Goal: Task Accomplishment & Management: Use online tool/utility

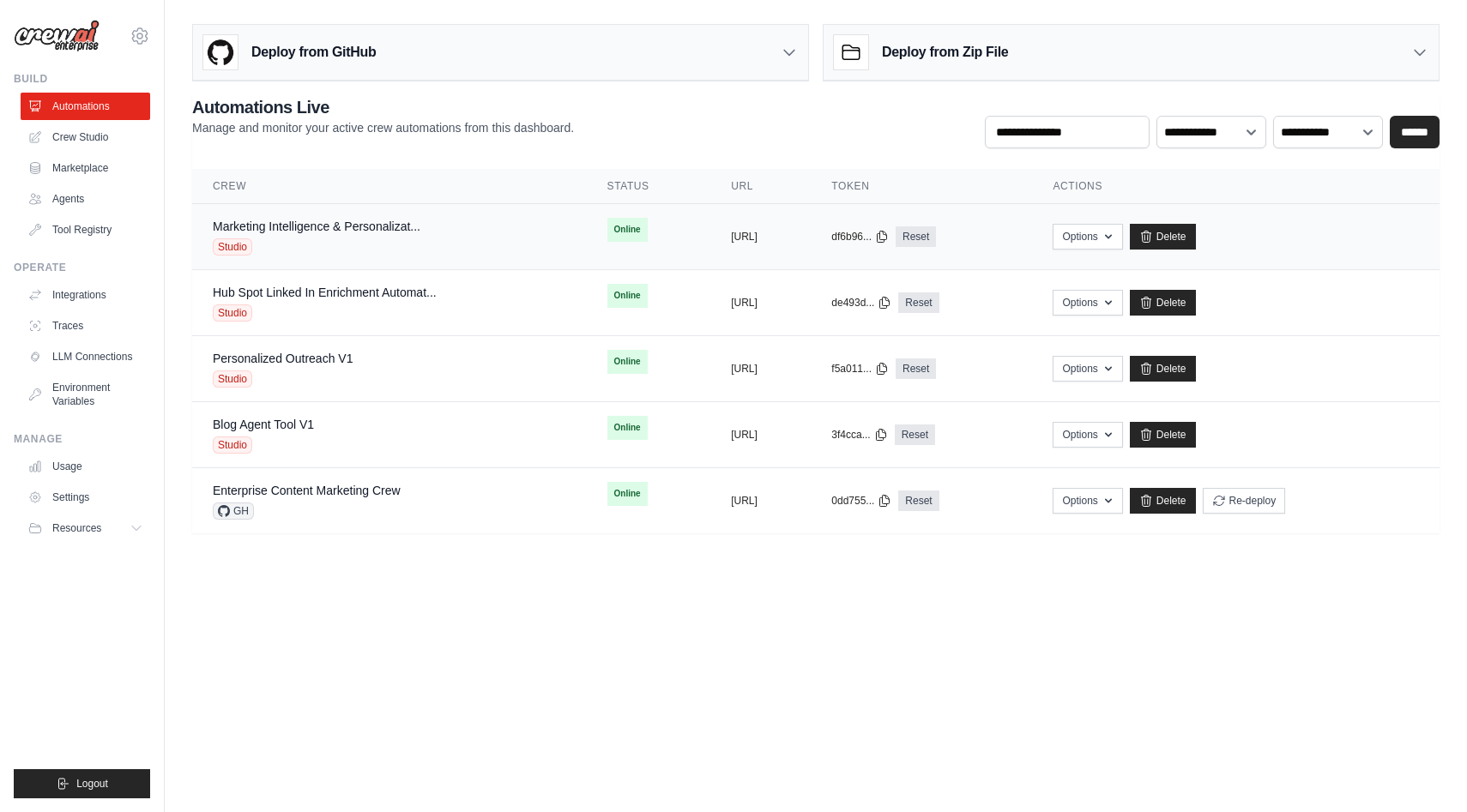
click at [499, 229] on div "Marketing Intelligence & Personalizat... Studio" at bounding box center [389, 237] width 353 height 38
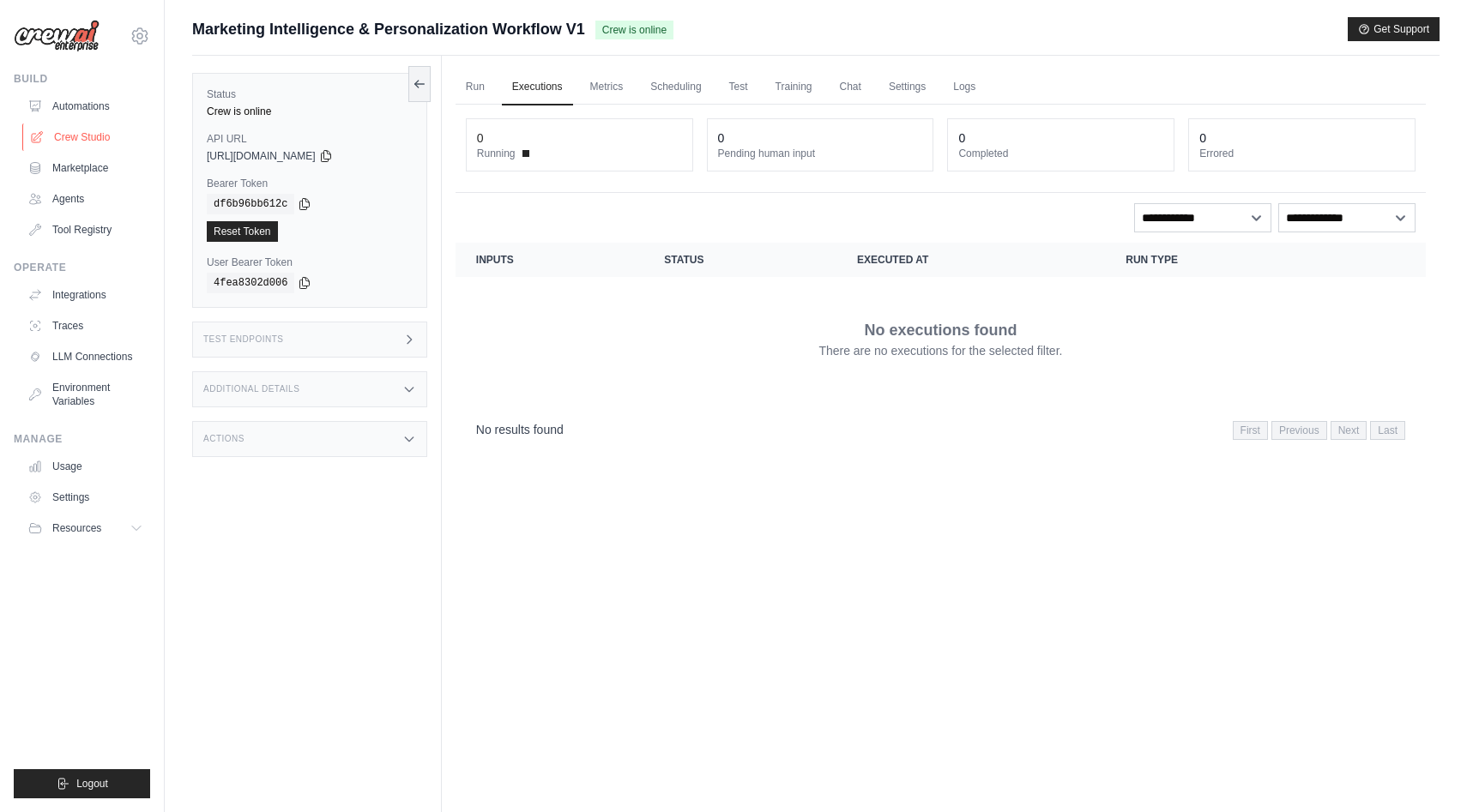
click at [93, 140] on link "Crew Studio" at bounding box center [87, 137] width 129 height 28
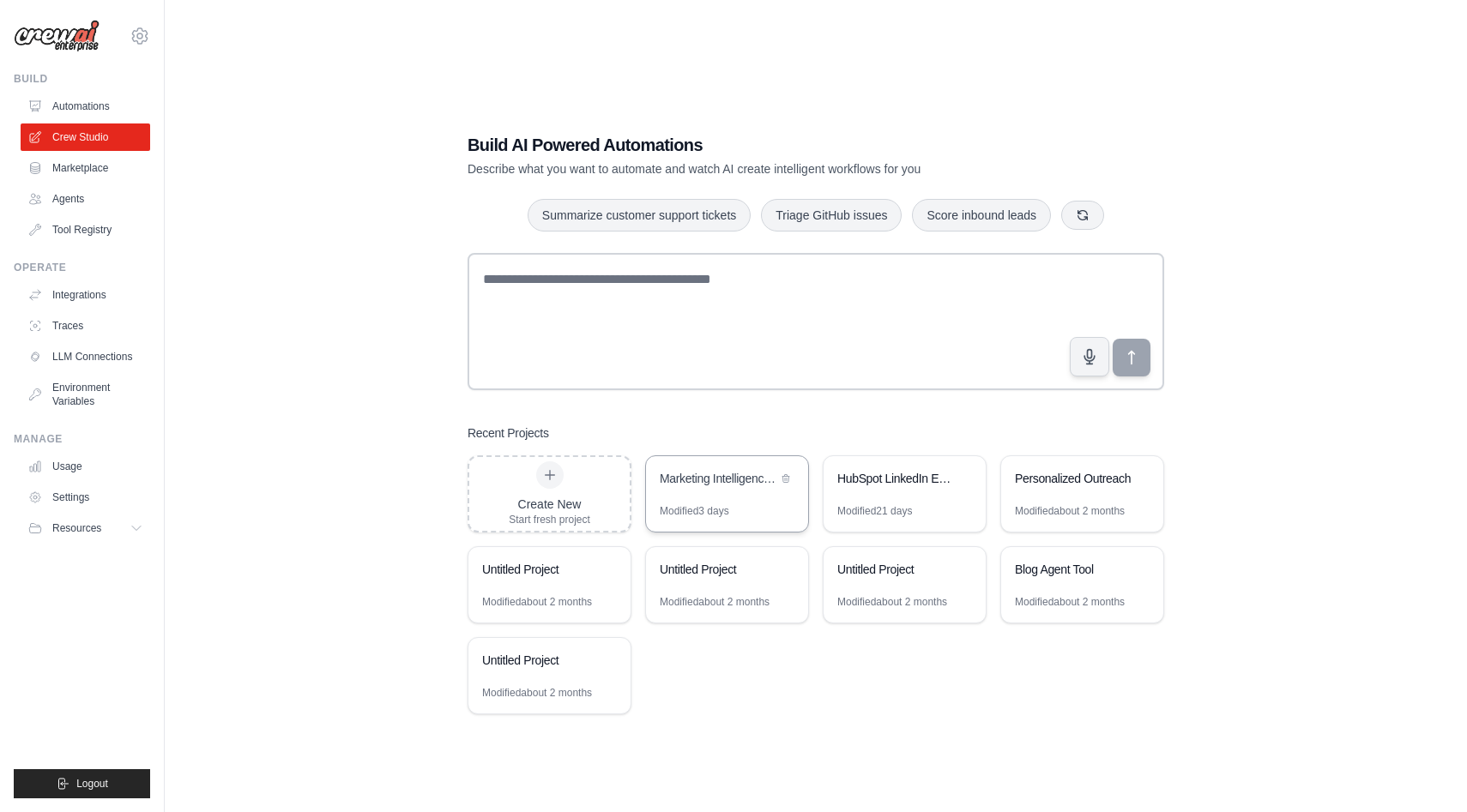
click at [706, 488] on div "Marketing Intelligence & Personalization Workflow" at bounding box center [718, 479] width 117 height 21
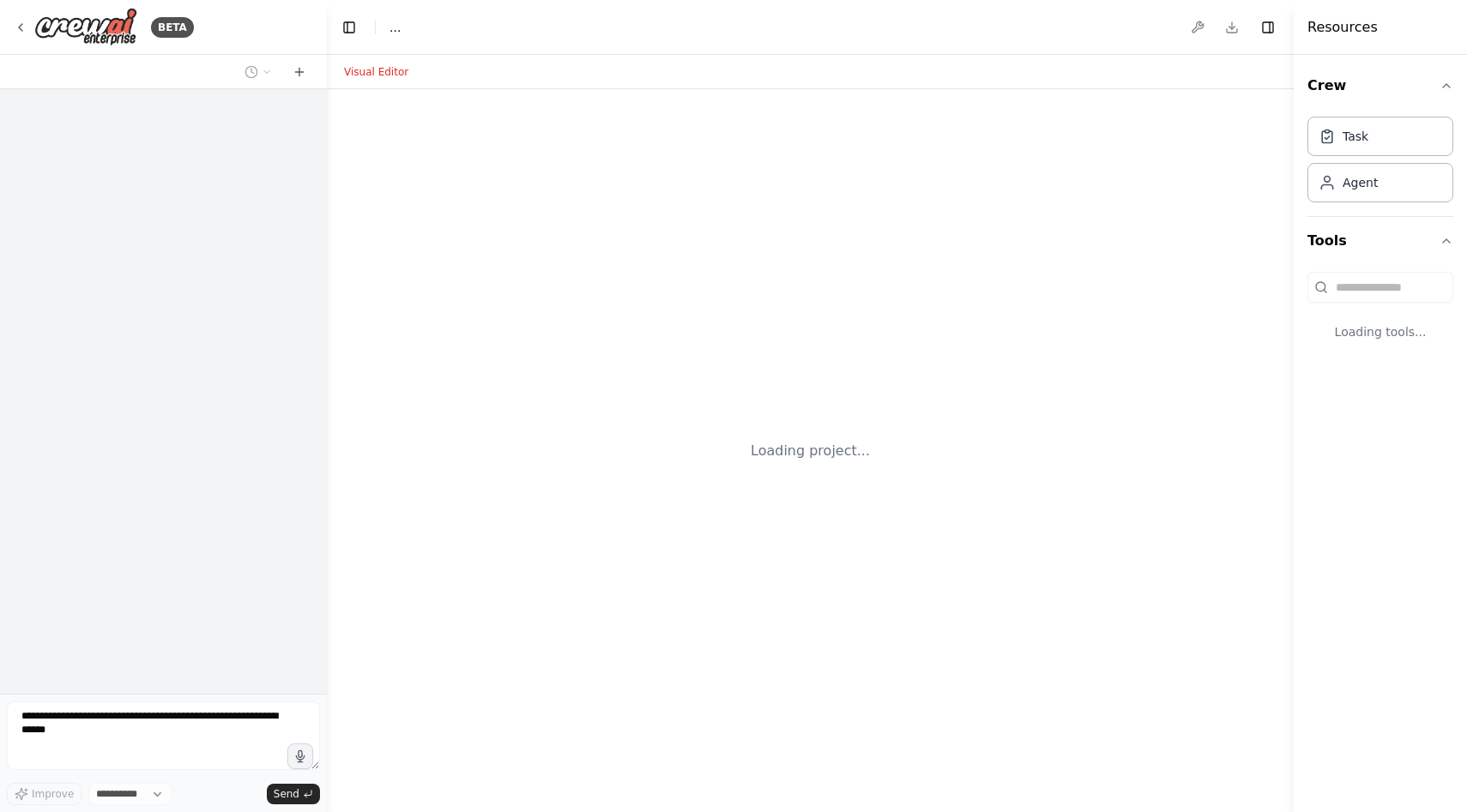
select select "****"
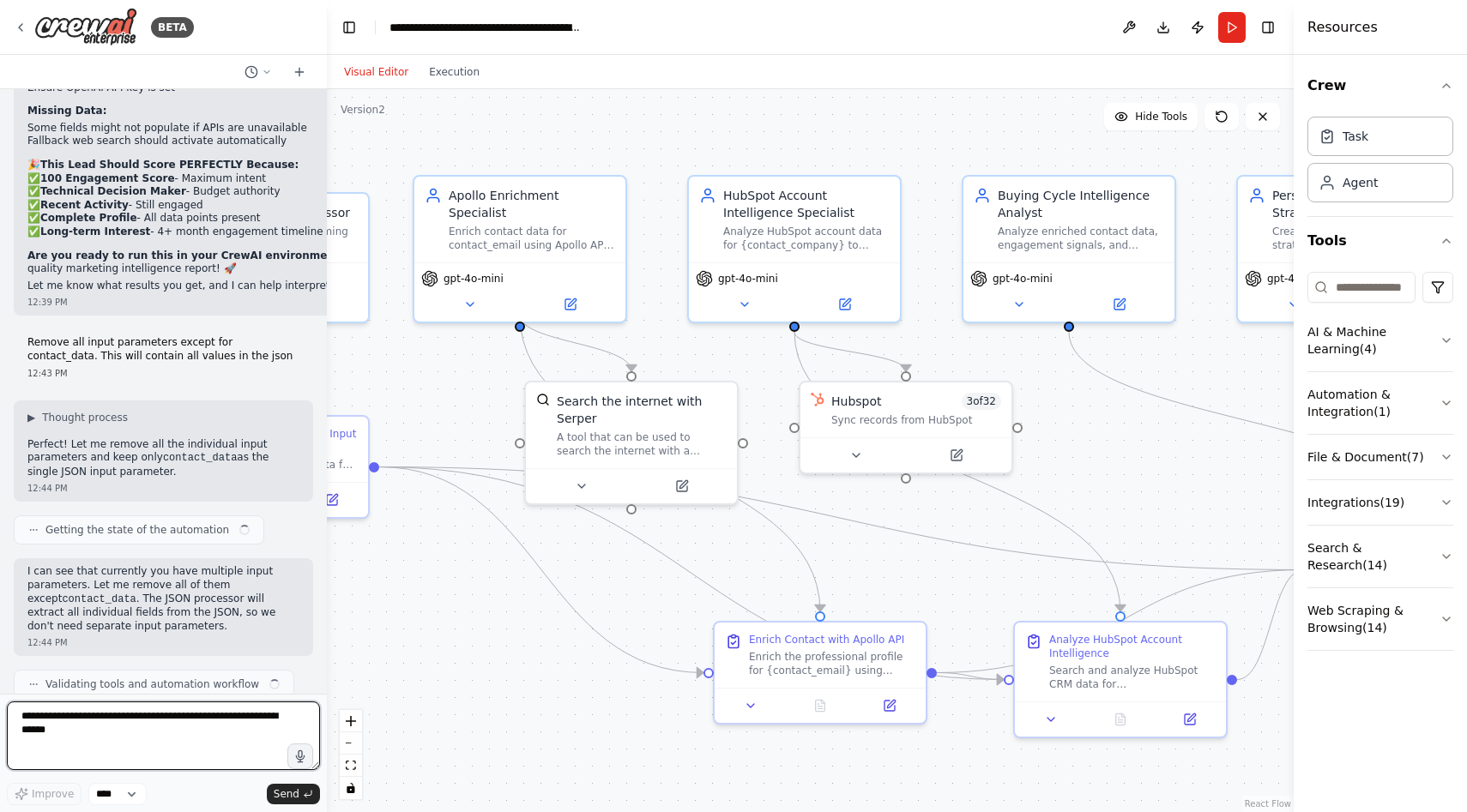
click at [210, 722] on textarea at bounding box center [163, 736] width 313 height 69
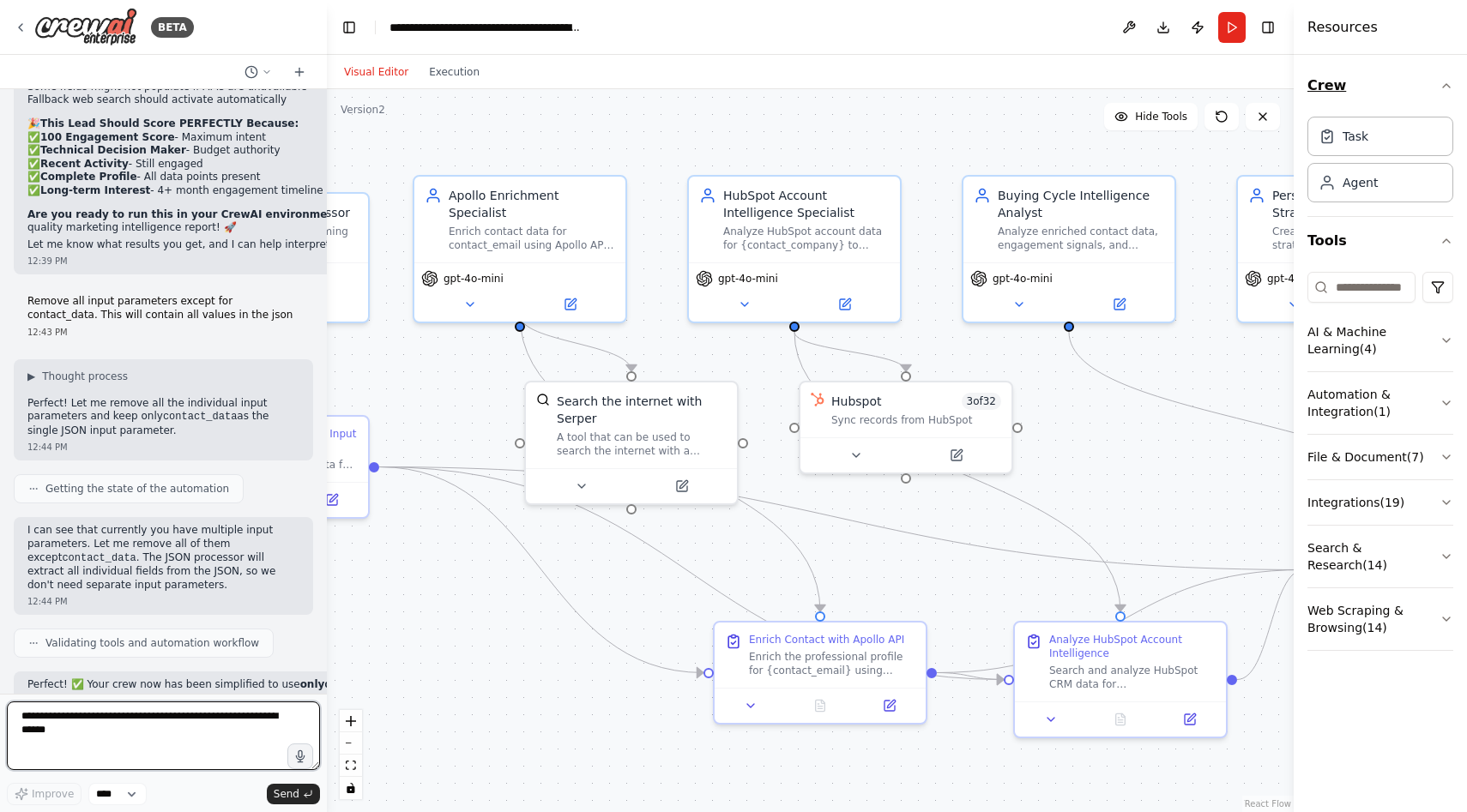
drag, startPoint x: 1297, startPoint y: 48, endPoint x: 1434, endPoint y: 79, distance: 140.5
click at [1434, 79] on div "Resources Crew Task Agent Tools AI & Machine Learning ( 4 ) Automation & Integr…" at bounding box center [1380, 406] width 173 height 812
click at [1270, 37] on button "Toggle Right Sidebar" at bounding box center [1268, 27] width 24 height 24
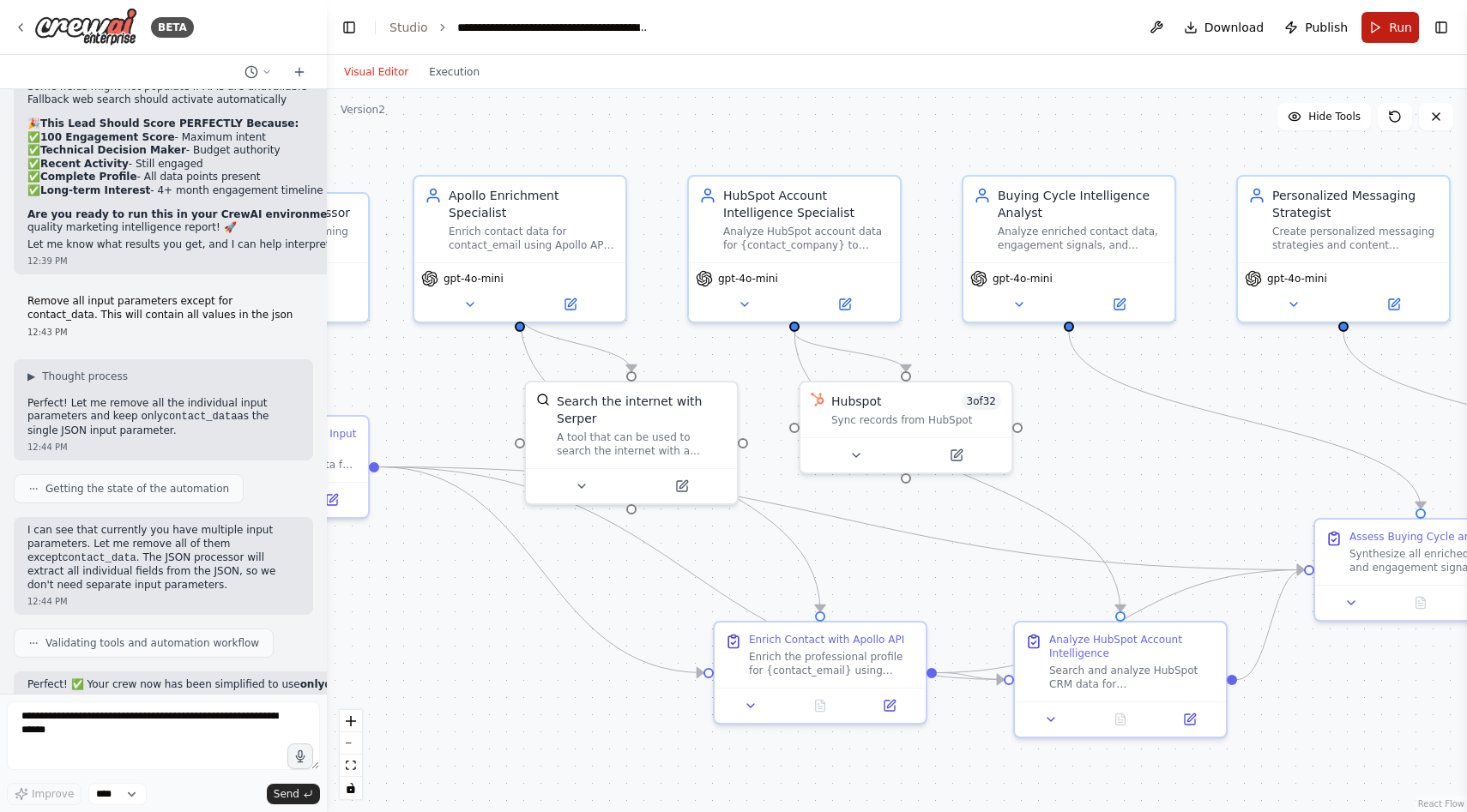
click at [1393, 23] on span "Run" at bounding box center [1401, 27] width 23 height 17
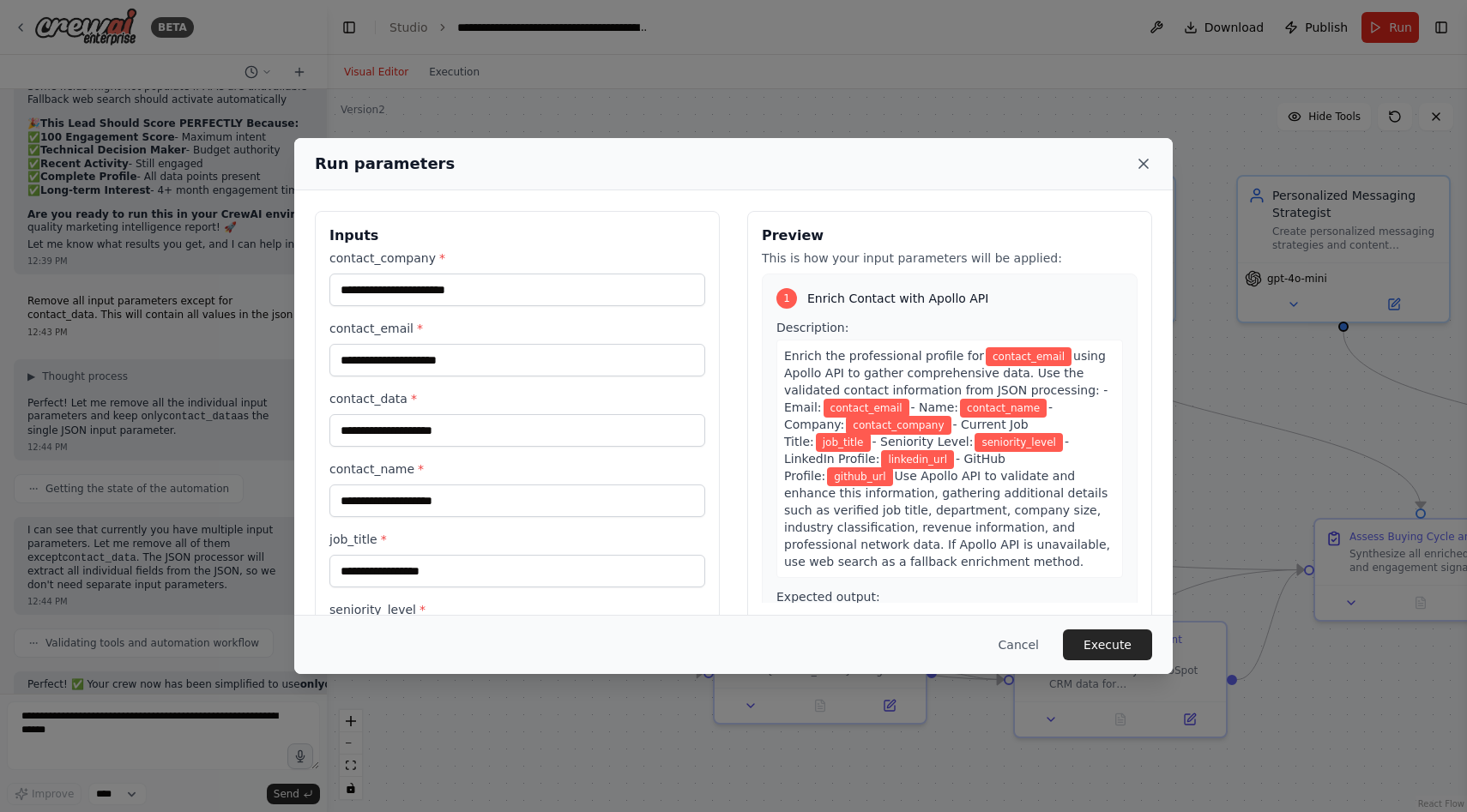
click at [1137, 155] on icon at bounding box center [1143, 163] width 17 height 17
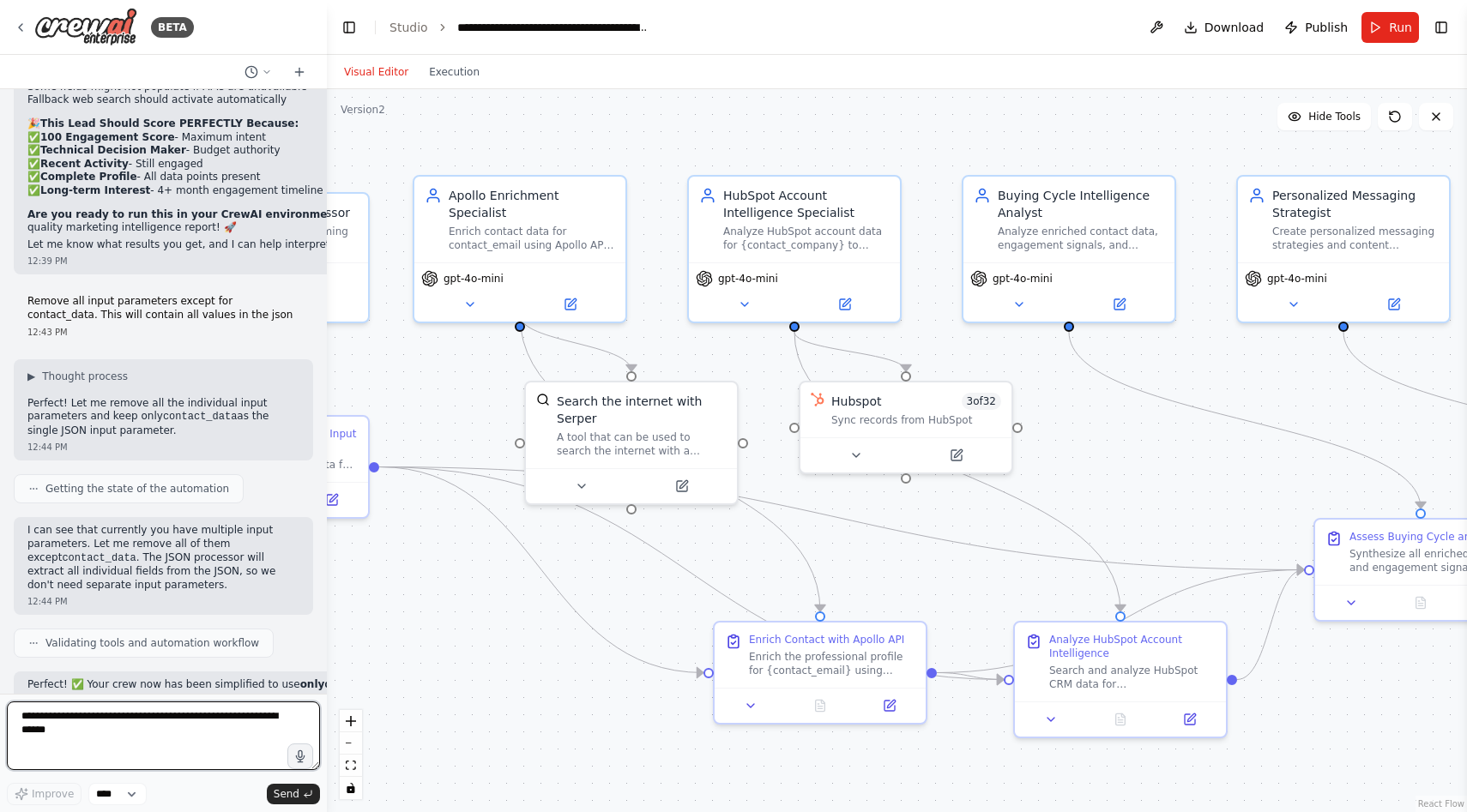
click at [160, 706] on textarea at bounding box center [163, 736] width 313 height 69
click at [169, 714] on textarea "**********" at bounding box center [163, 736] width 313 height 69
click at [178, 729] on textarea "**********" at bounding box center [163, 736] width 313 height 69
type textarea "**********"
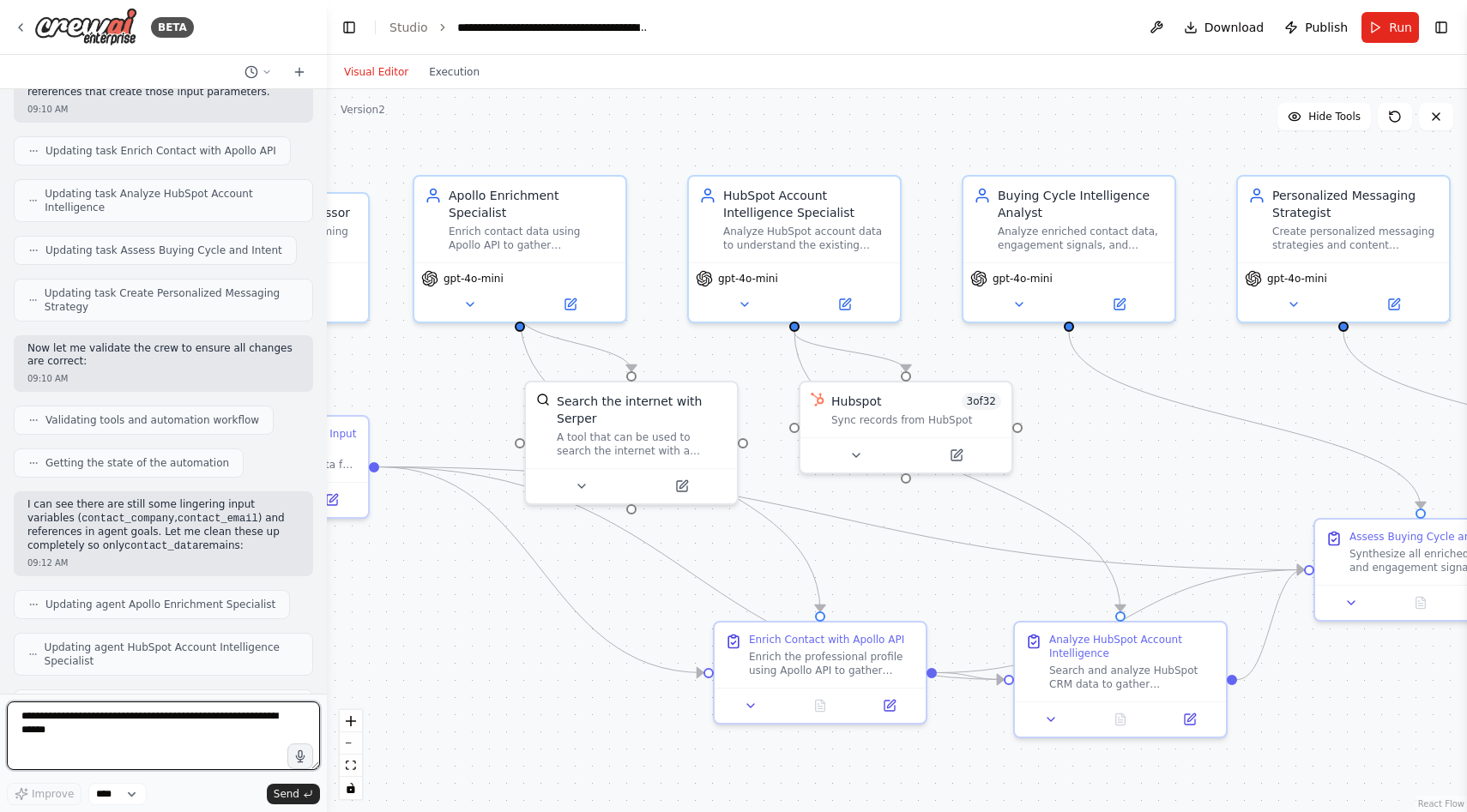
scroll to position [90314, 0]
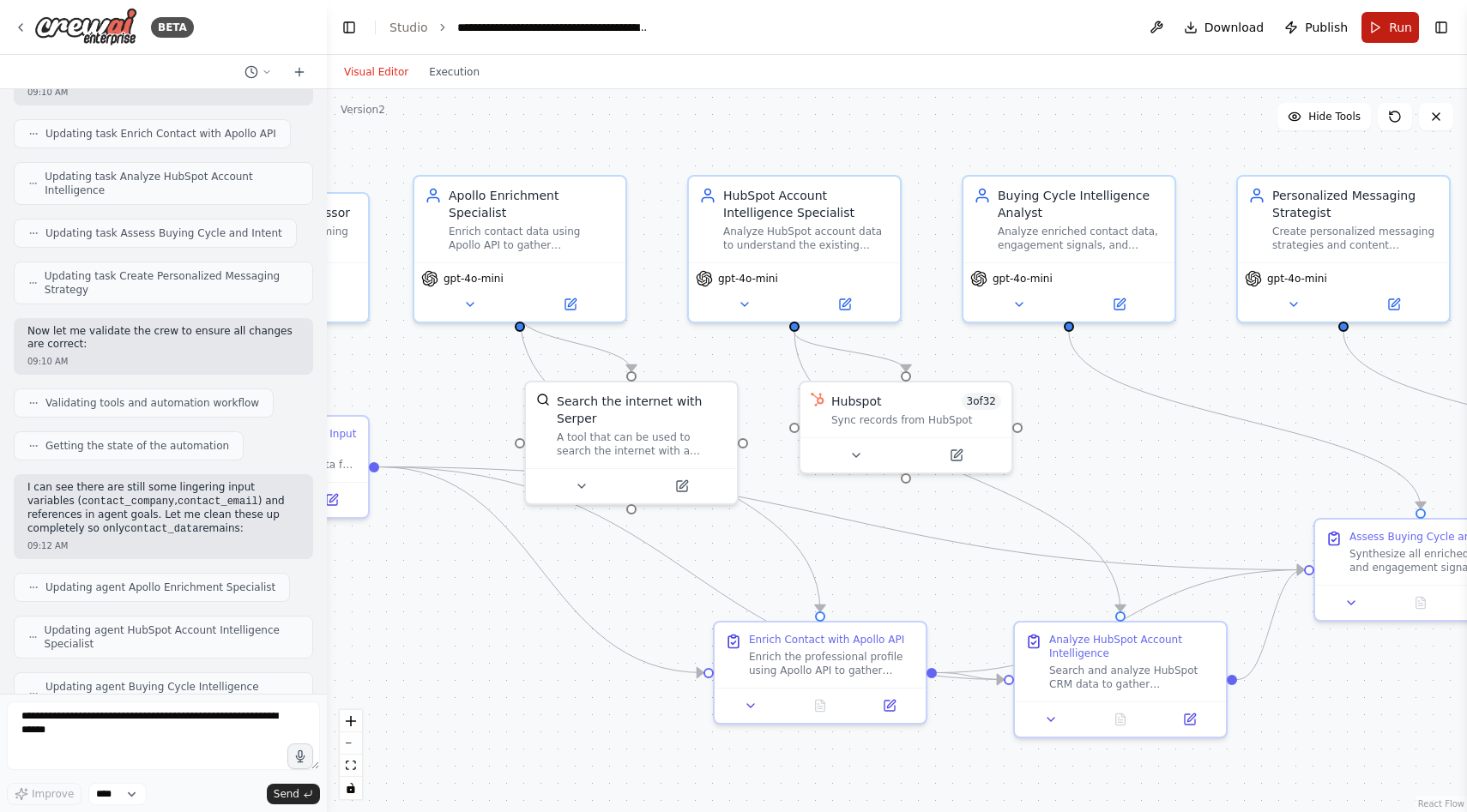
click at [1390, 30] on span "Run" at bounding box center [1401, 27] width 23 height 17
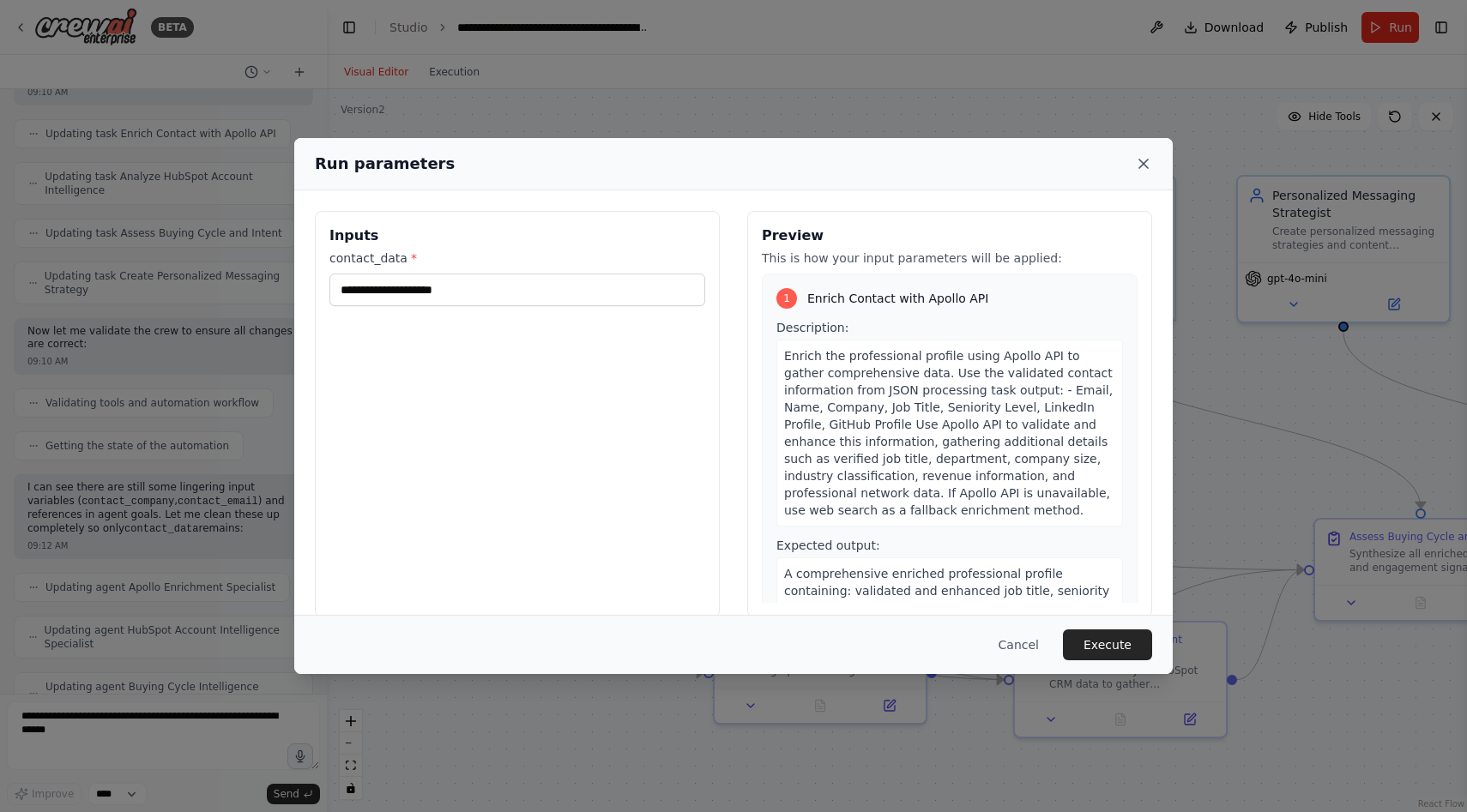
click at [1140, 160] on icon at bounding box center [1144, 164] width 9 height 9
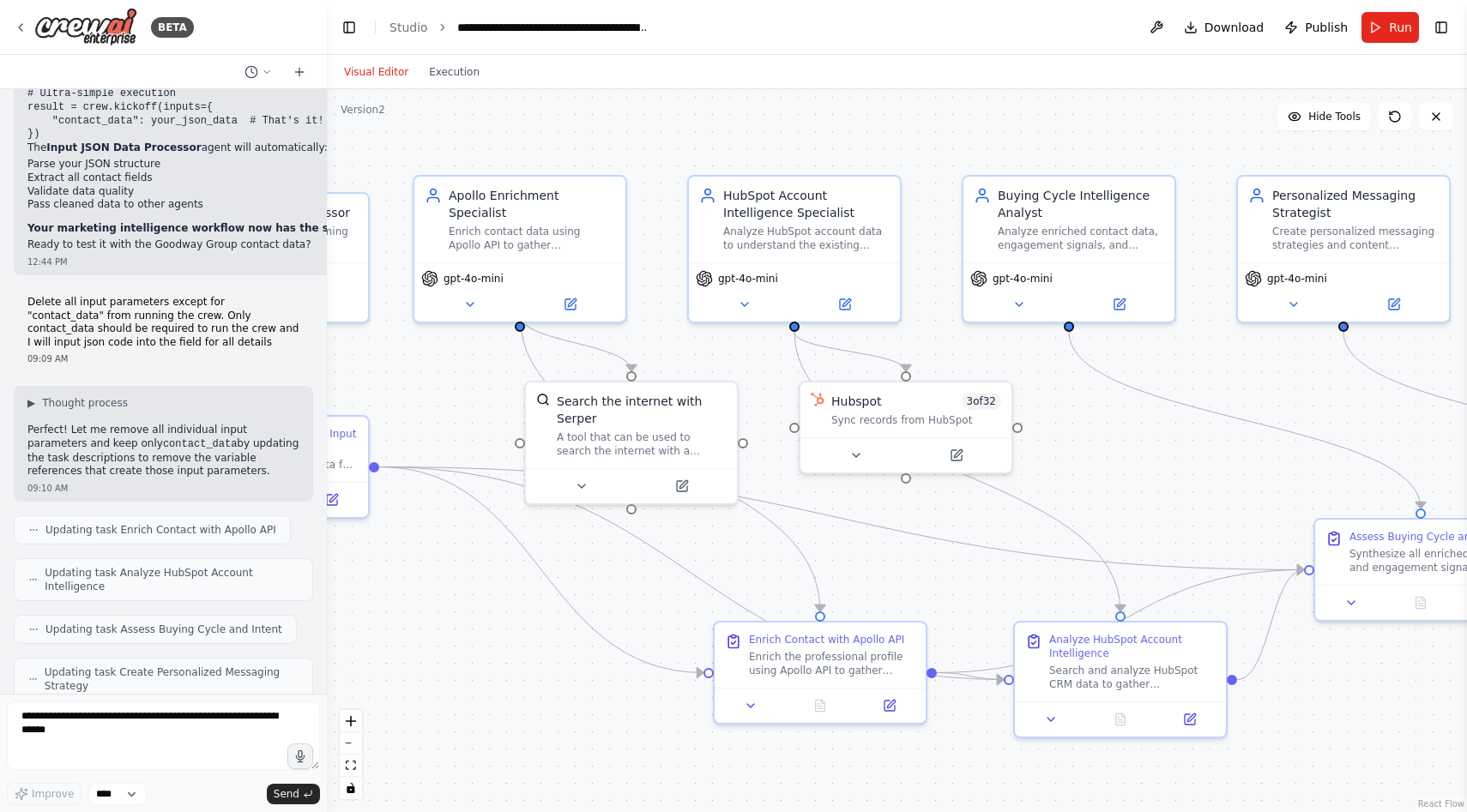
scroll to position [89916, 0]
click at [1390, 22] on span "Run" at bounding box center [1401, 27] width 23 height 17
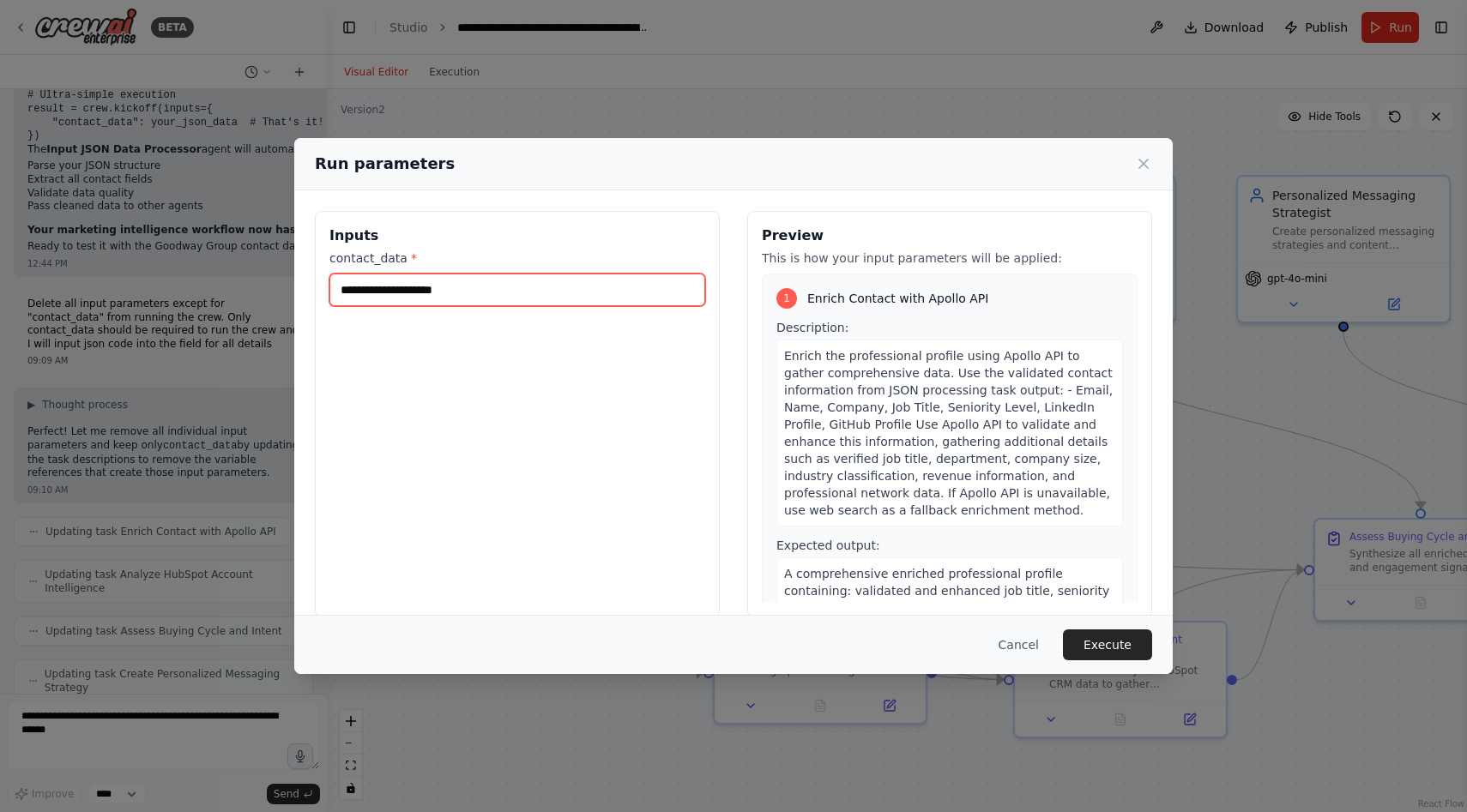
click at [603, 302] on input "contact_data *" at bounding box center [516, 289] width 376 height 32
paste input "**********"
type input "**********"
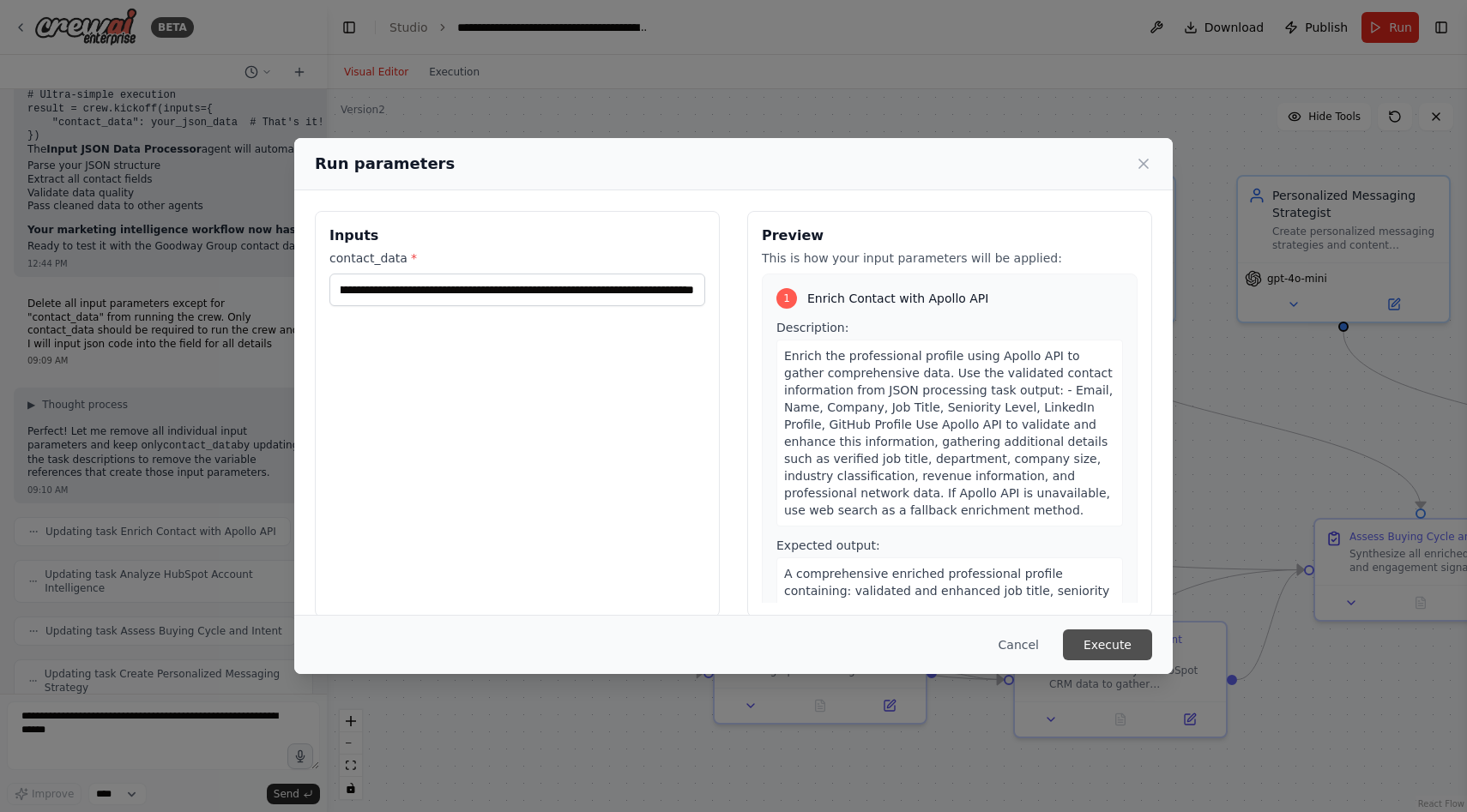
click at [1120, 646] on button "Execute" at bounding box center [1108, 644] width 90 height 30
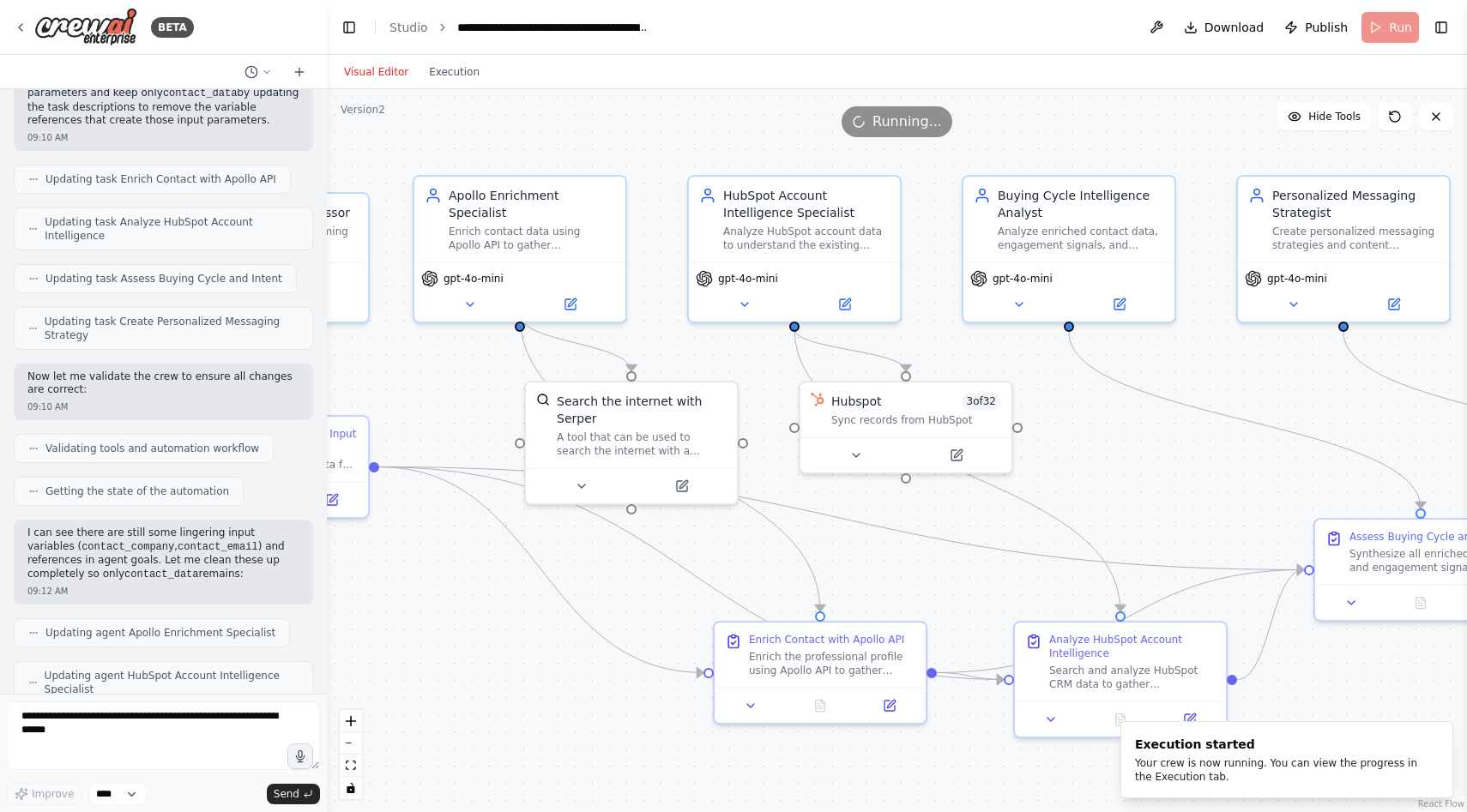
scroll to position [90314, 0]
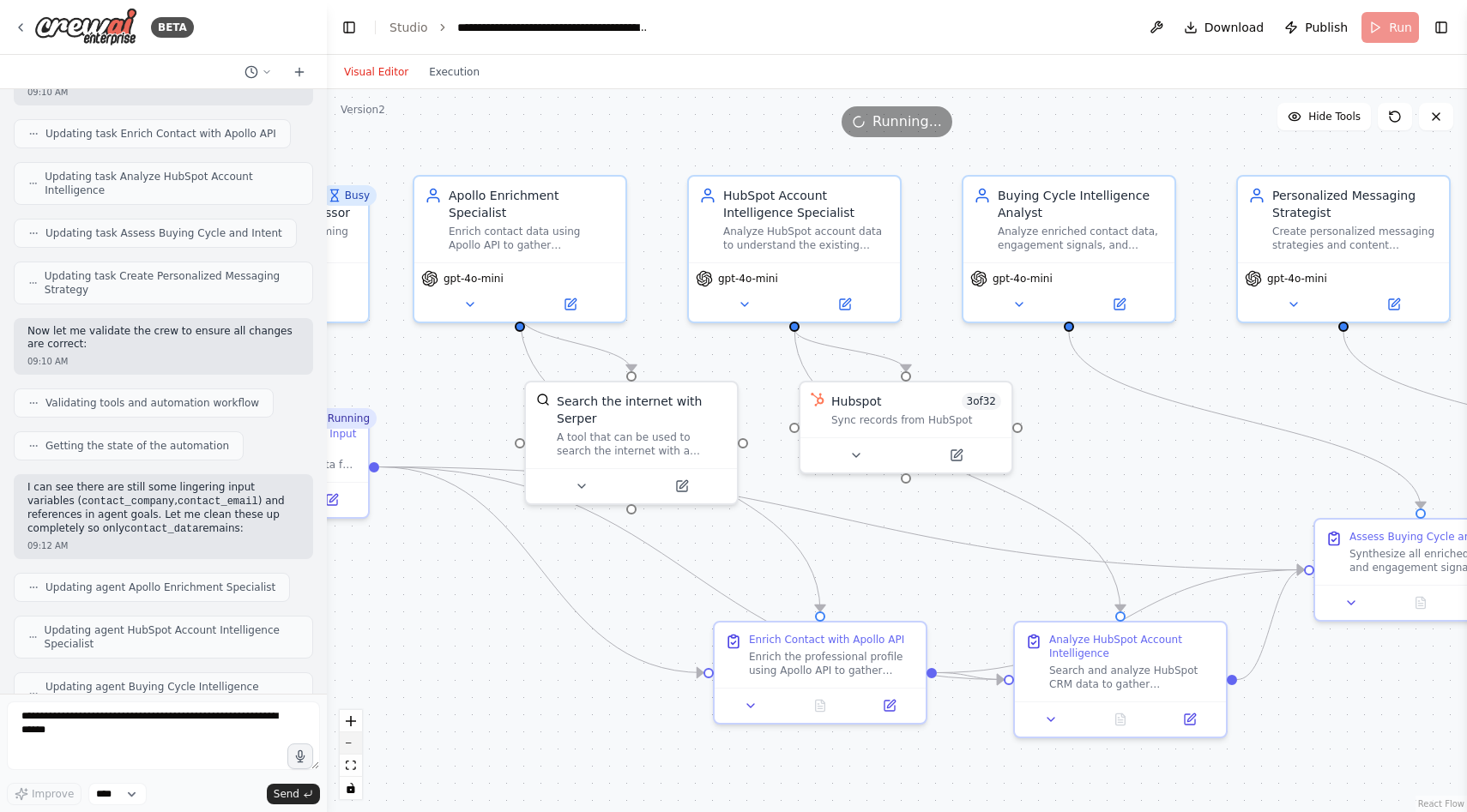
click at [356, 750] on button "zoom out" at bounding box center [351, 743] width 22 height 22
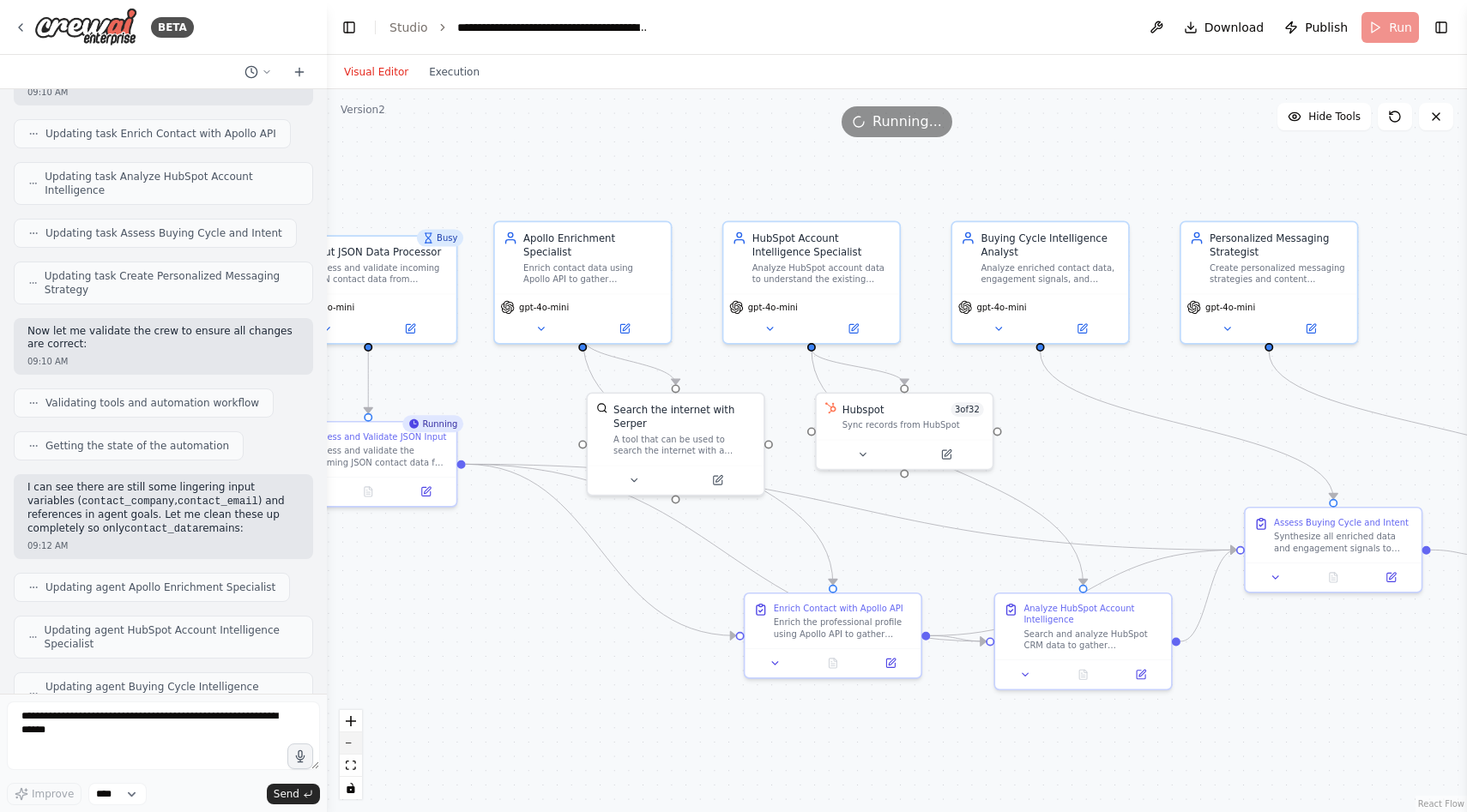
click at [356, 750] on button "zoom out" at bounding box center [351, 743] width 22 height 22
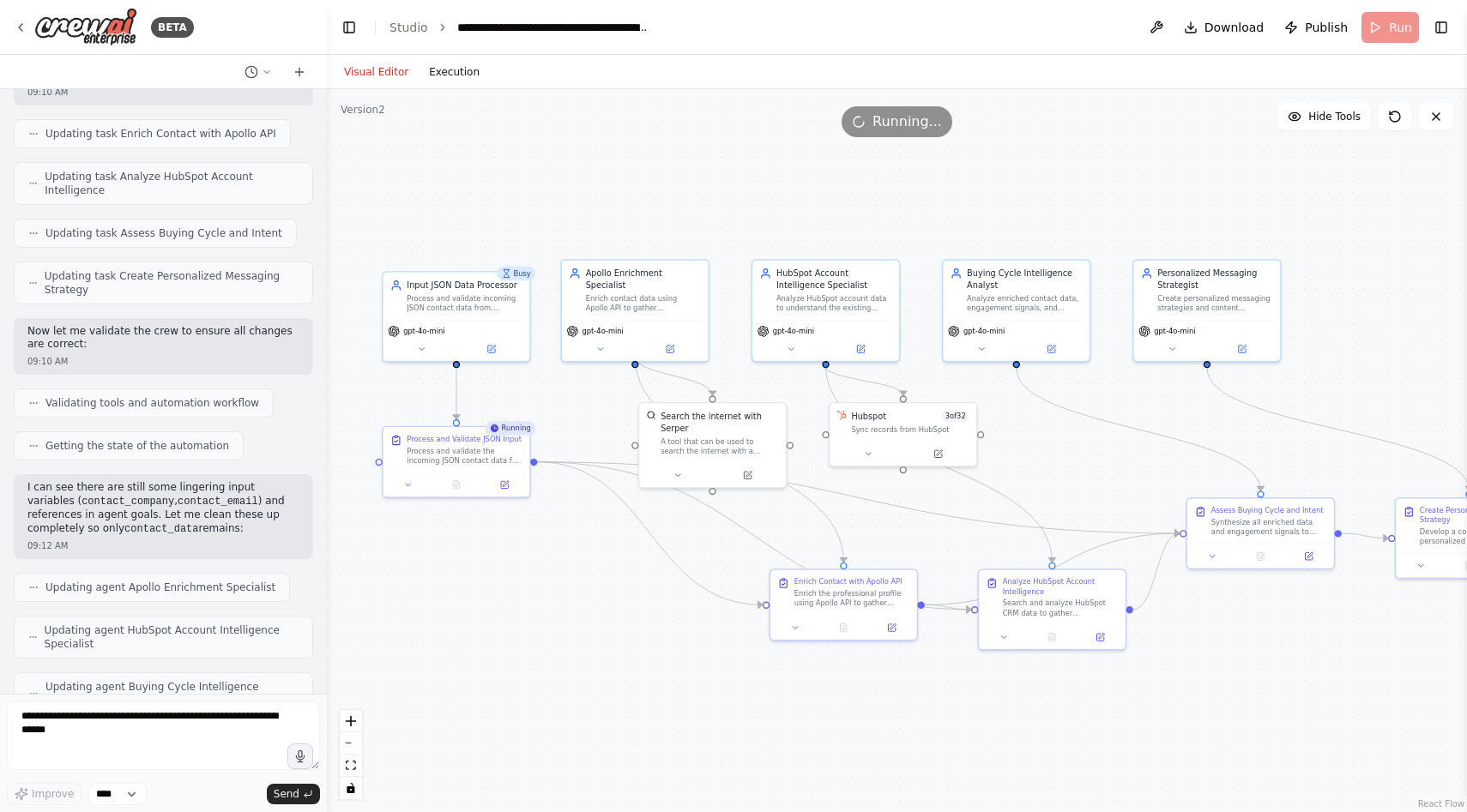
click at [462, 75] on button "Execution" at bounding box center [454, 72] width 71 height 21
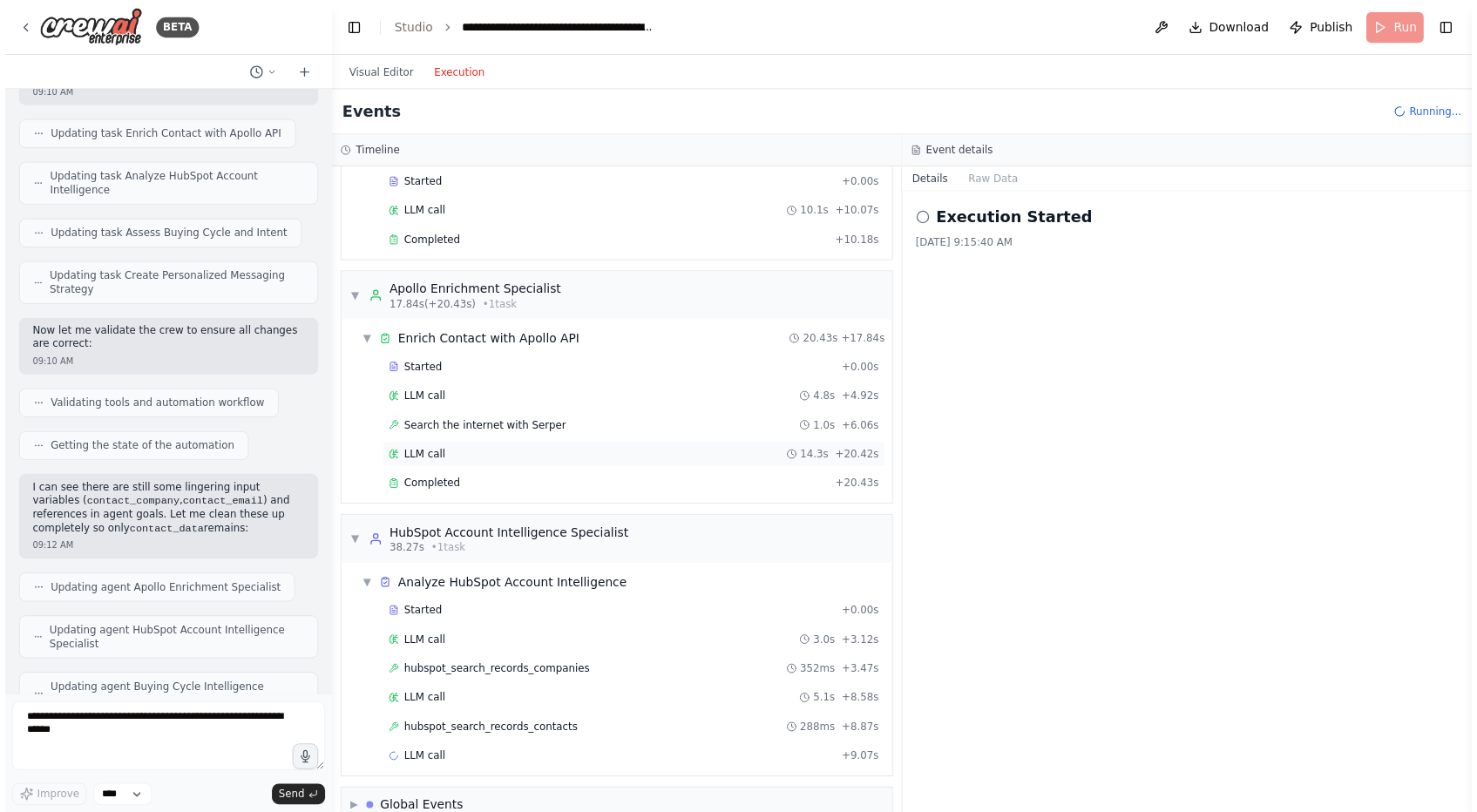
scroll to position [121, 0]
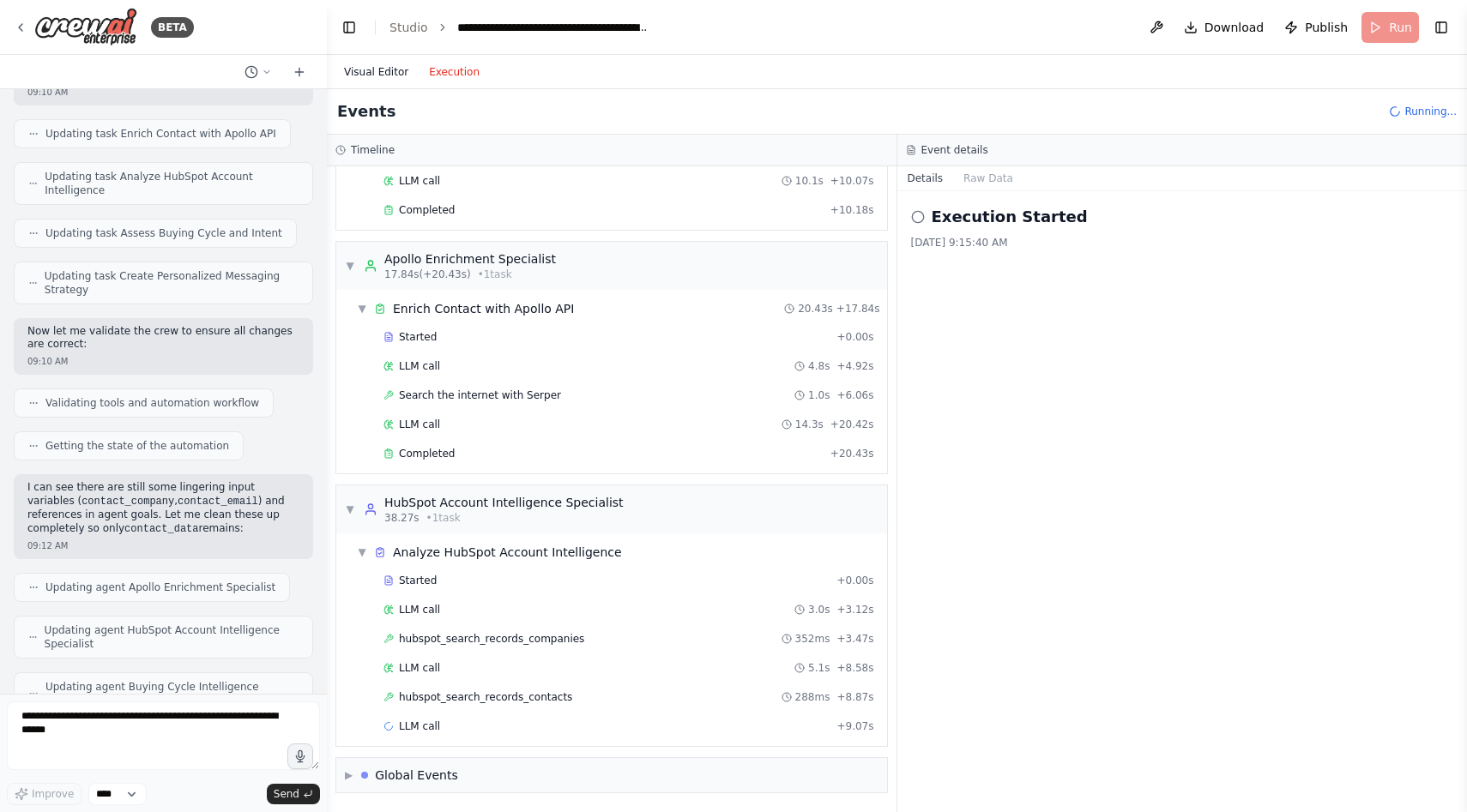
click at [378, 73] on button "Visual Editor" at bounding box center [376, 72] width 85 height 21
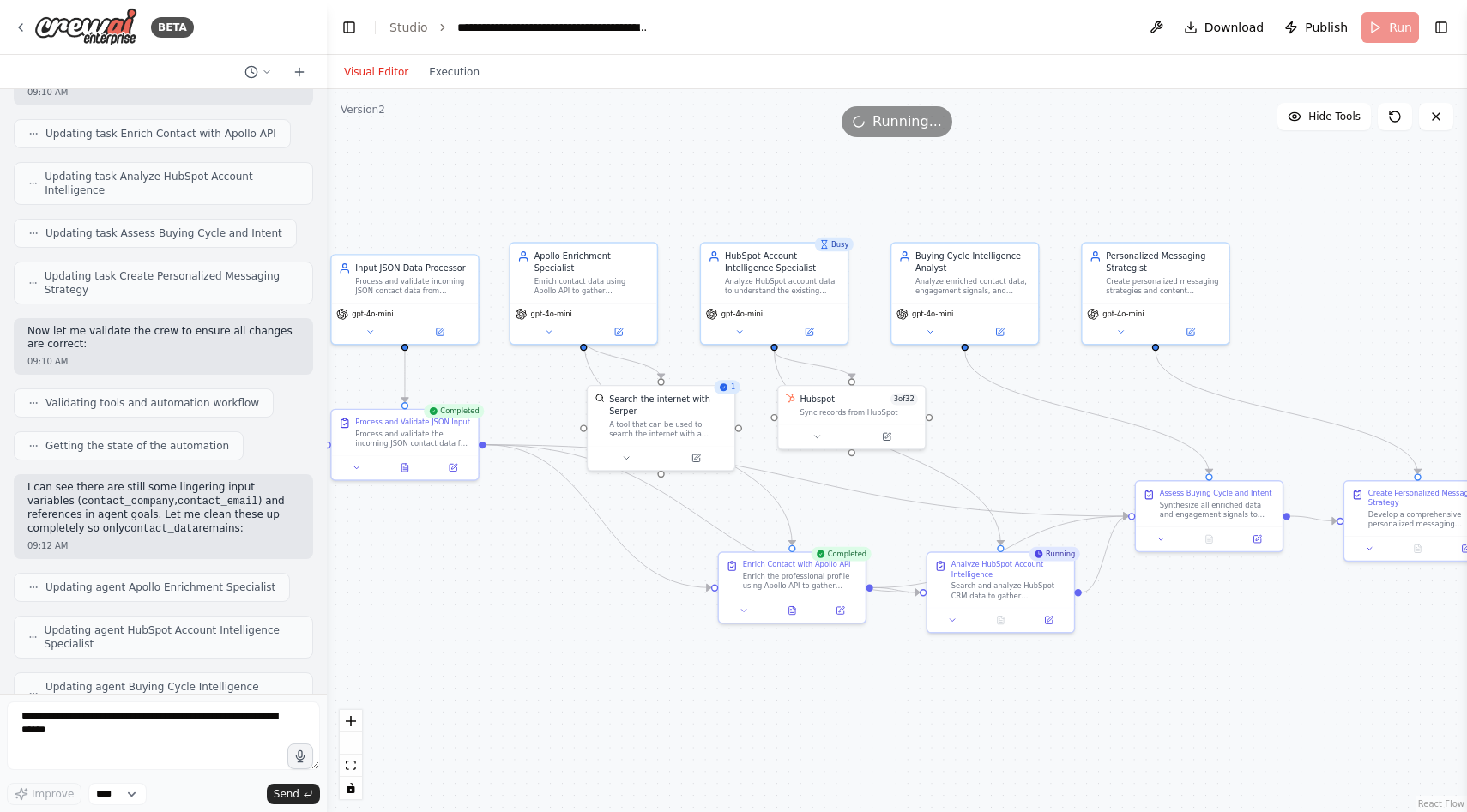
drag, startPoint x: 923, startPoint y: 723, endPoint x: 871, endPoint y: 706, distance: 54.7
click at [871, 706] on div ".deletable-edge-delete-btn { width: 20px; height: 20px; border: 0px solid #ffff…" at bounding box center [898, 451] width 1141 height 723
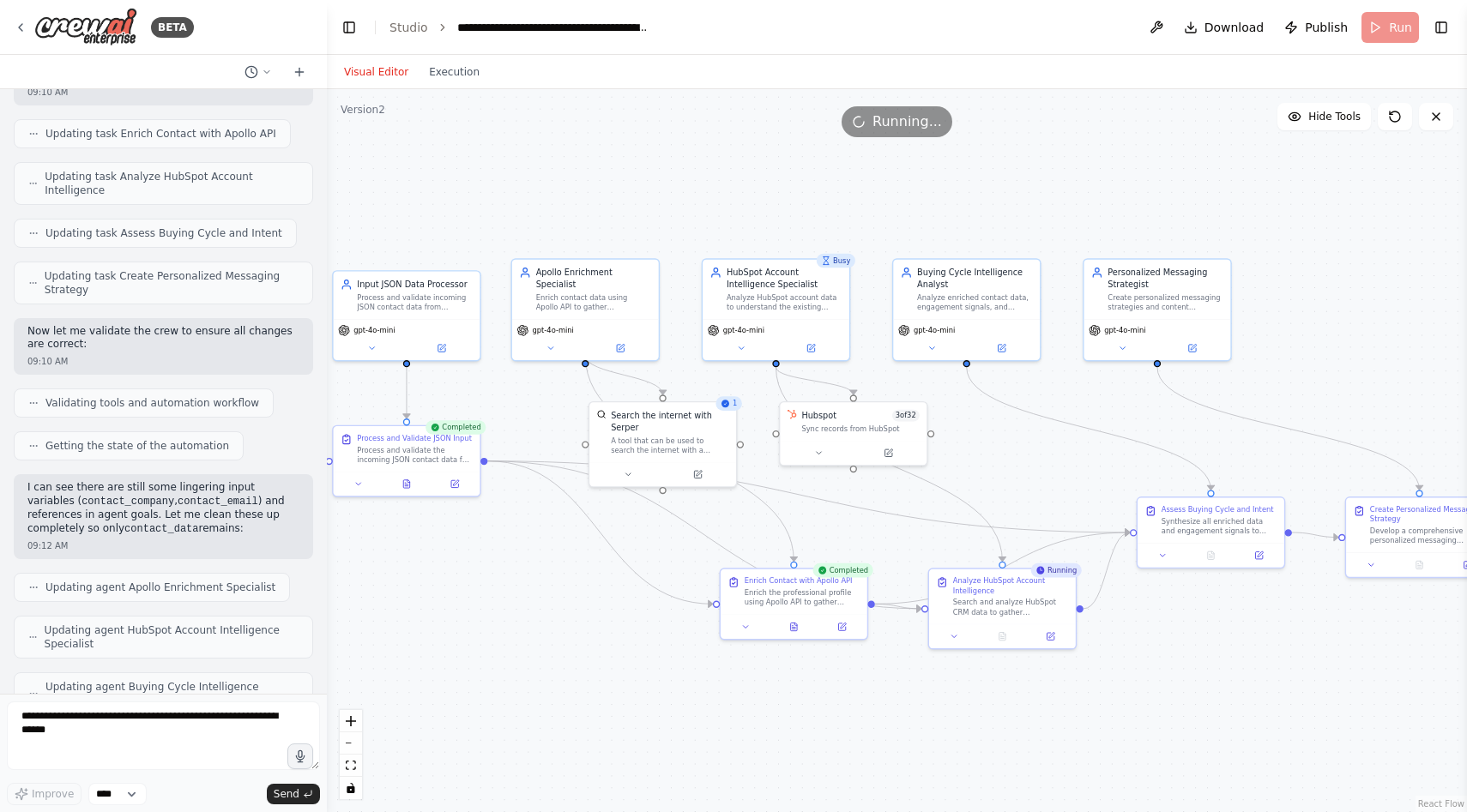
drag, startPoint x: 871, startPoint y: 706, endPoint x: 872, endPoint y: 721, distance: 15.0
click at [872, 721] on div ".deletable-edge-delete-btn { width: 20px; height: 20px; border: 0px solid #ffff…" at bounding box center [898, 451] width 1141 height 723
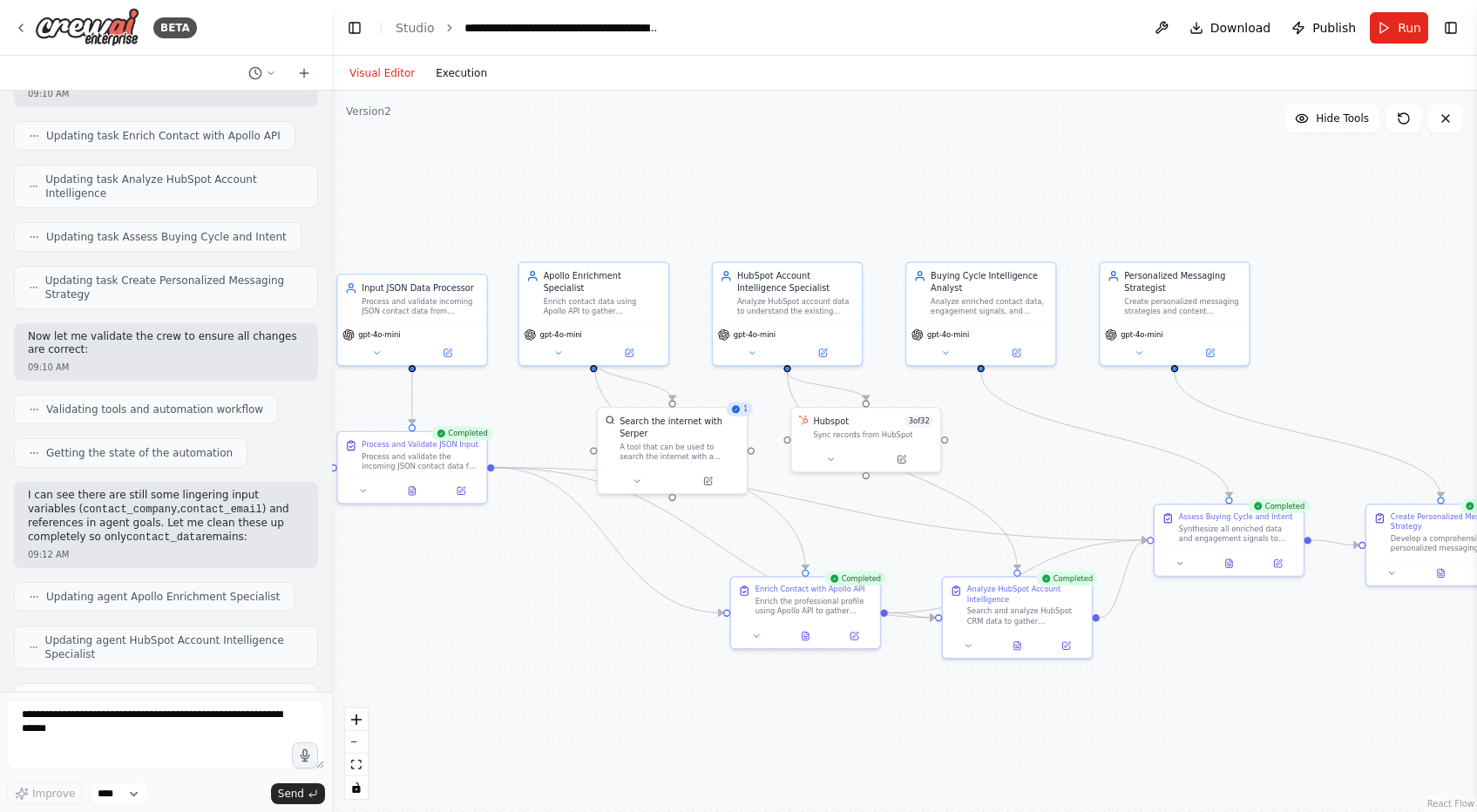
click at [453, 72] on button "Execution" at bounding box center [461, 73] width 72 height 21
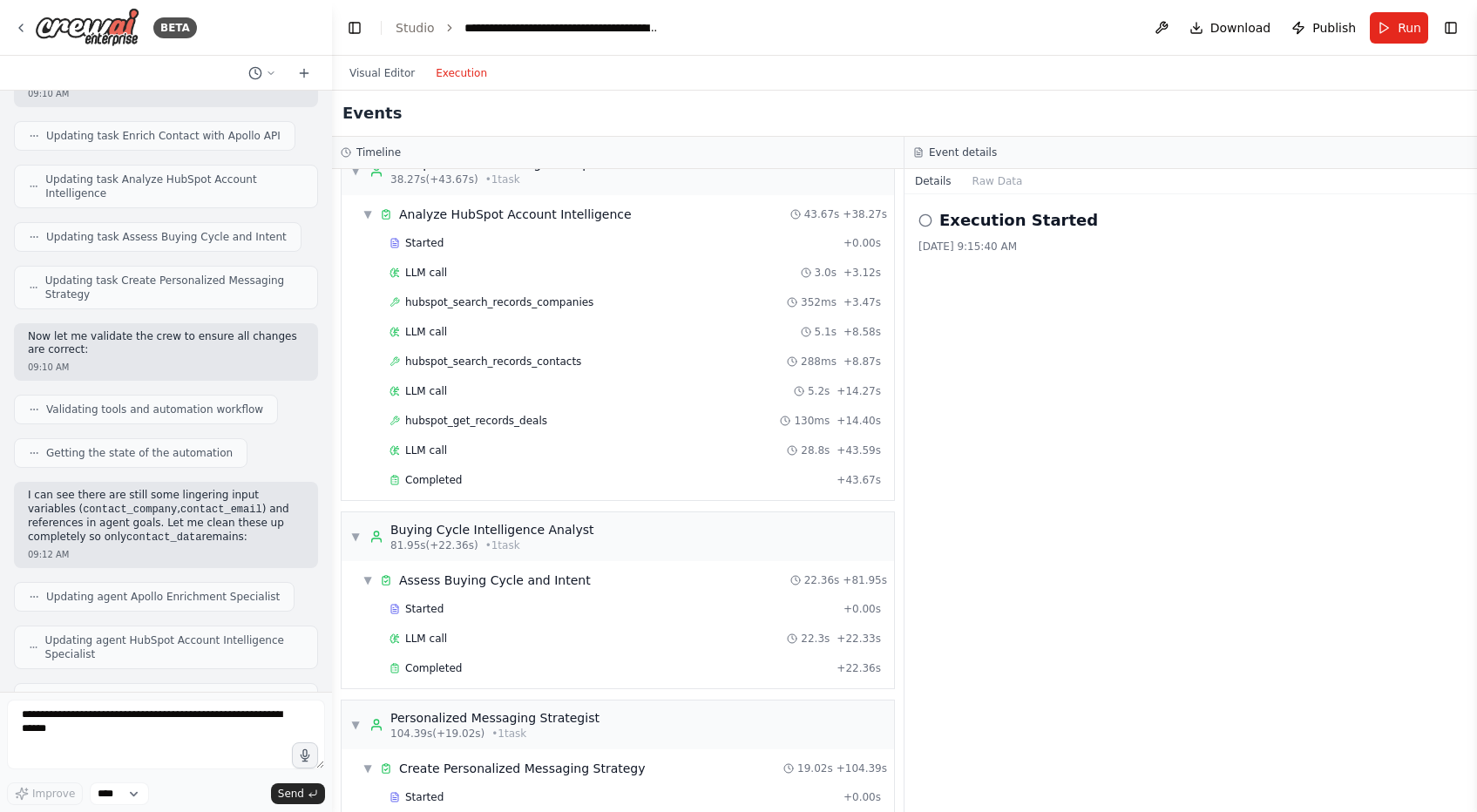
scroll to position [599, 0]
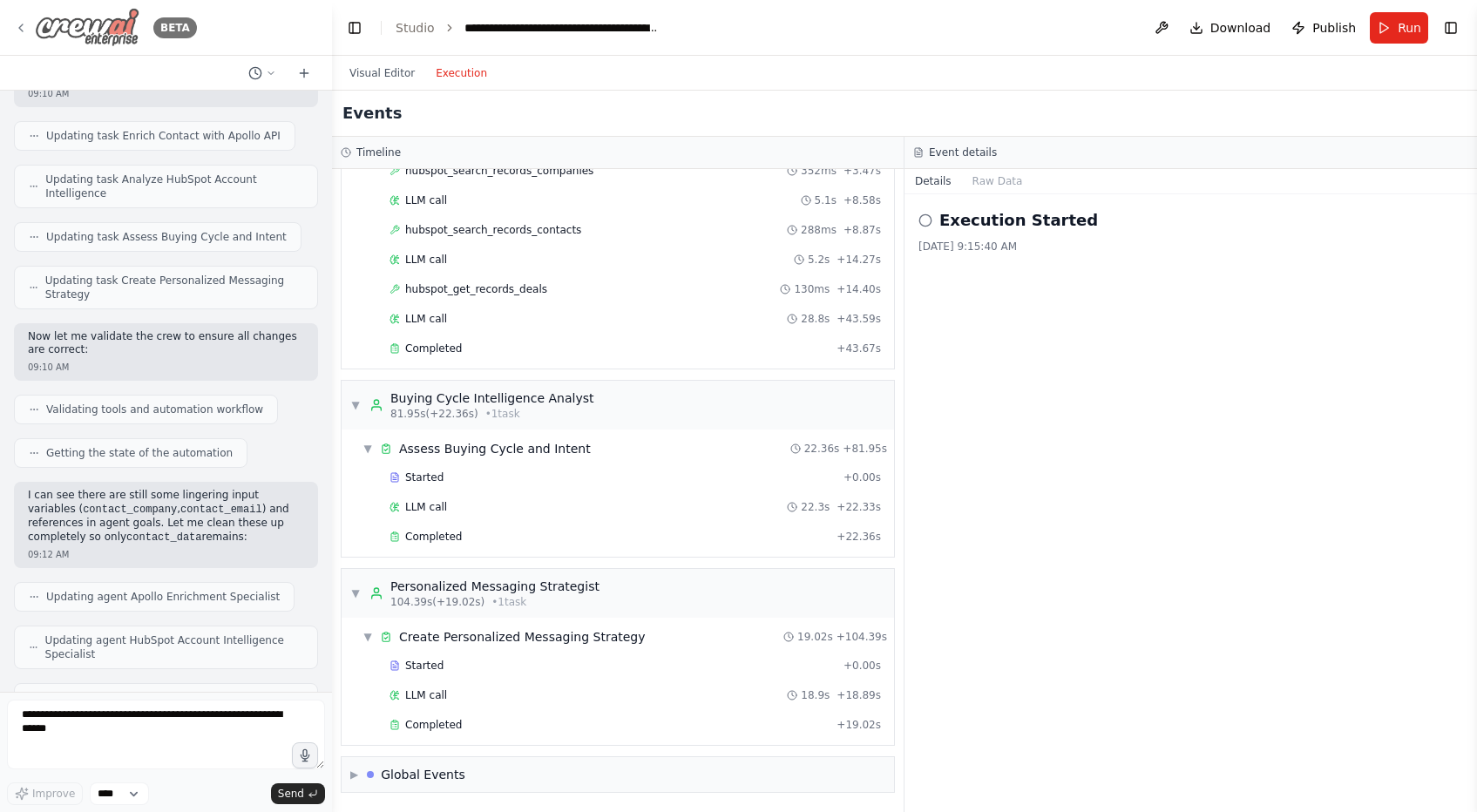
click at [20, 29] on icon at bounding box center [21, 28] width 4 height 7
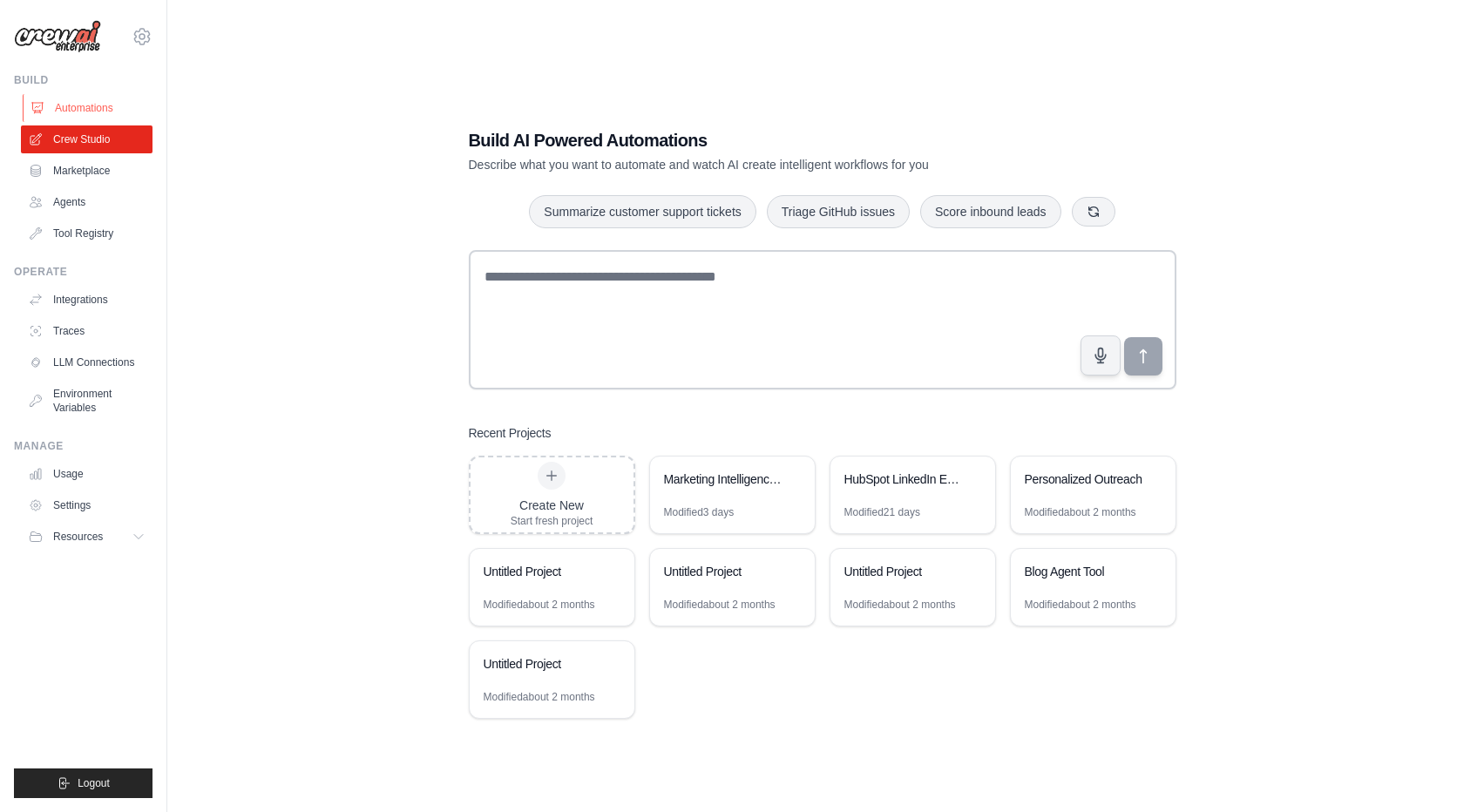
click at [87, 112] on link "Automations" at bounding box center [88, 107] width 131 height 28
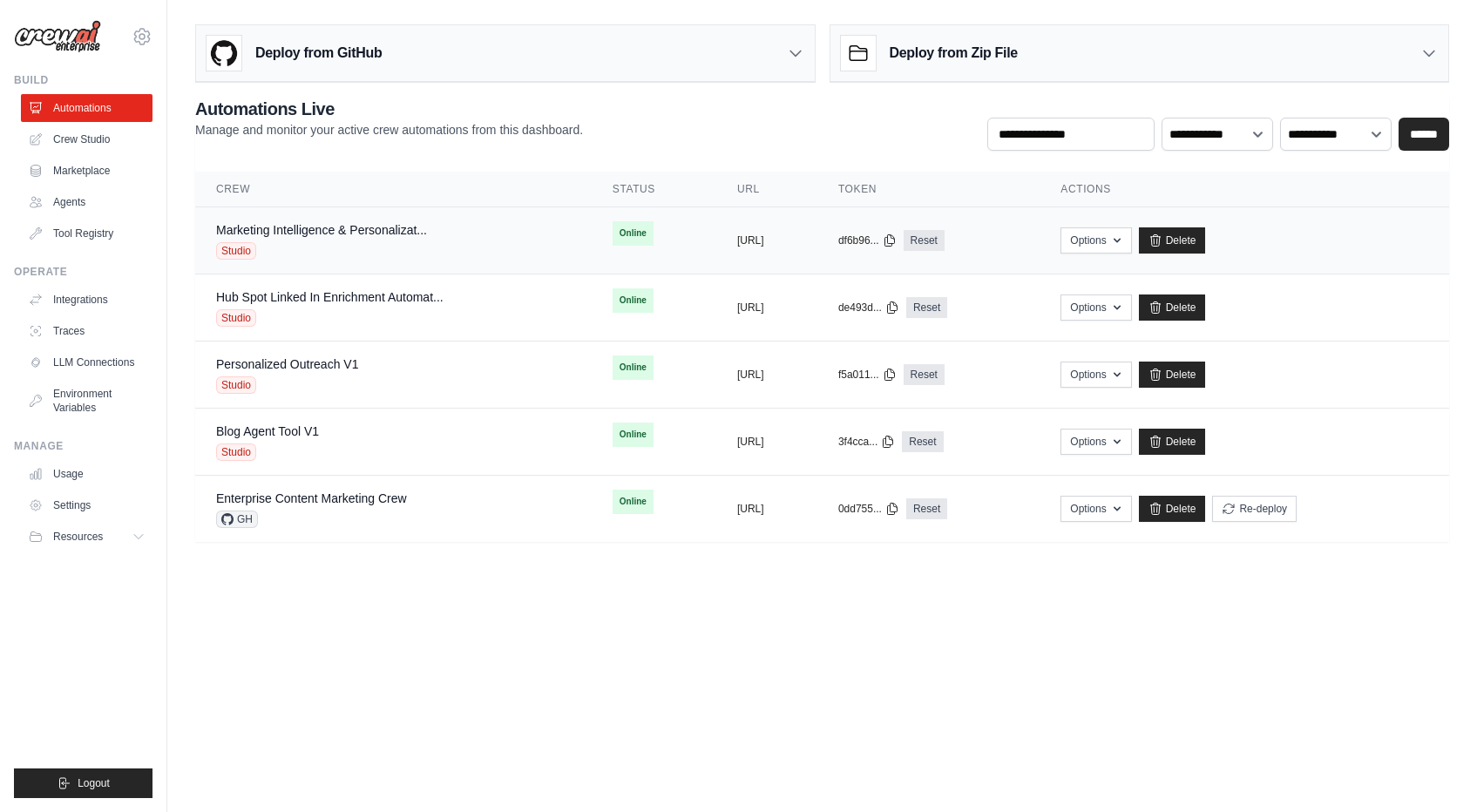
click at [491, 235] on div "Marketing Intelligence & Personalizat... Studio" at bounding box center [392, 240] width 354 height 38
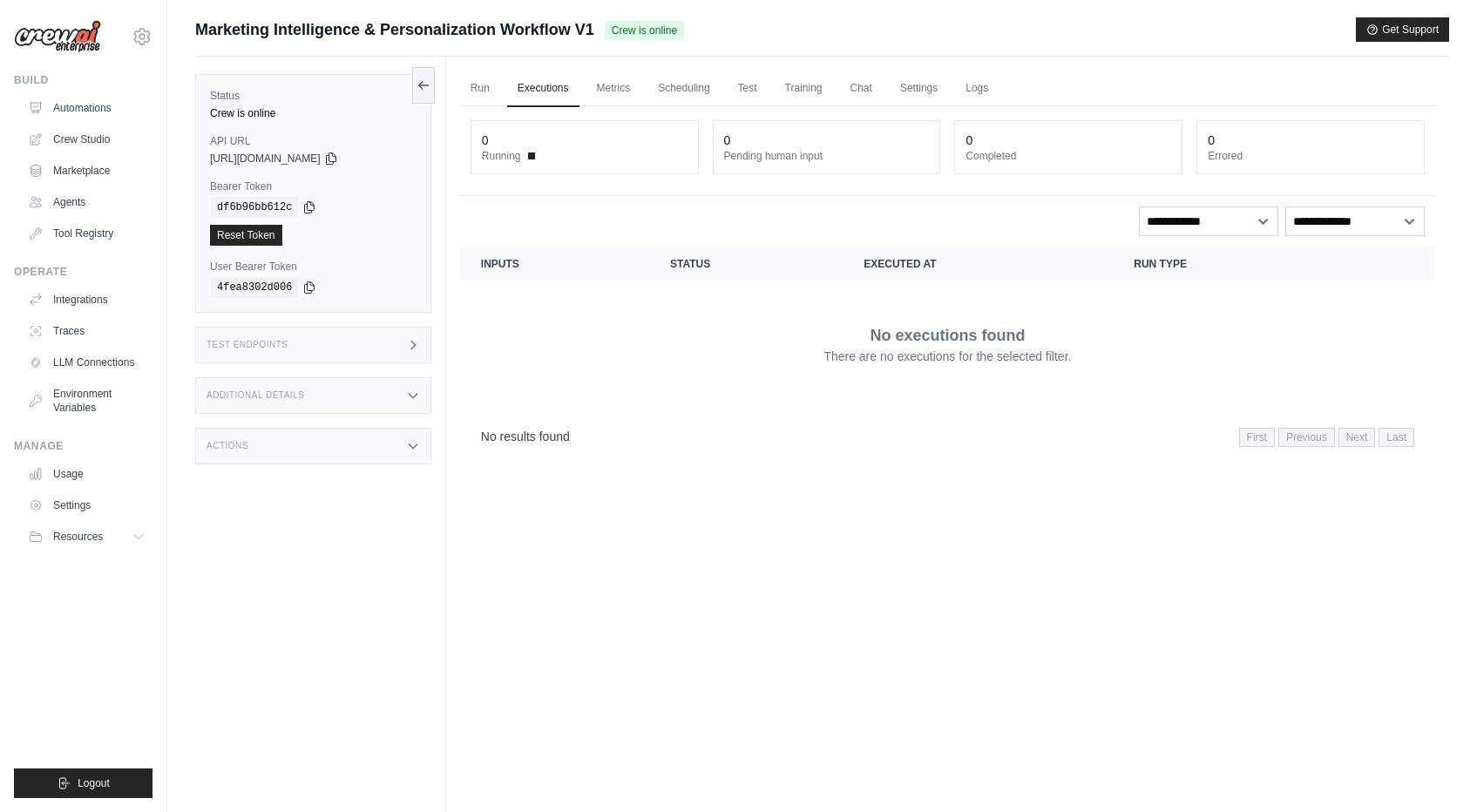
click at [1007, 146] on div "0" at bounding box center [1068, 139] width 206 height 17
click at [402, 341] on div "Test Endpoints" at bounding box center [312, 345] width 236 height 36
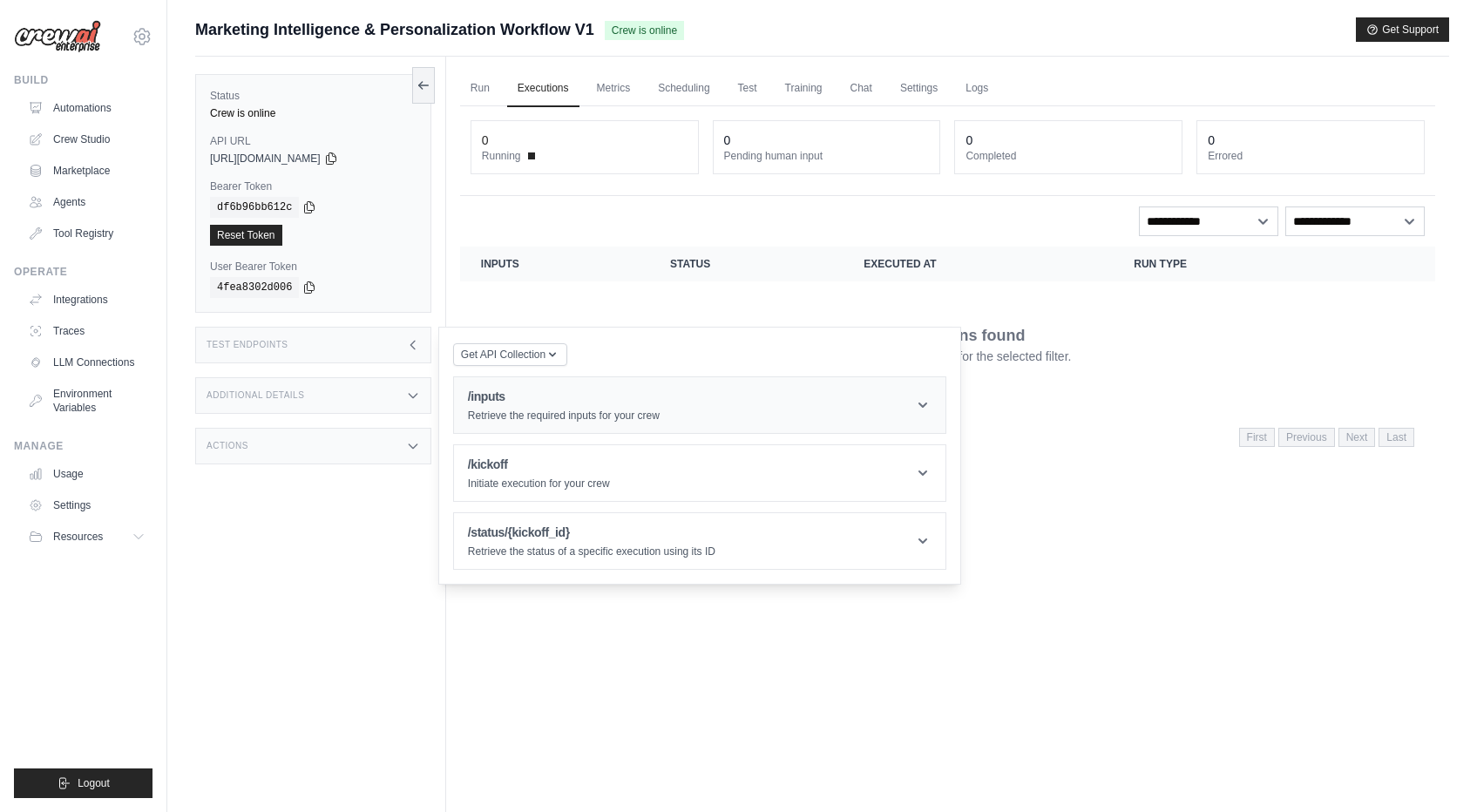
click at [537, 388] on h1 "/inputs" at bounding box center [564, 396] width 192 height 17
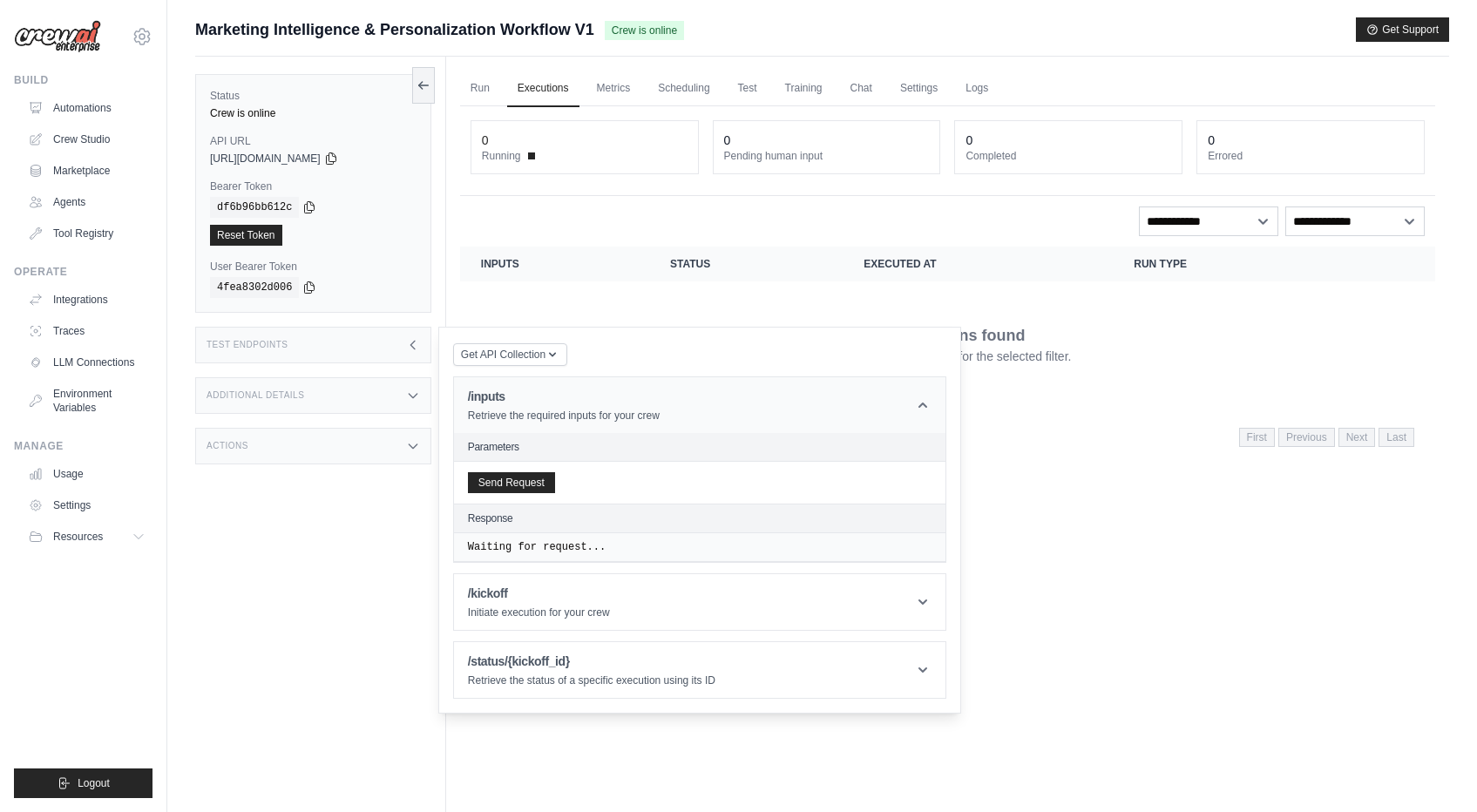
click at [536, 397] on h1 "/inputs" at bounding box center [564, 396] width 192 height 17
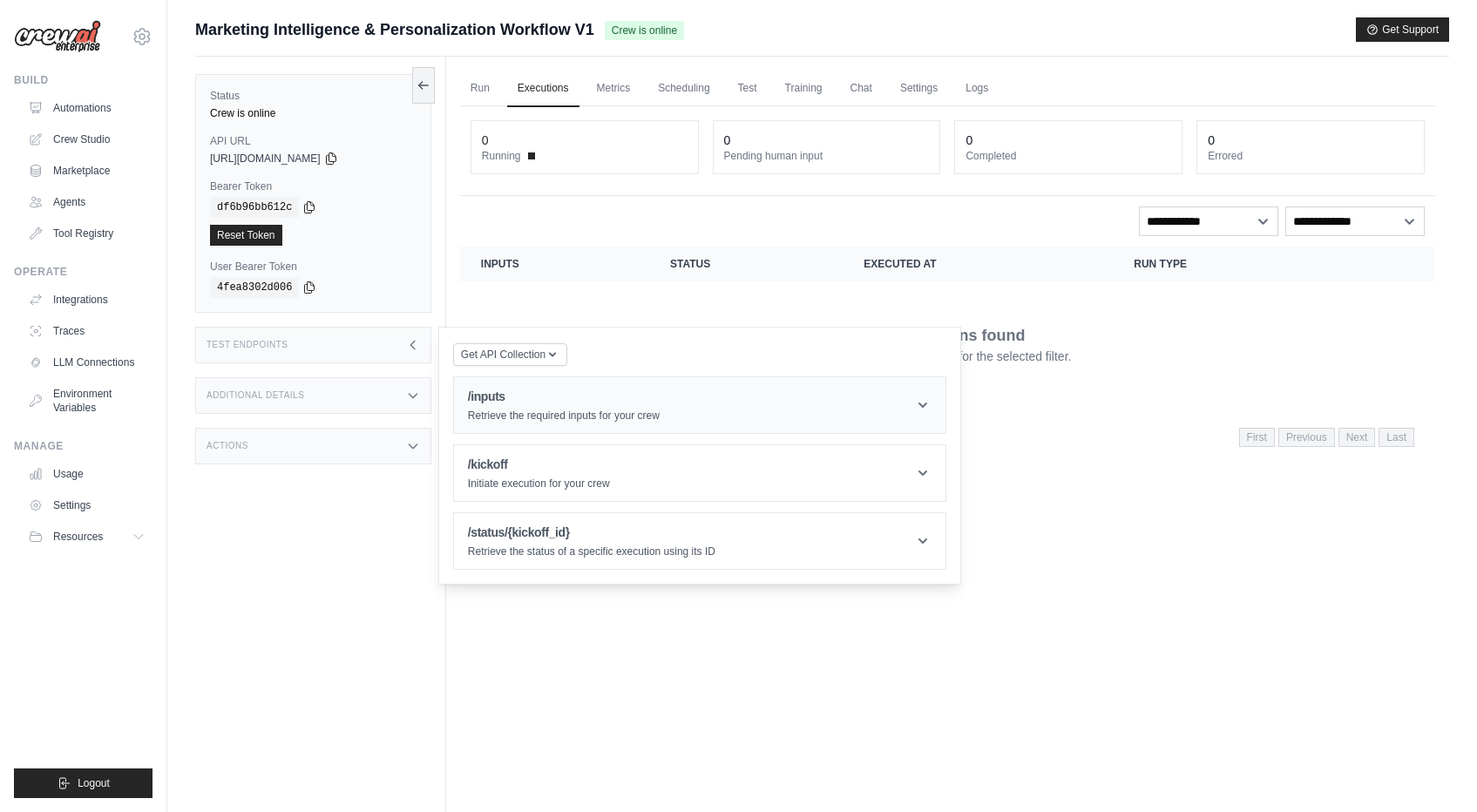
click at [535, 410] on p "Retrieve the required inputs for your crew" at bounding box center [564, 415] width 192 height 14
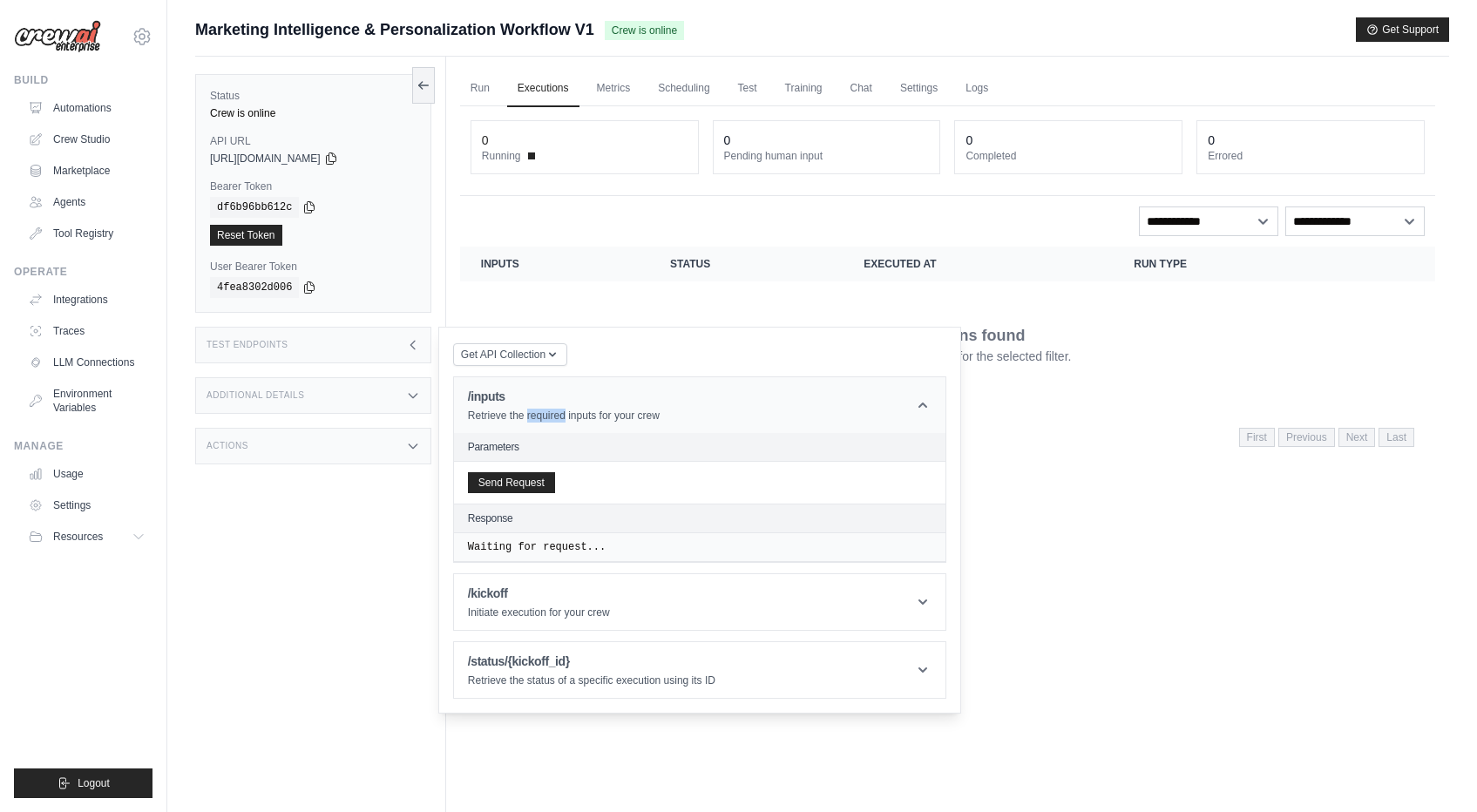
click at [535, 410] on p "Retrieve the required inputs for your crew" at bounding box center [564, 415] width 192 height 14
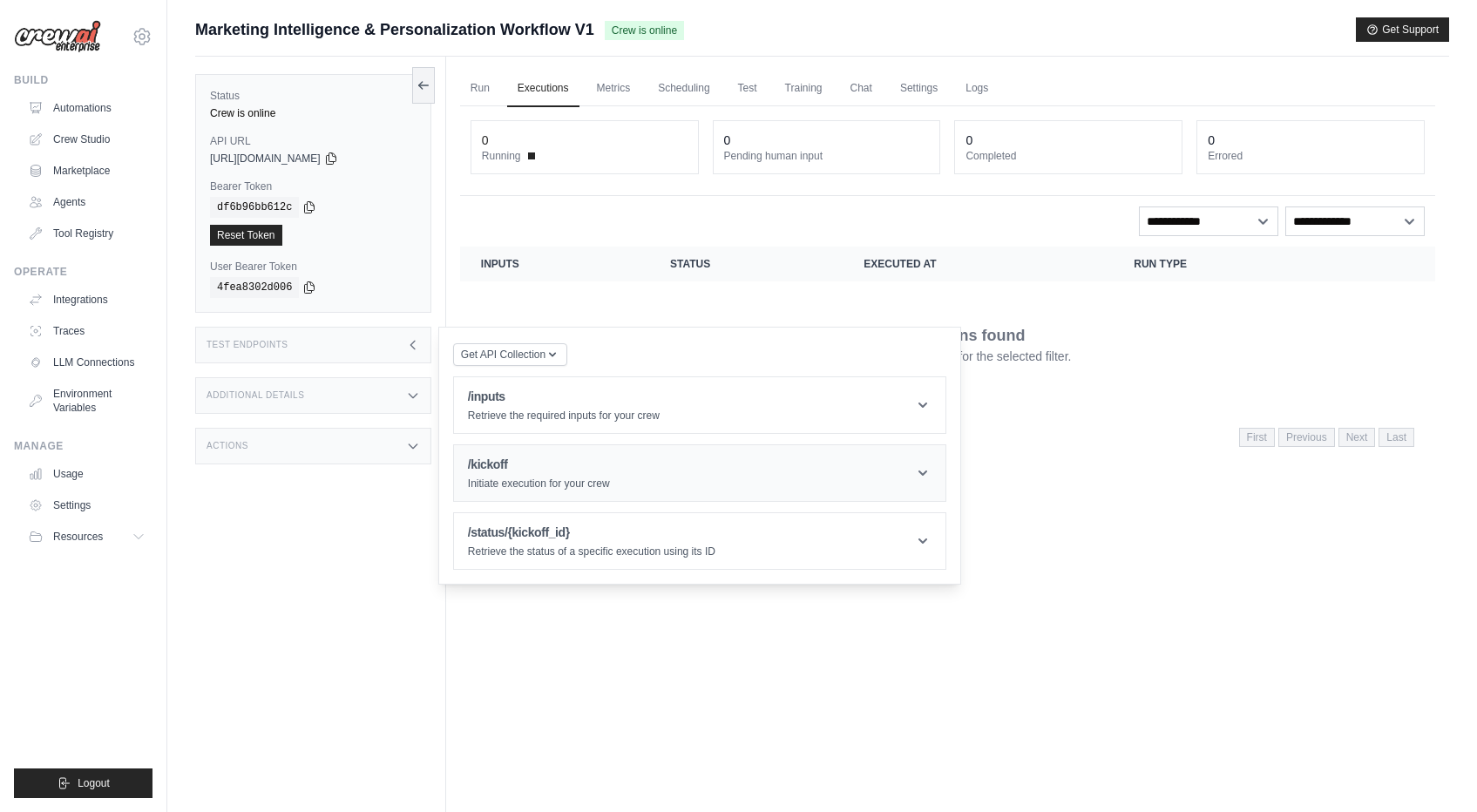
click at [517, 464] on h1 "/kickoff" at bounding box center [539, 463] width 142 height 17
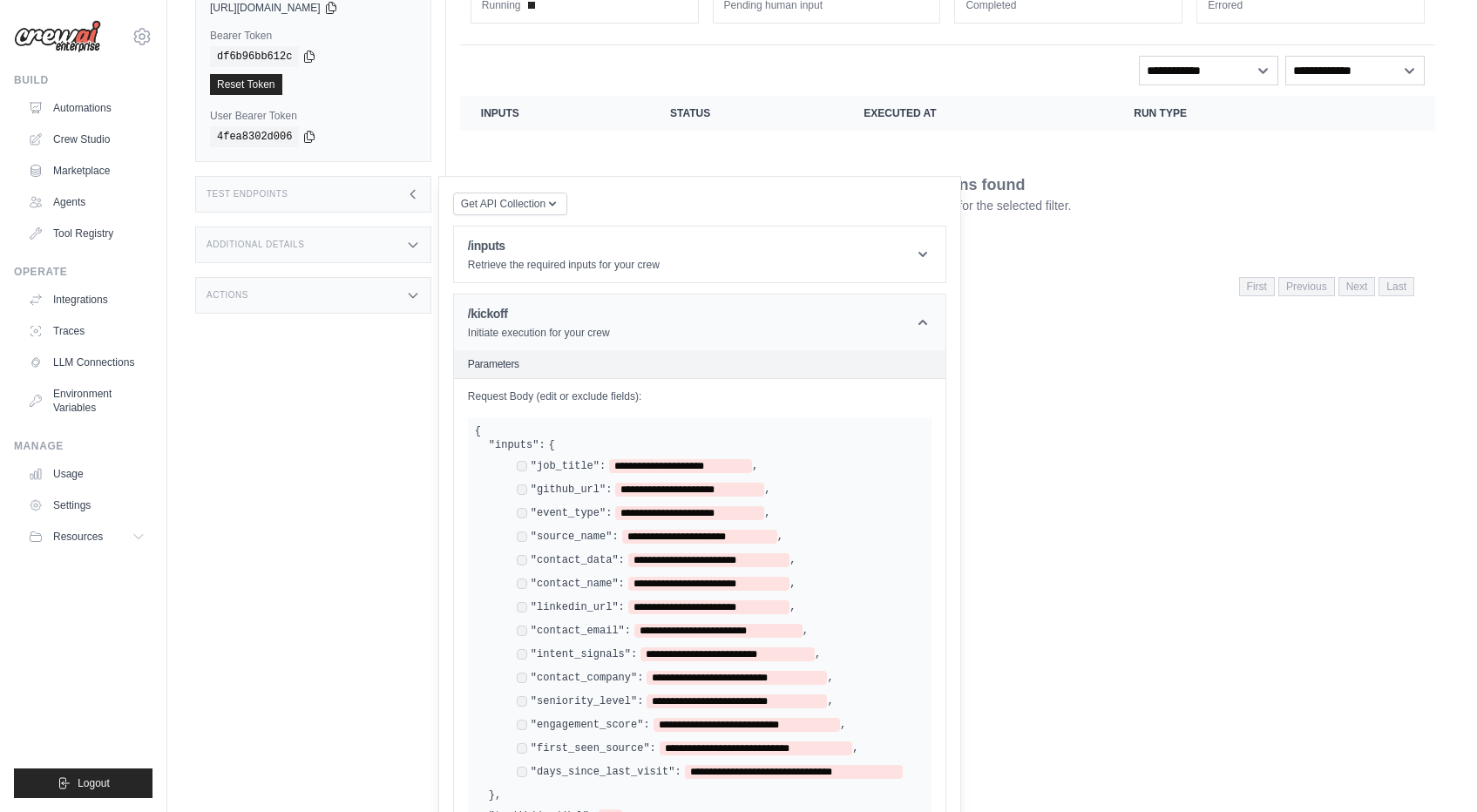
click at [560, 313] on h1 "/kickoff" at bounding box center [539, 313] width 142 height 17
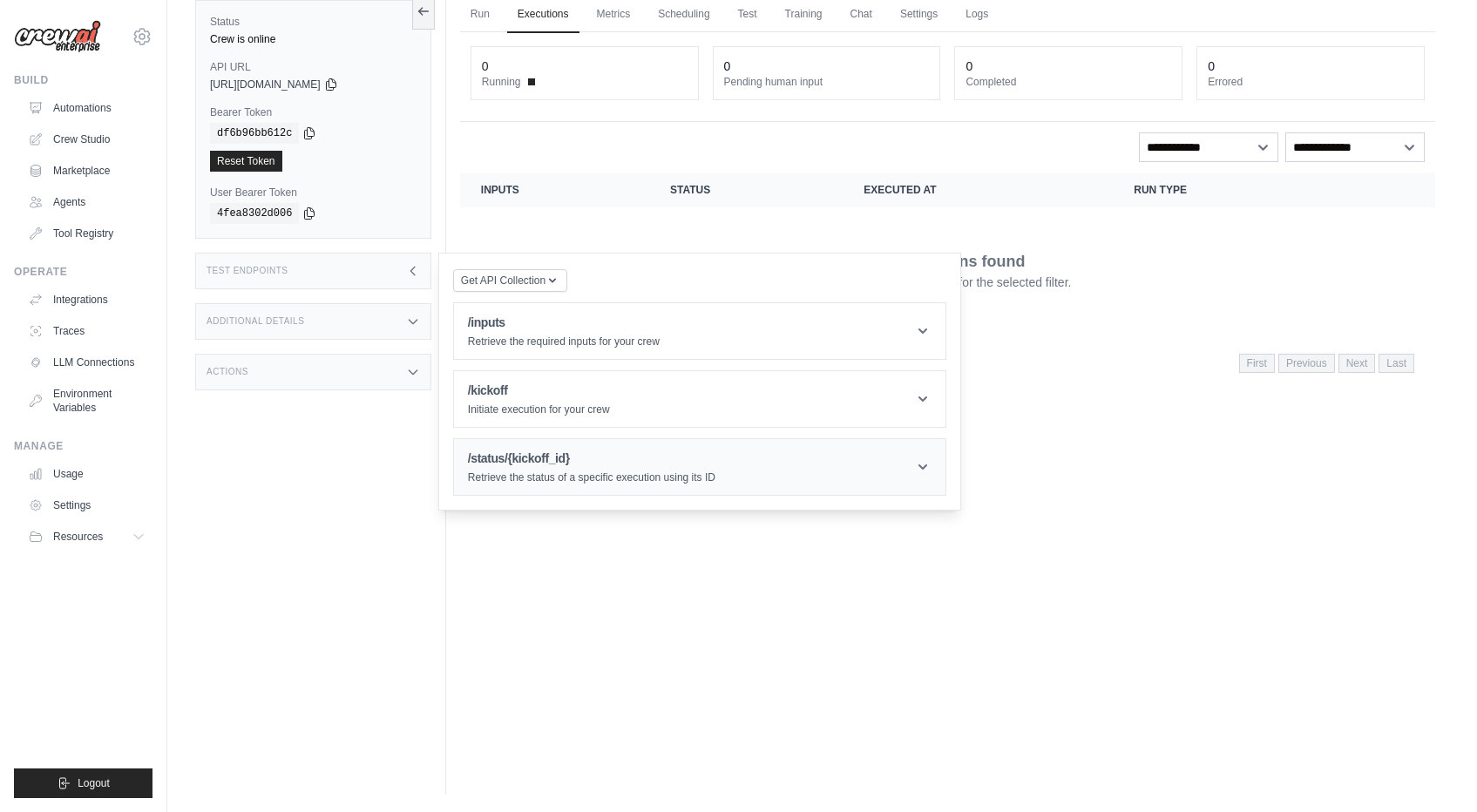
click at [572, 440] on header "/status/{kickoff_id} Retrieve the status of a specific execution using its ID" at bounding box center [700, 466] width 492 height 56
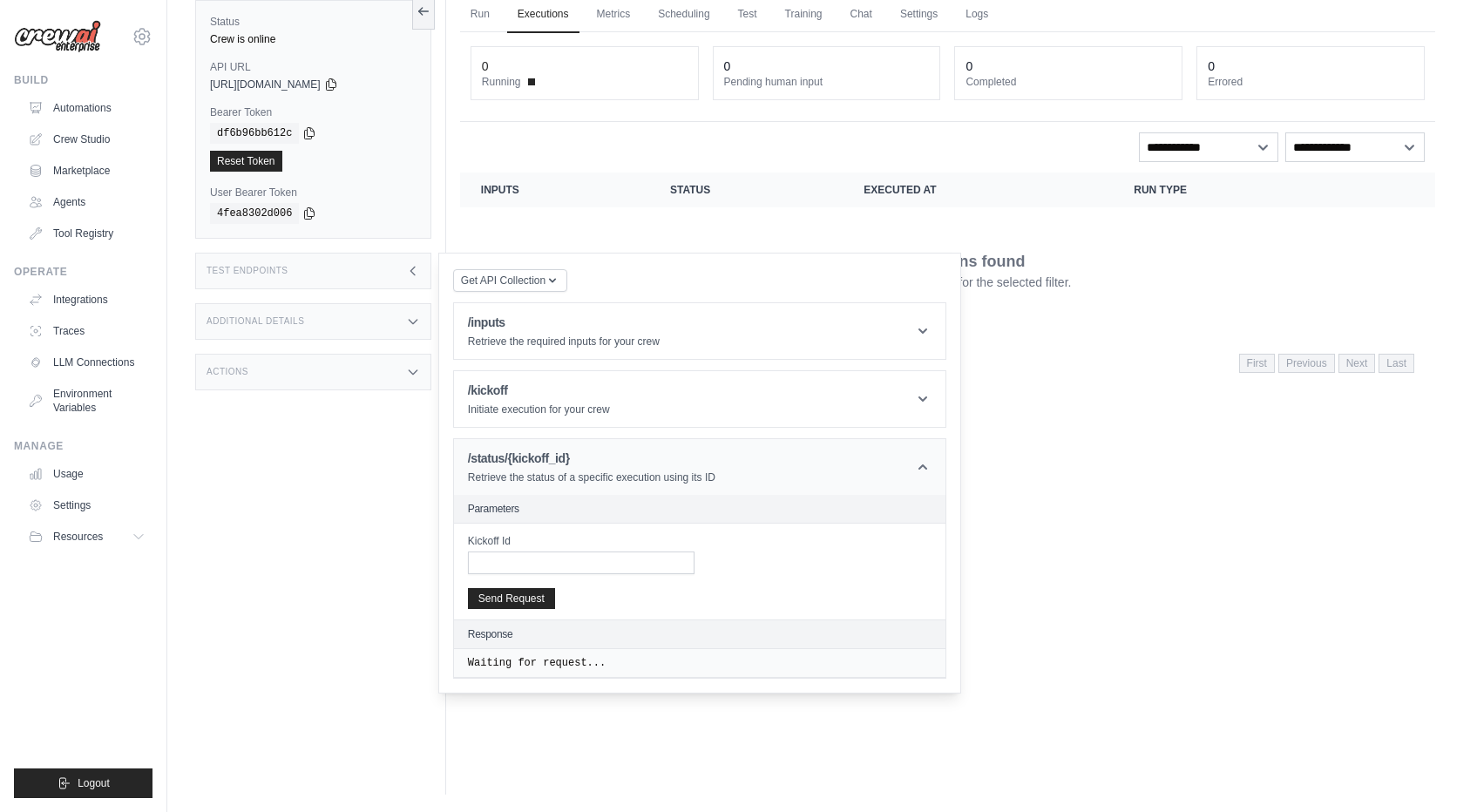
click at [565, 465] on h1 "/status/{kickoff_id}" at bounding box center [592, 458] width 248 height 17
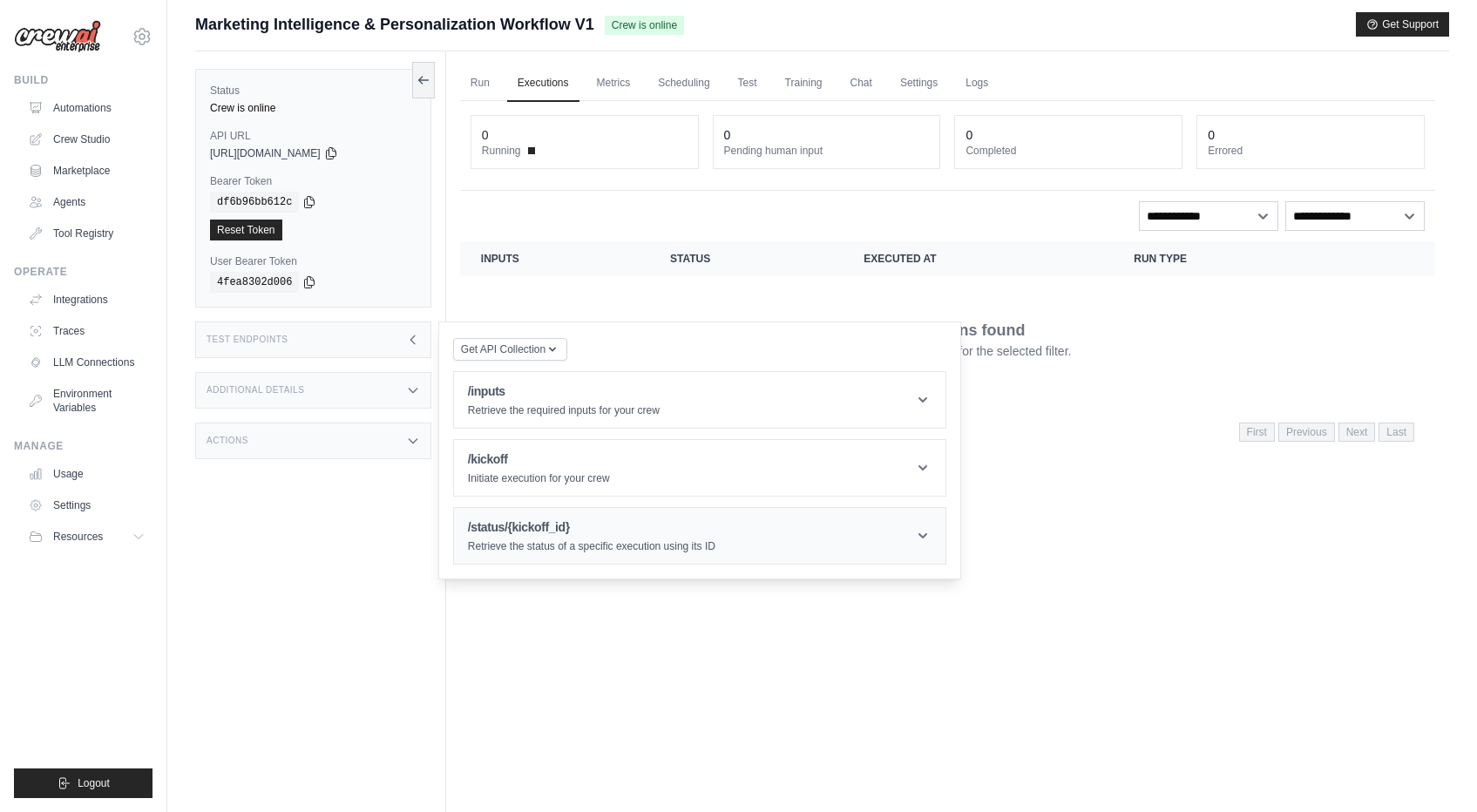
scroll to position [0, 0]
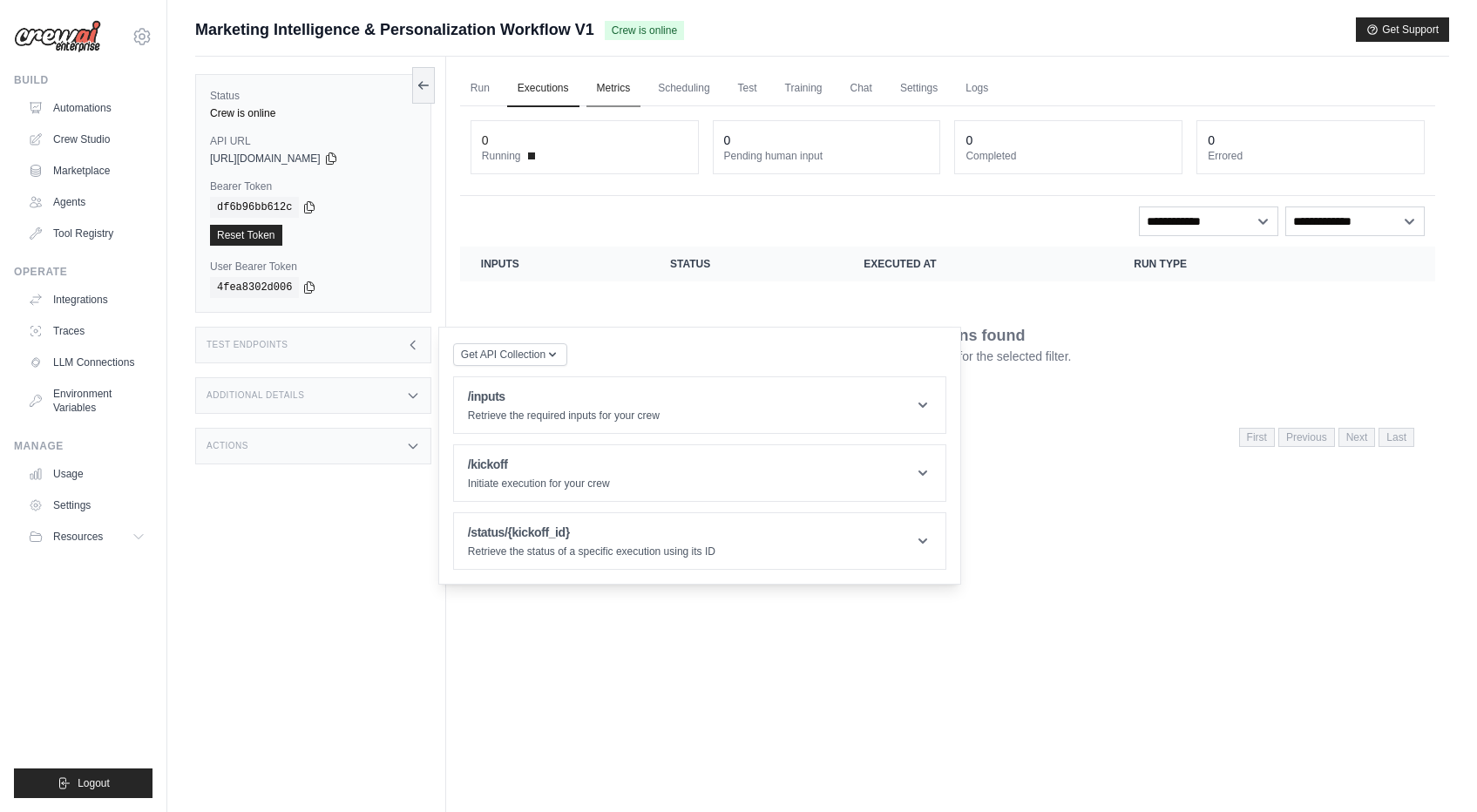
click at [619, 88] on link "Metrics" at bounding box center [614, 89] width 55 height 36
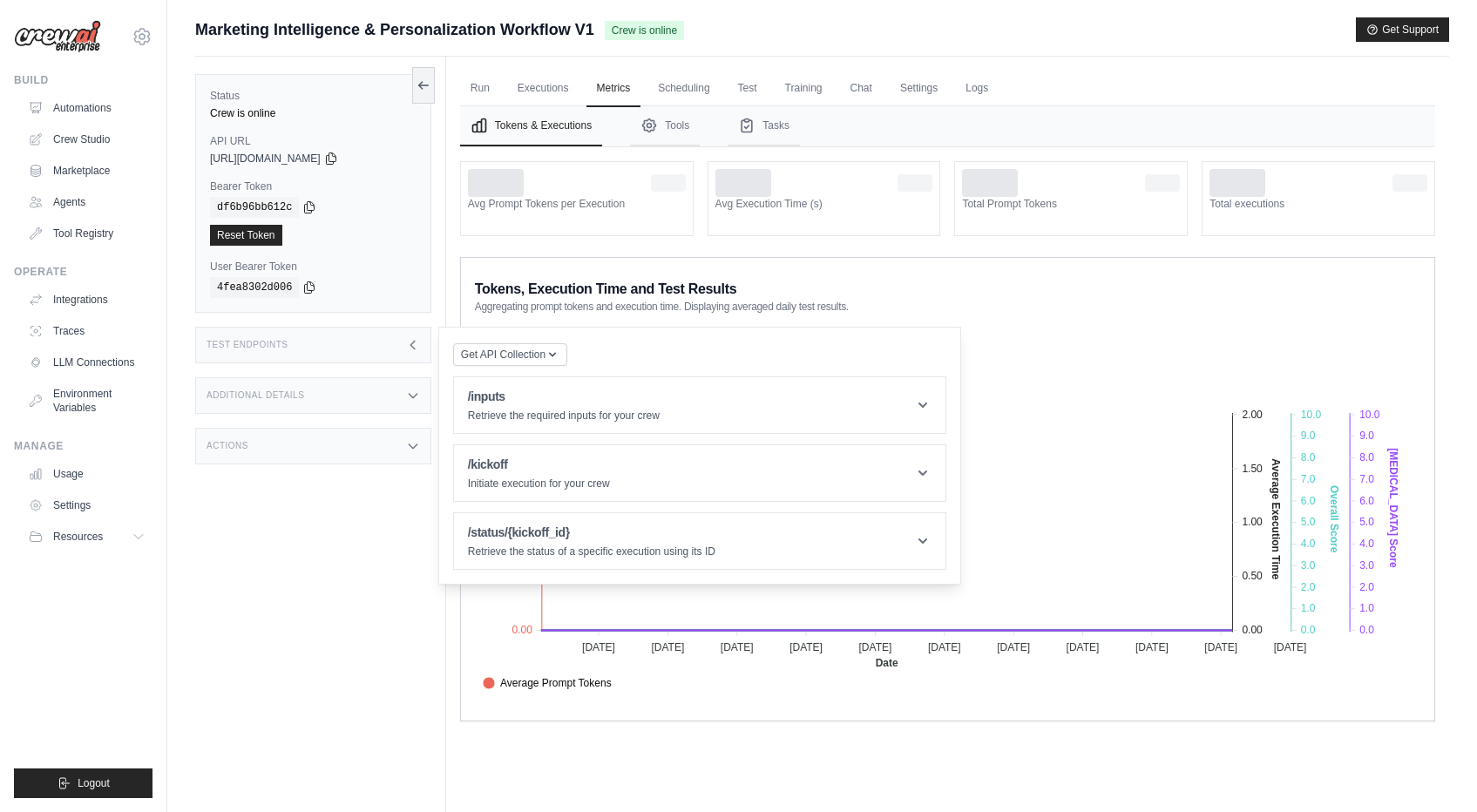
click at [1018, 311] on div "Tokens, Execution Time and Test Results Aggregating prompt tokens and execution…" at bounding box center [948, 294] width 945 height 38
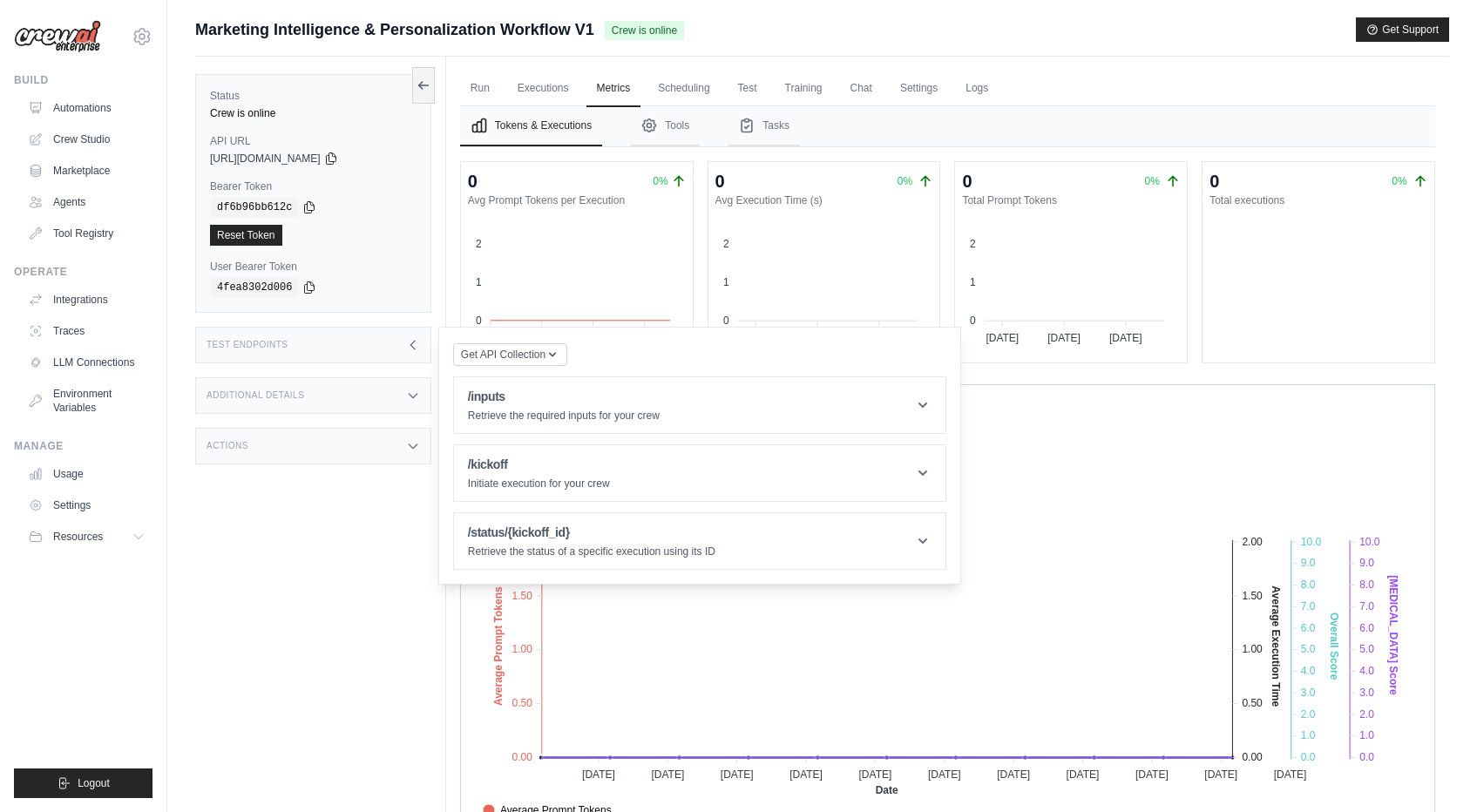
click at [241, 573] on div "Status Crew is online API URL copied https://marketing-intelligence-personaliza…" at bounding box center [321, 462] width 251 height 812
click at [402, 343] on div "Test Endpoints" at bounding box center [312, 345] width 236 height 36
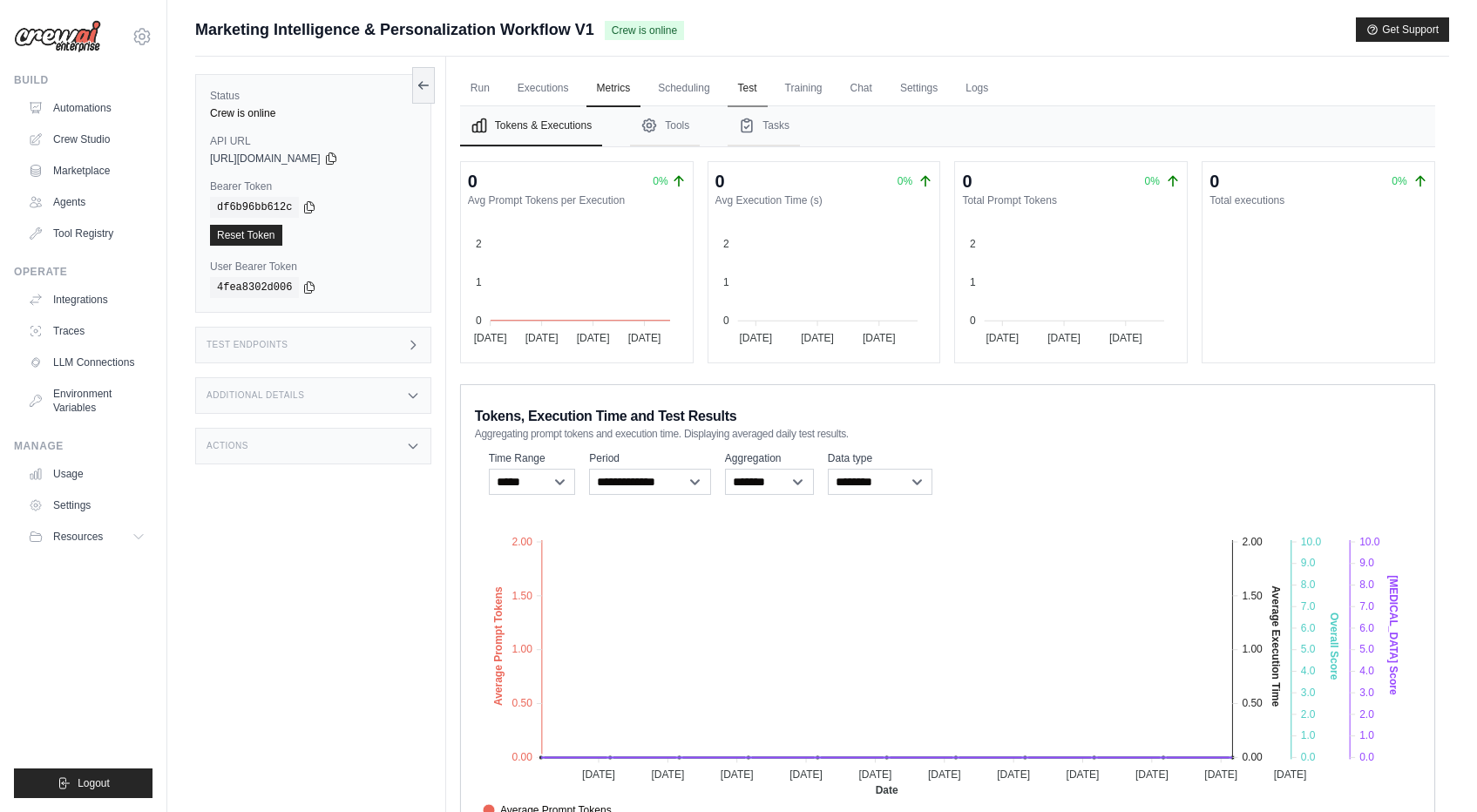
click at [750, 91] on link "Test" at bounding box center [748, 89] width 40 height 36
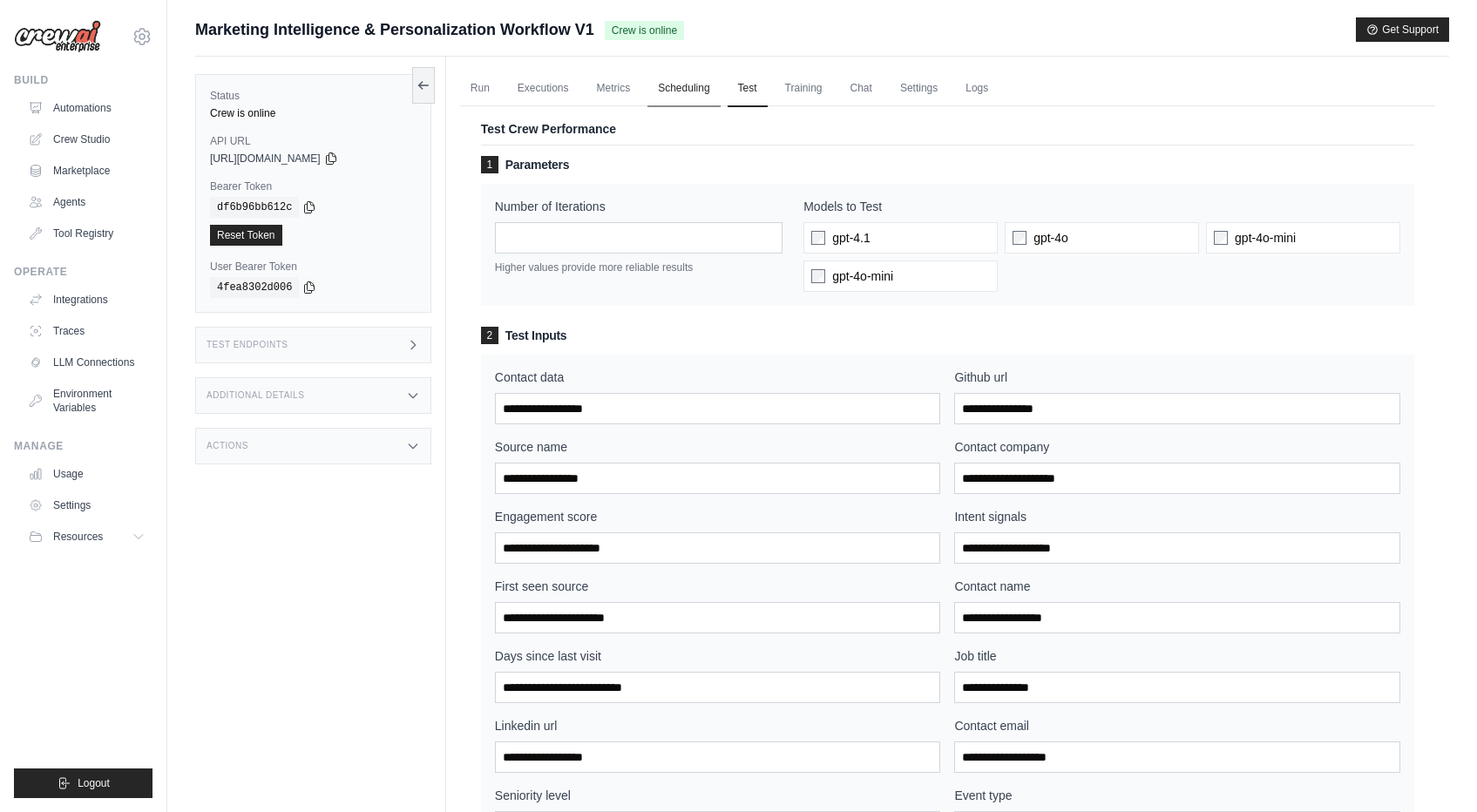
click at [667, 88] on link "Scheduling" at bounding box center [683, 89] width 72 height 36
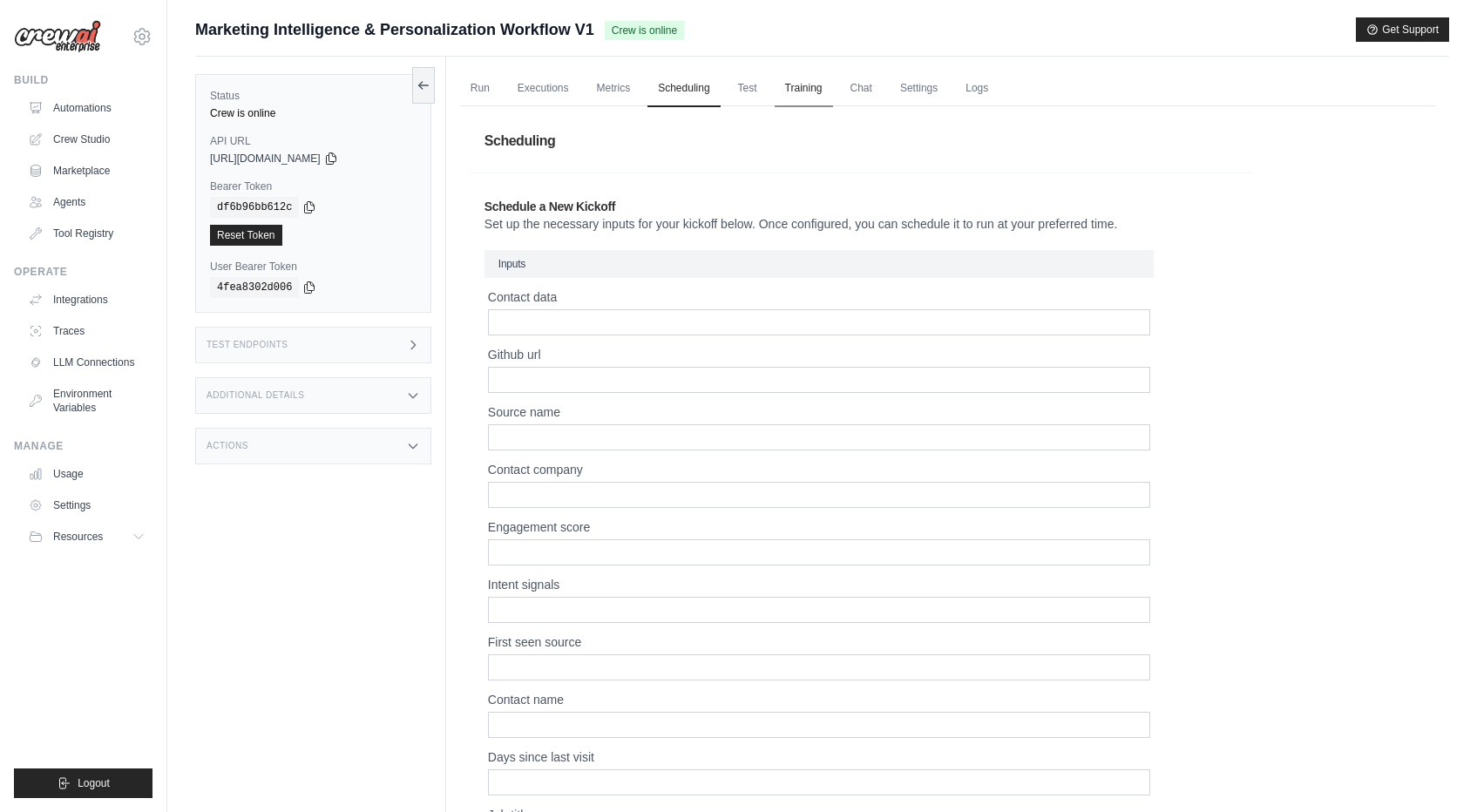
click at [815, 92] on link "Training" at bounding box center [804, 89] width 58 height 36
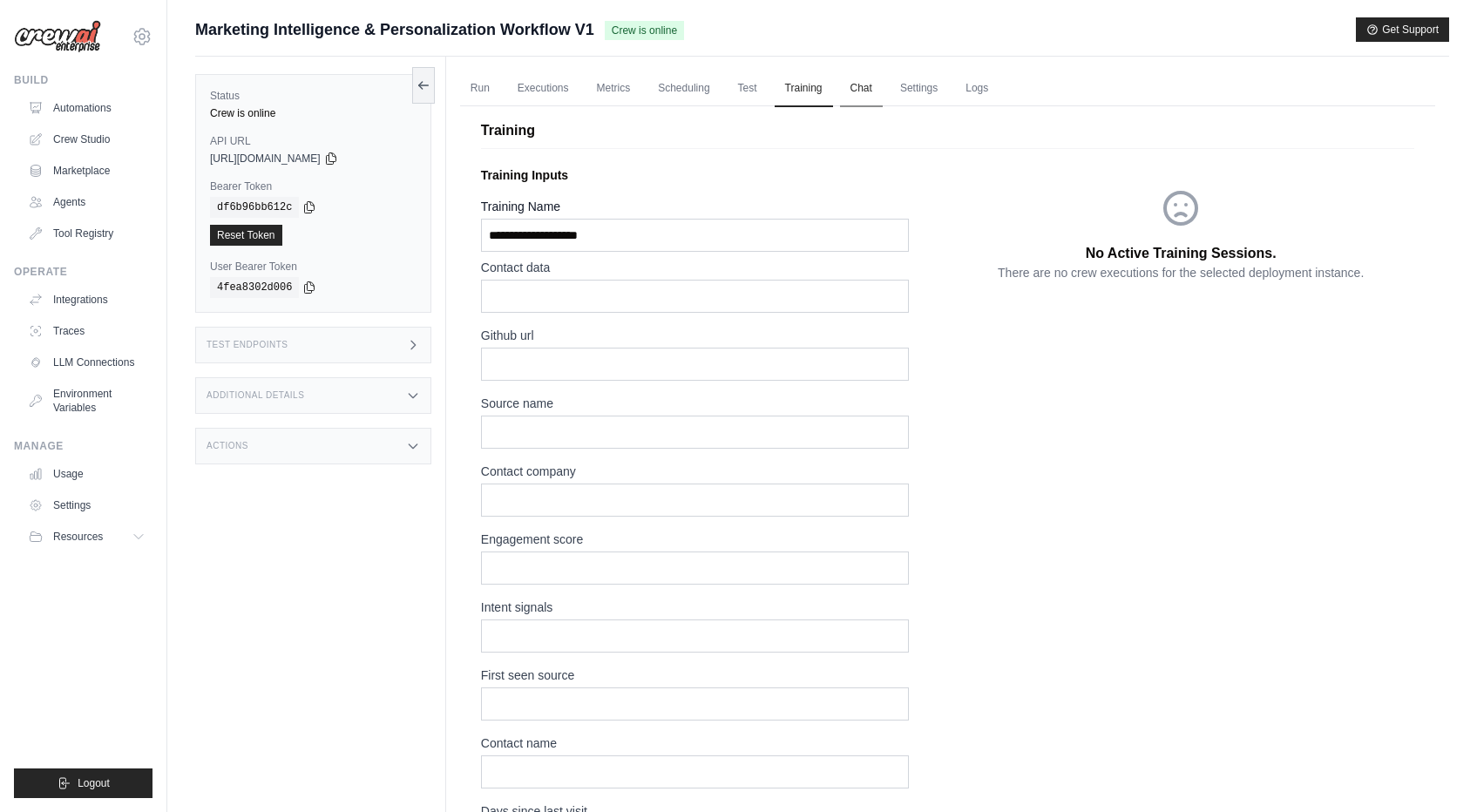
click at [881, 91] on link "Chat" at bounding box center [861, 89] width 43 height 36
click at [934, 86] on link "Settings" at bounding box center [919, 89] width 58 height 36
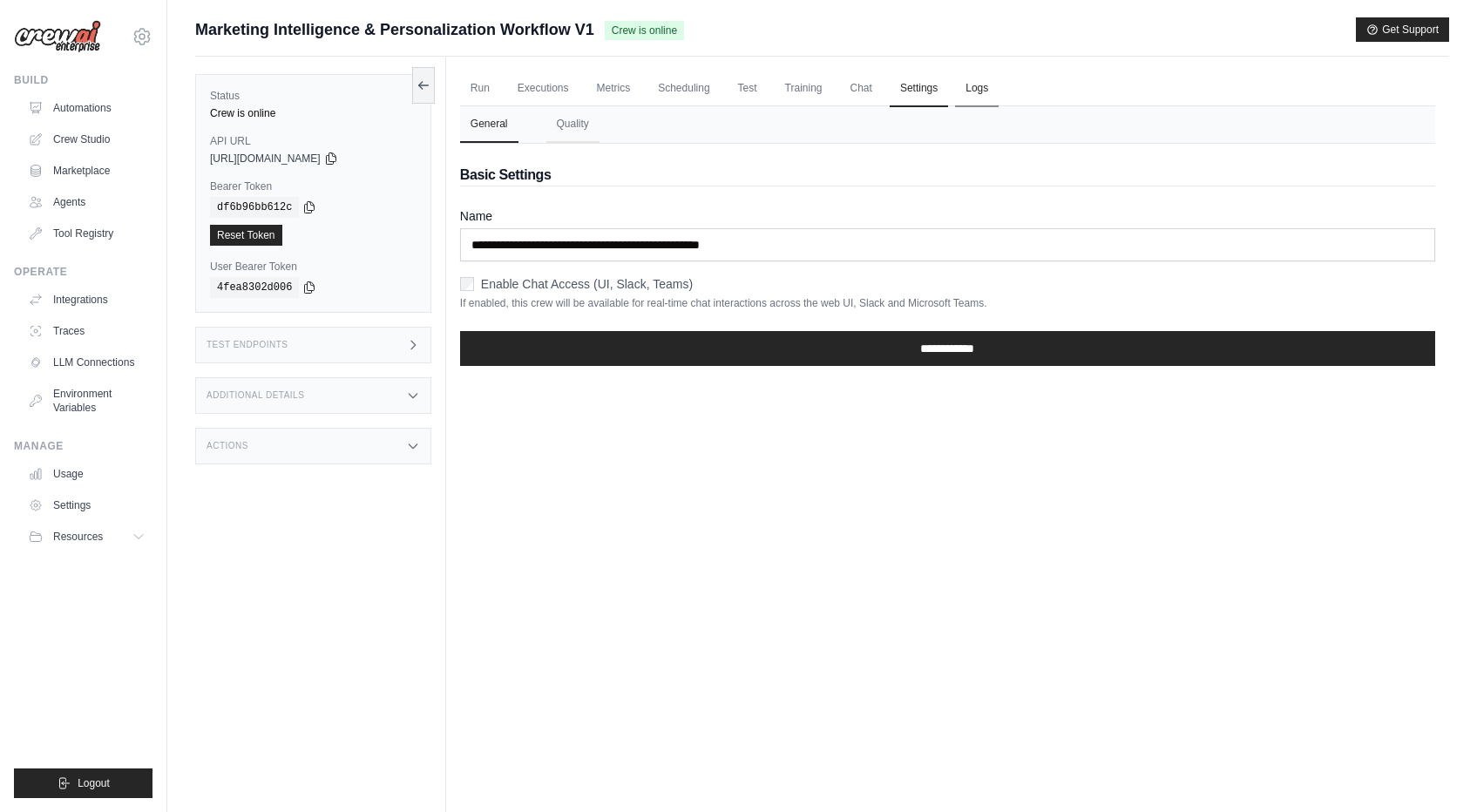
click at [980, 95] on link "Logs" at bounding box center [977, 89] width 44 height 36
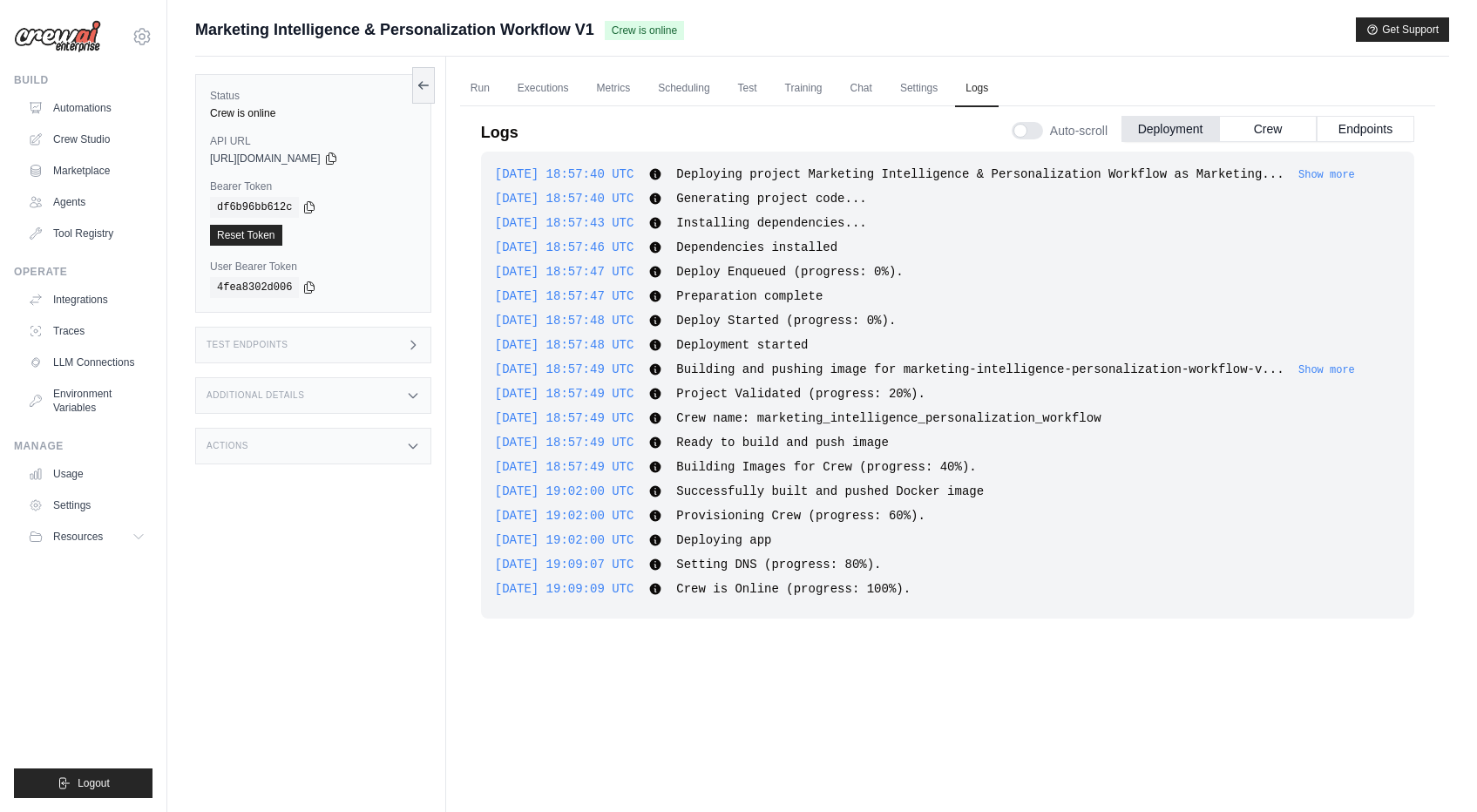
click at [876, 445] on span "Ready to build and push image" at bounding box center [782, 442] width 212 height 14
click at [514, 86] on link "Executions" at bounding box center [543, 89] width 72 height 36
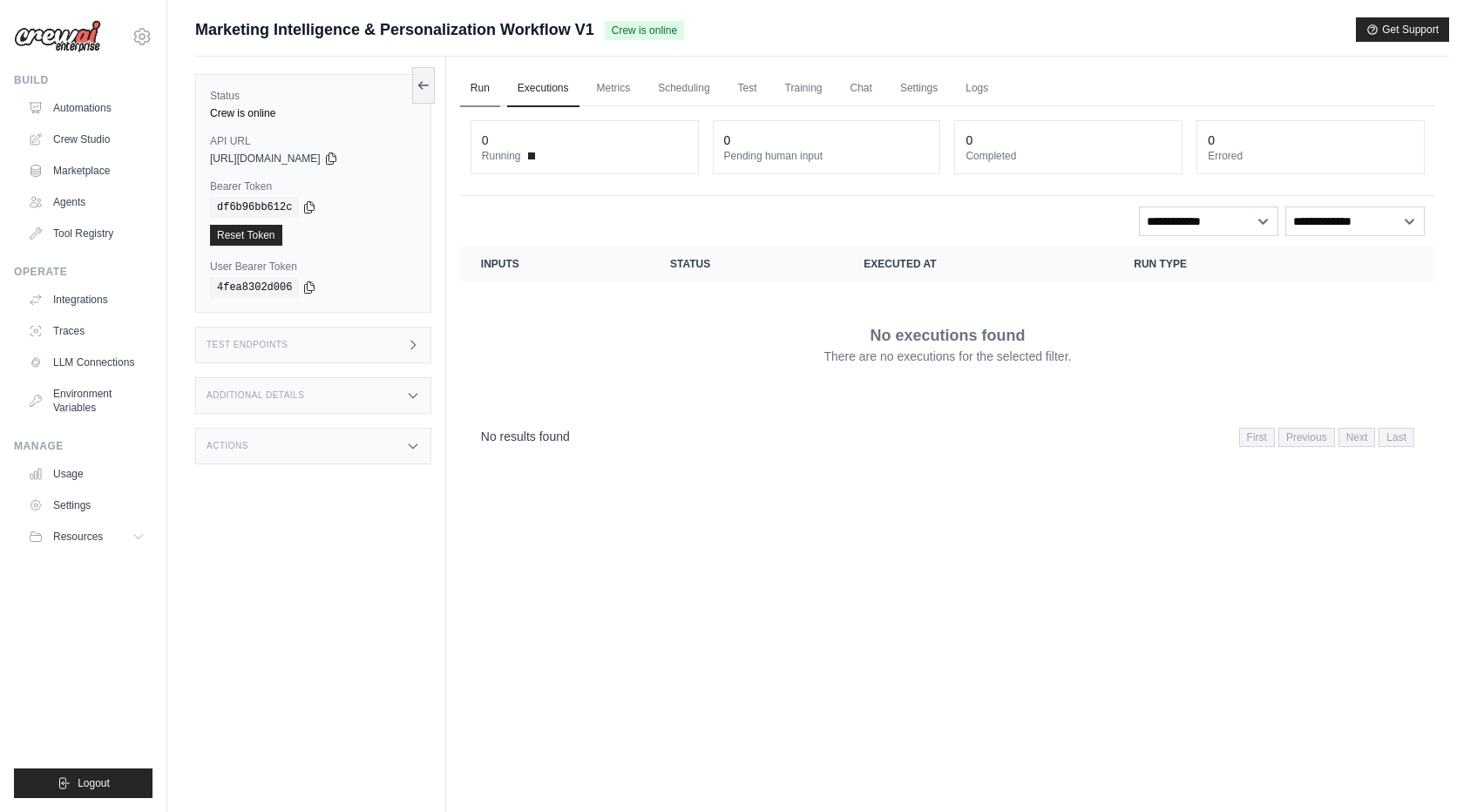
click at [472, 90] on link "Run" at bounding box center [480, 89] width 40 height 36
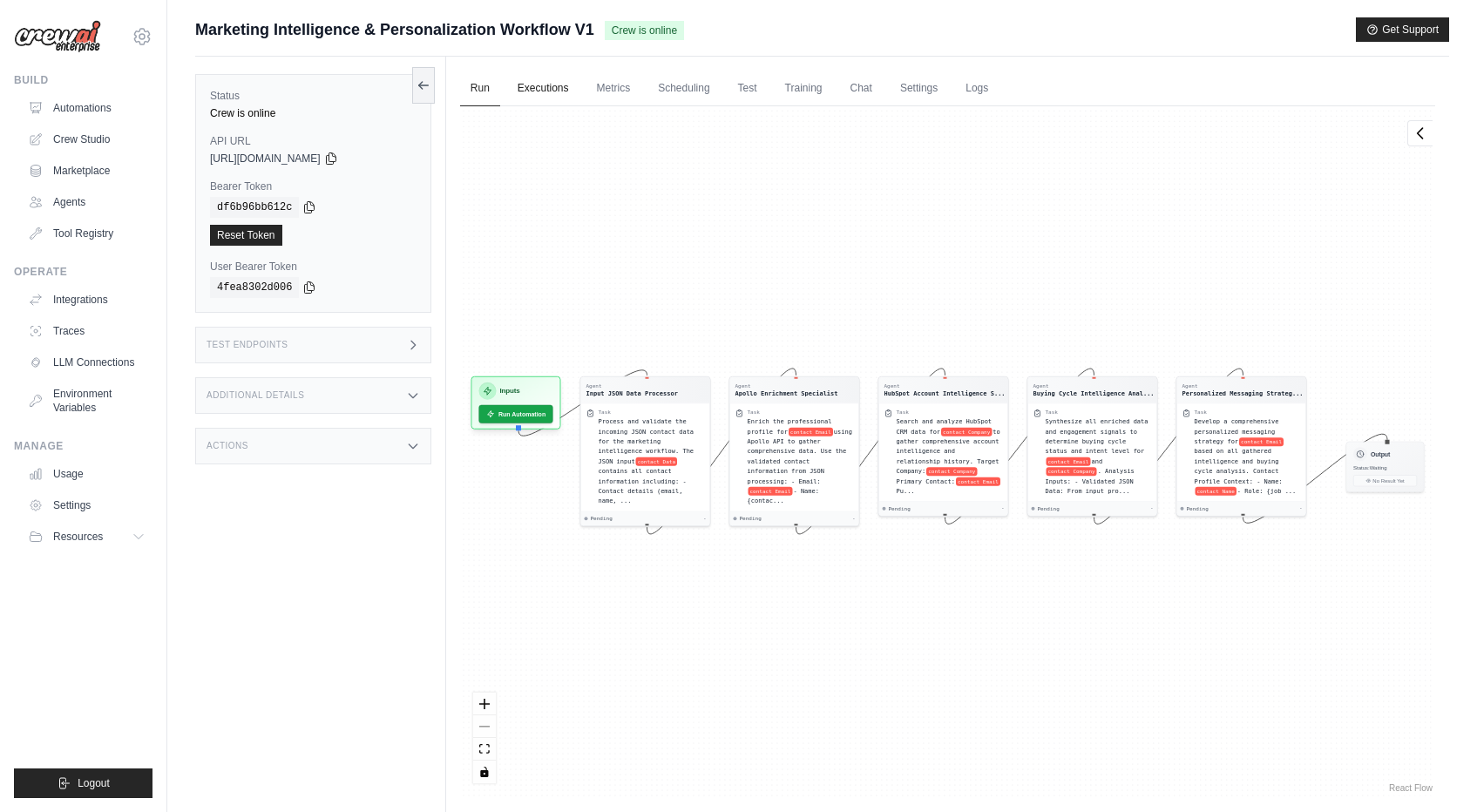
click at [531, 96] on link "Executions" at bounding box center [543, 89] width 72 height 36
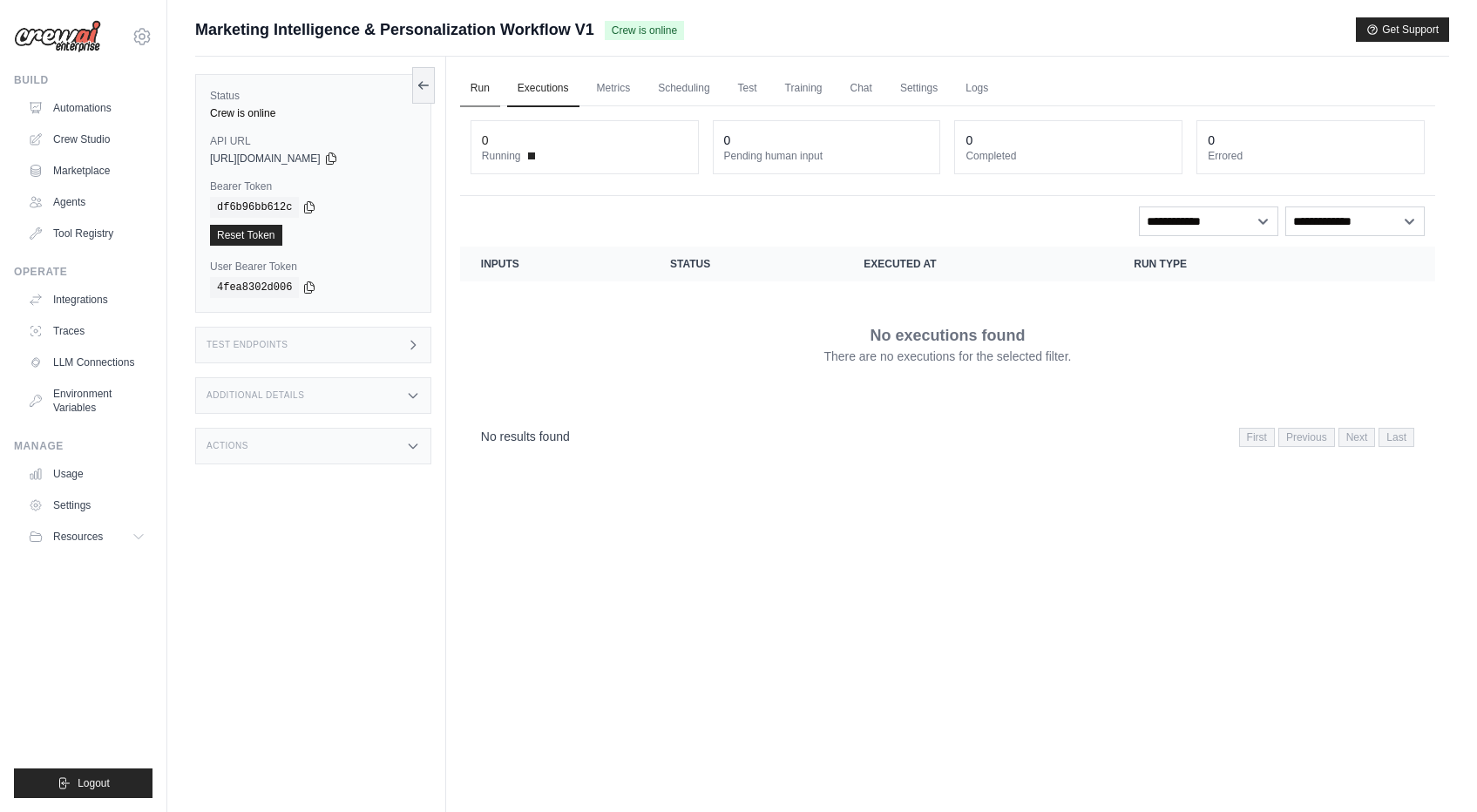
click at [494, 91] on link "Run" at bounding box center [480, 89] width 40 height 36
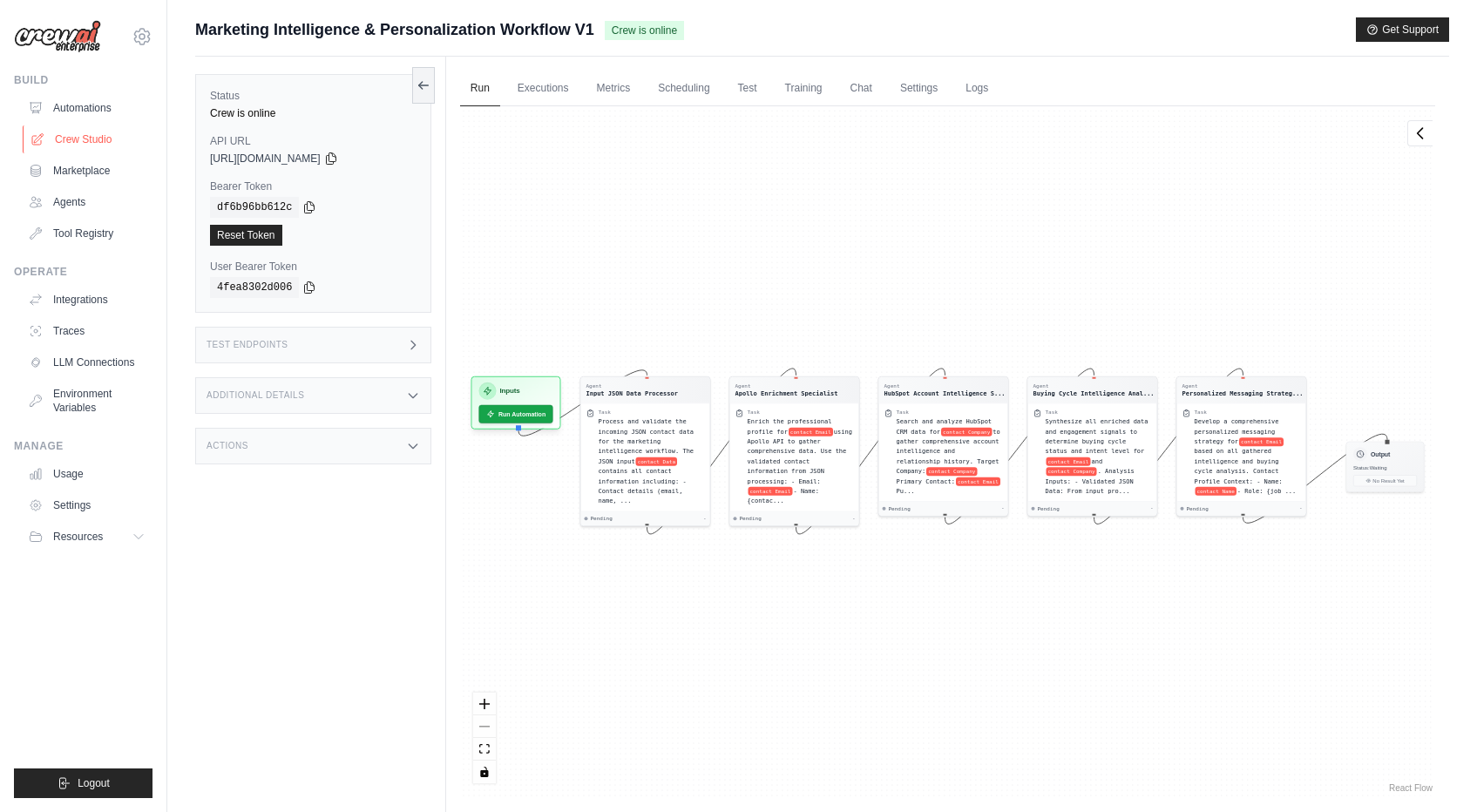
click at [94, 146] on link "Crew Studio" at bounding box center [88, 139] width 131 height 28
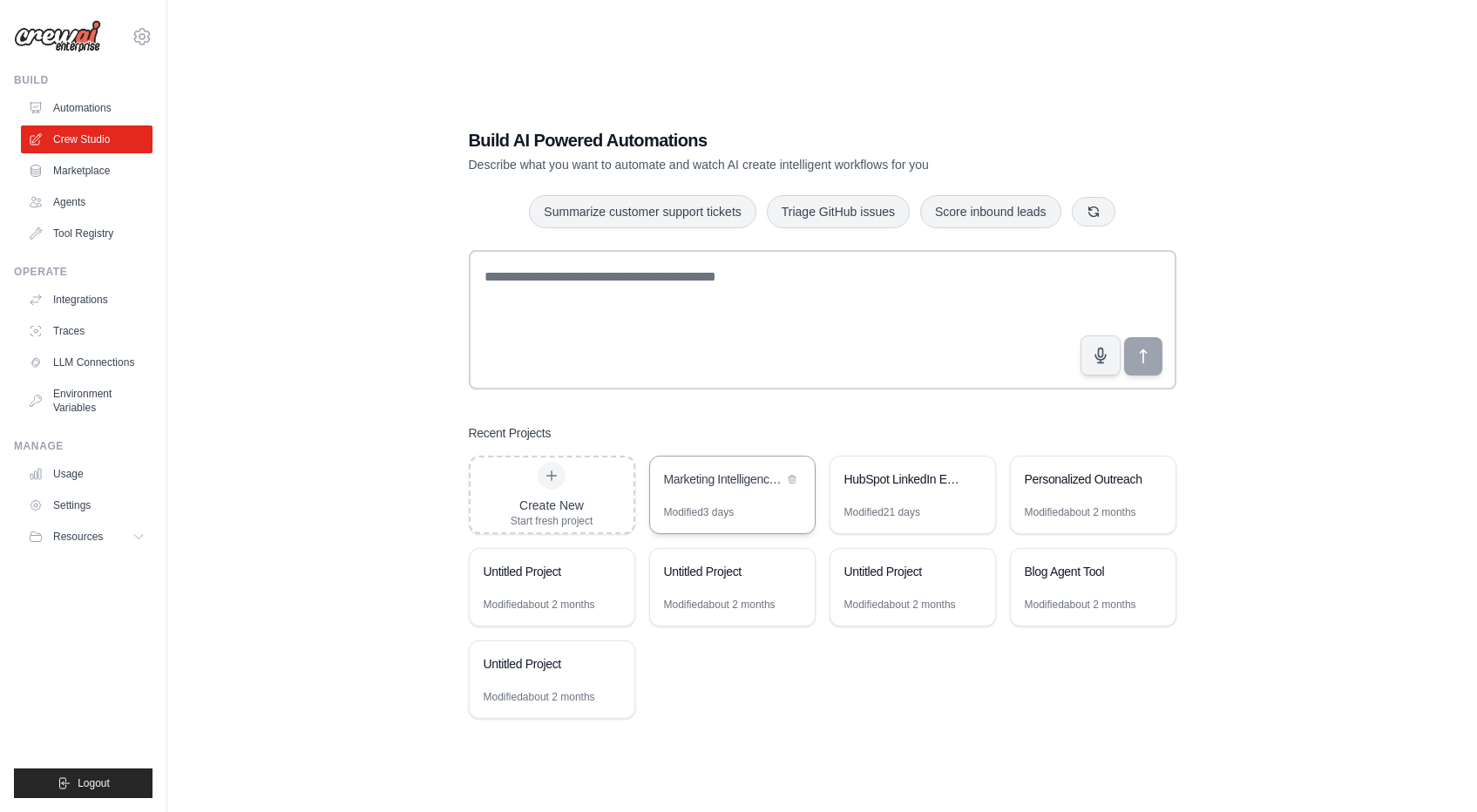
click at [677, 484] on div "Marketing Intelligence & Personalization Workflow" at bounding box center [723, 479] width 119 height 17
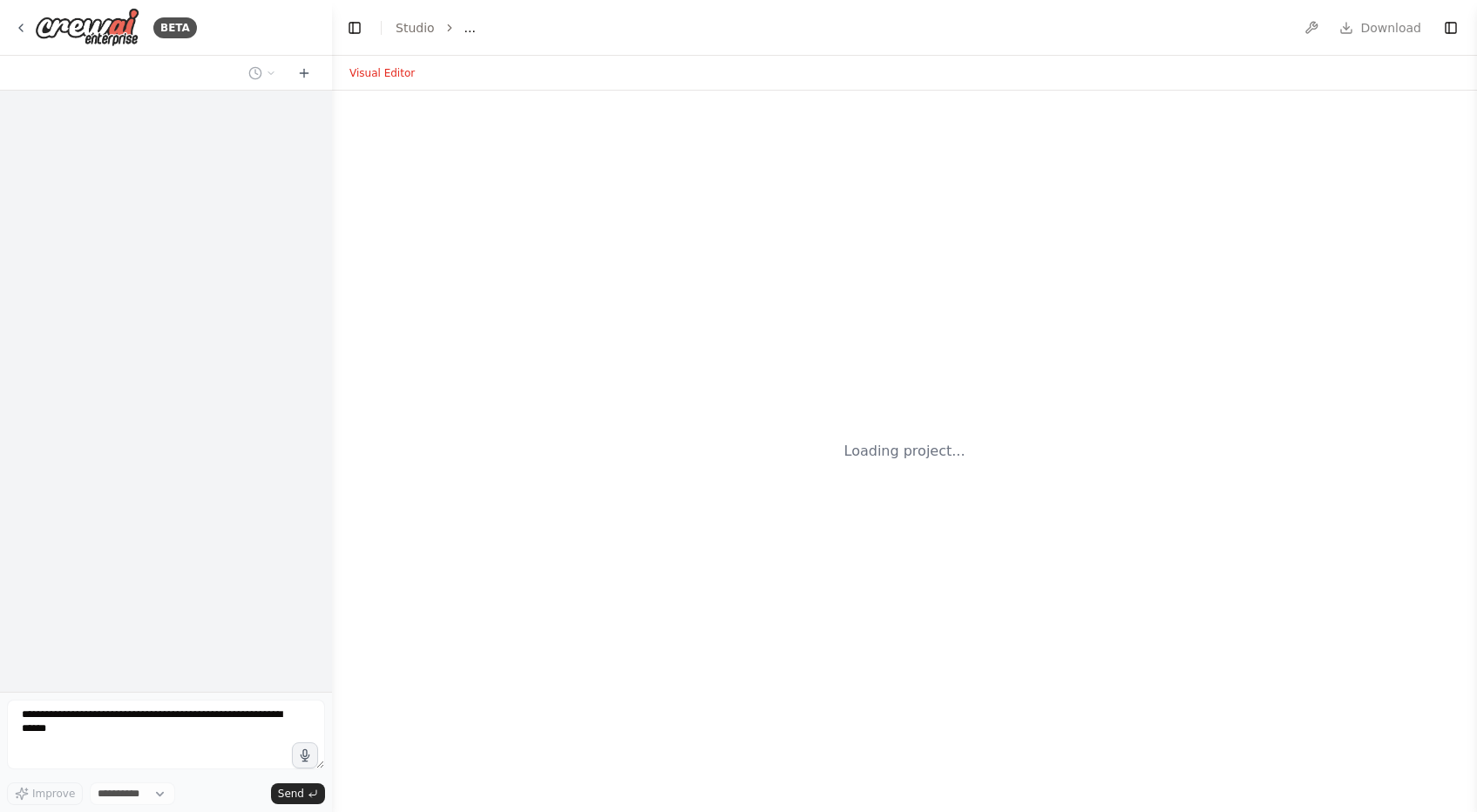
select select "****"
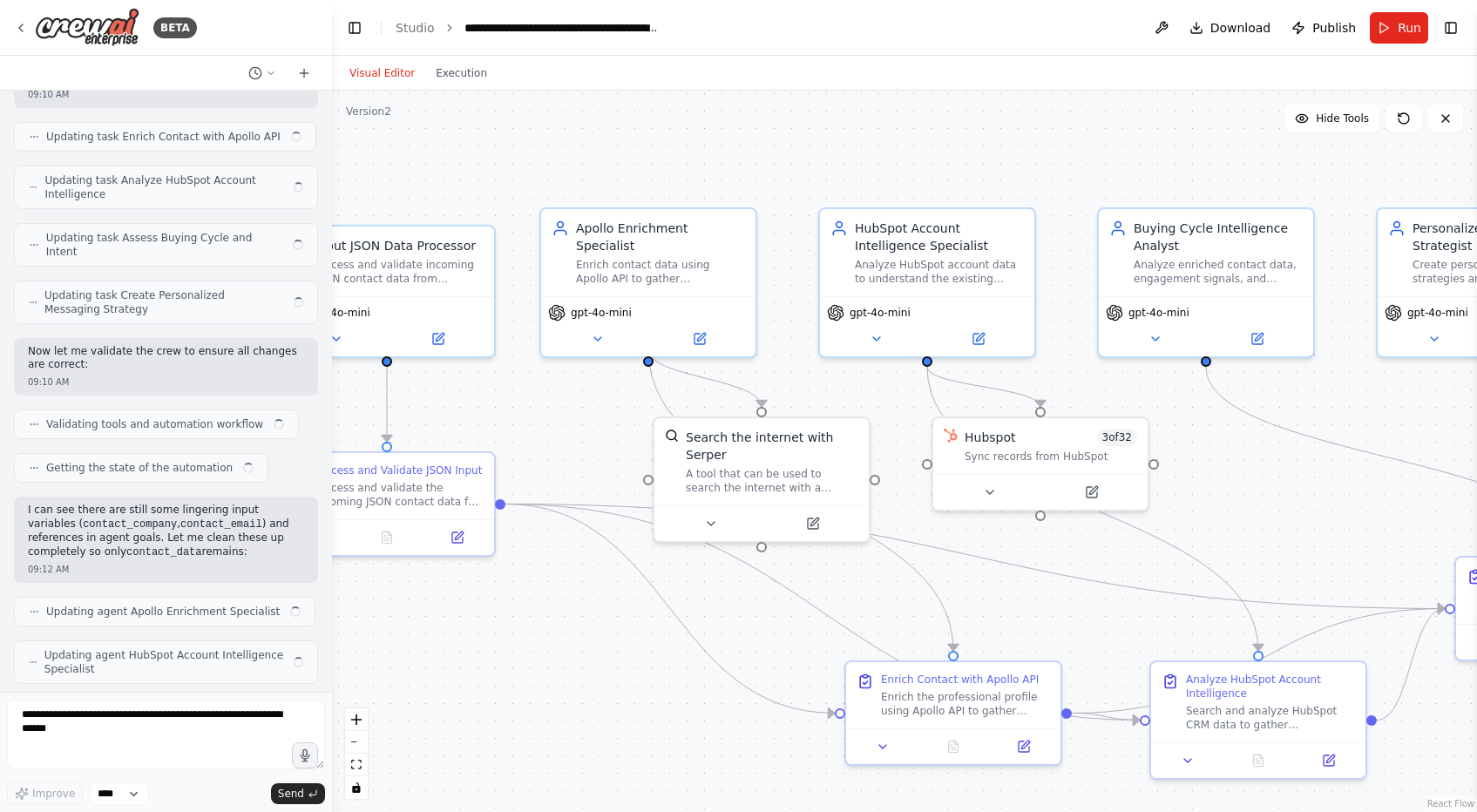
scroll to position [91744, 0]
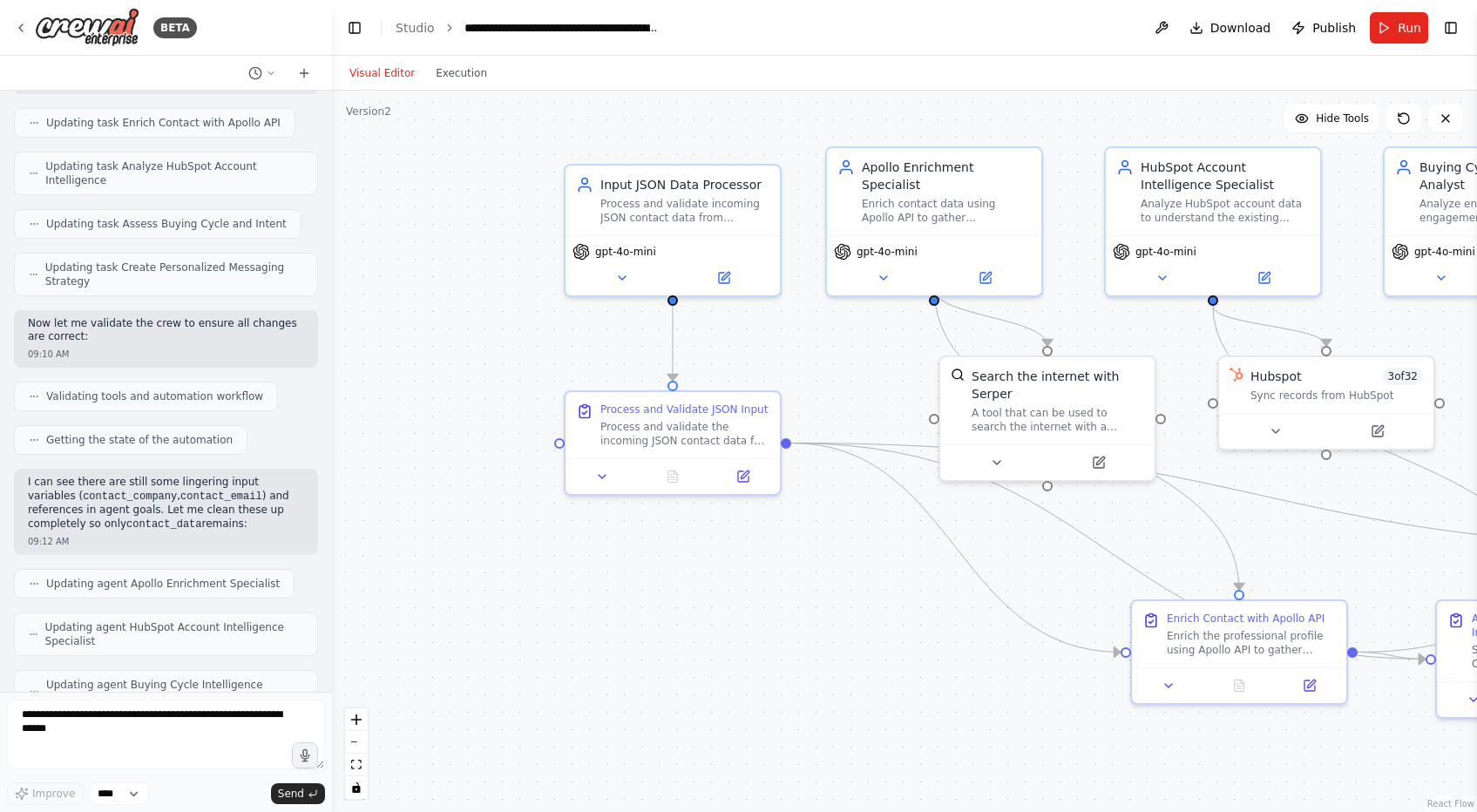
drag, startPoint x: 434, startPoint y: 400, endPoint x: 839, endPoint y: 369, distance: 406.2
click at [839, 369] on div ".deletable-edge-delete-btn { width: 20px; height: 20px; border: 0px solid #ffff…" at bounding box center [904, 452] width 1145 height 721
click at [233, 721] on textarea at bounding box center [166, 734] width 318 height 70
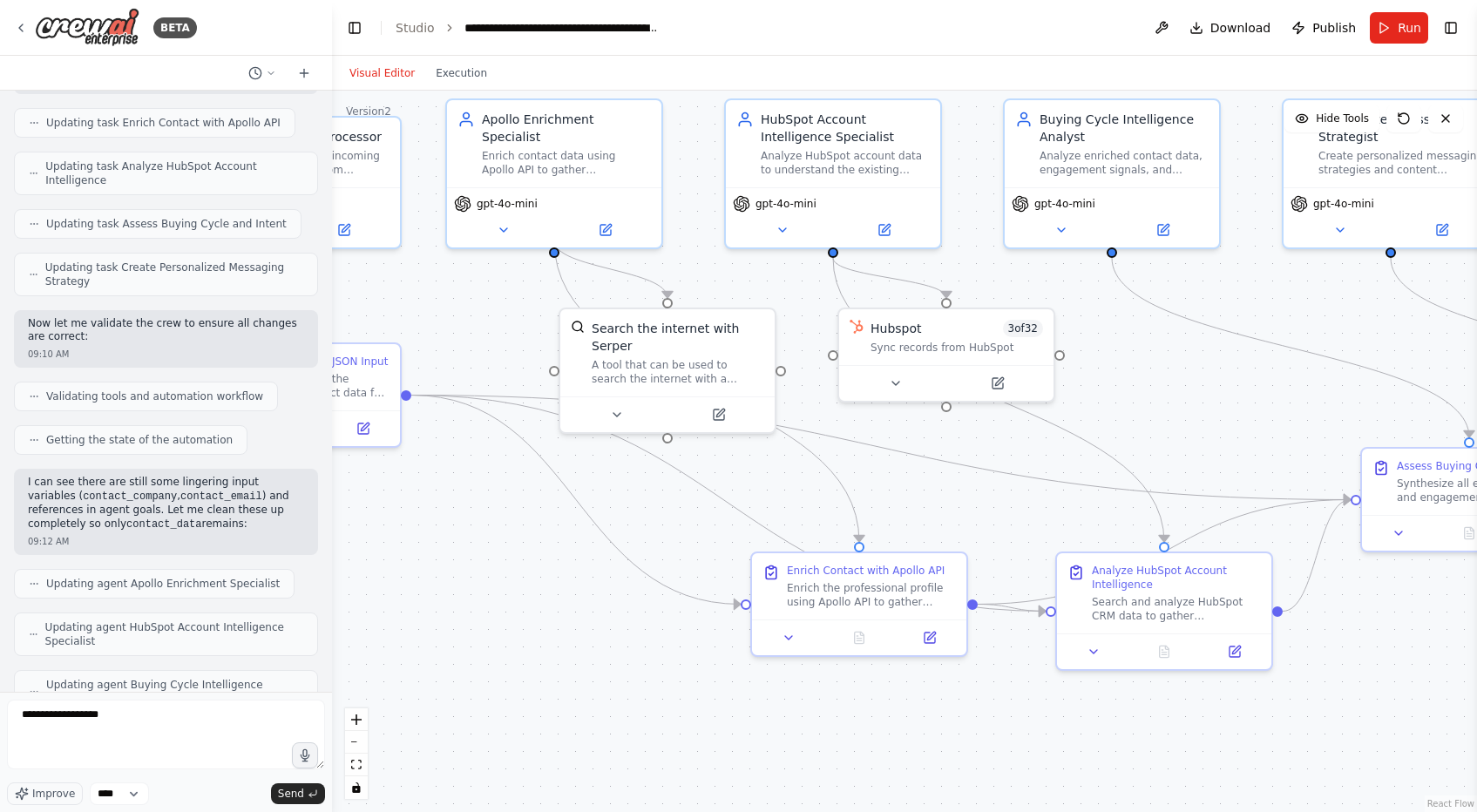
drag, startPoint x: 776, startPoint y: 646, endPoint x: 429, endPoint y: 607, distance: 349.2
click at [429, 607] on div ".deletable-edge-delete-btn { width: 20px; height: 20px; border: 0px solid #ffff…" at bounding box center [904, 452] width 1145 height 721
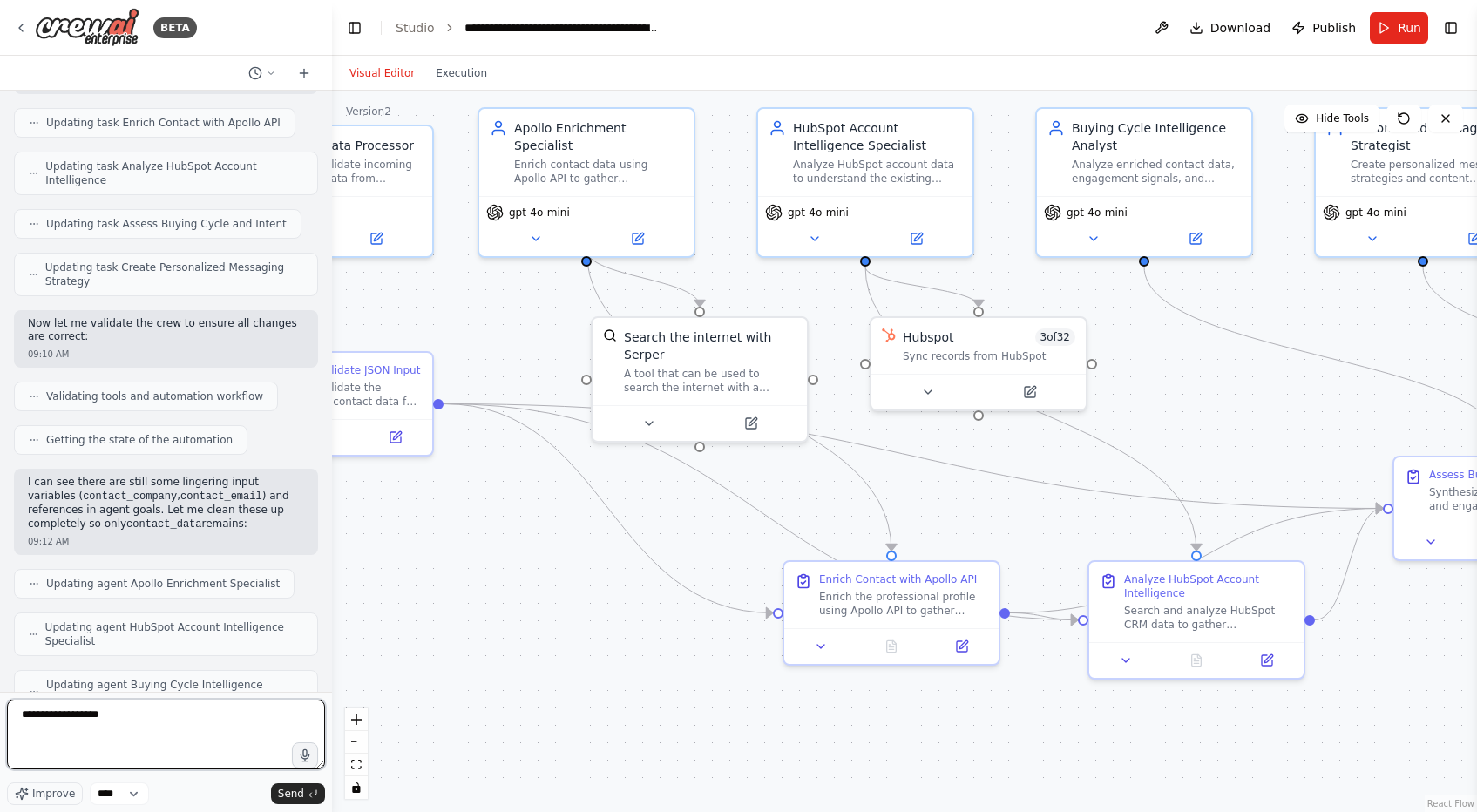
click at [179, 717] on textarea "**********" at bounding box center [166, 734] width 318 height 70
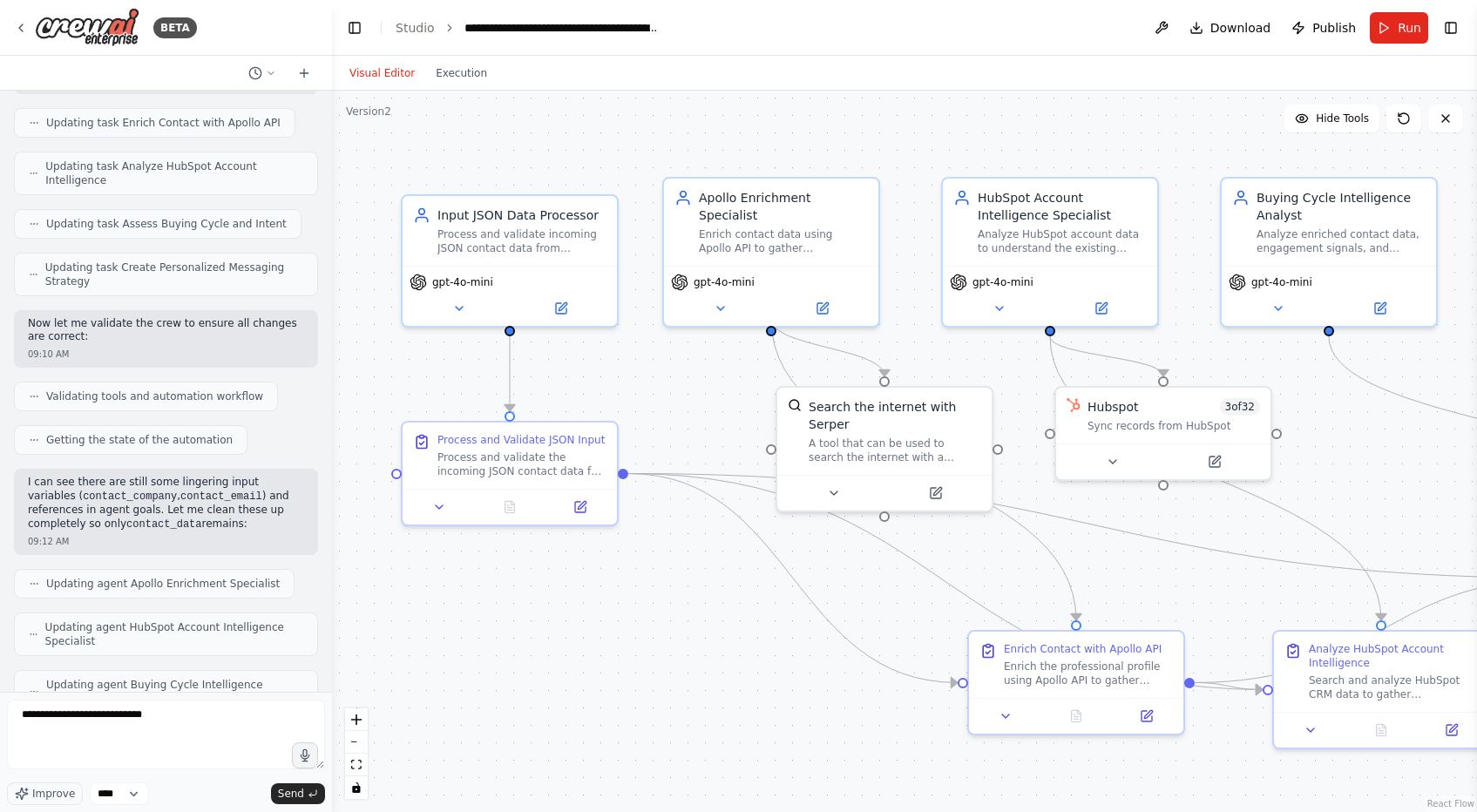
drag, startPoint x: 500, startPoint y: 533, endPoint x: 685, endPoint y: 603, distance: 197.8
click at [685, 603] on div ".deletable-edge-delete-btn { width: 20px; height: 20px; border: 0px solid #ffff…" at bounding box center [904, 452] width 1145 height 721
click at [247, 713] on textarea "**********" at bounding box center [166, 734] width 318 height 70
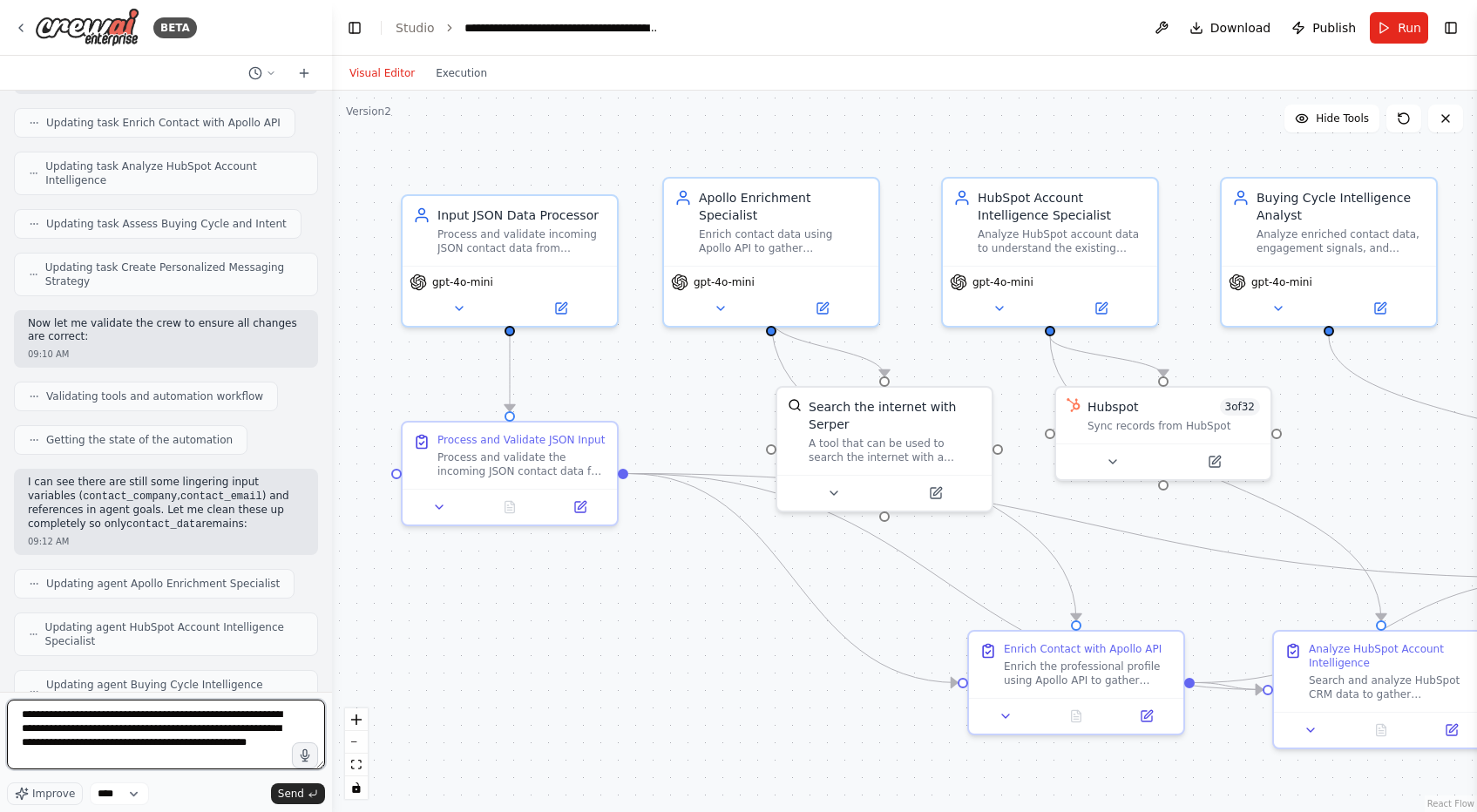
type textarea "**********"
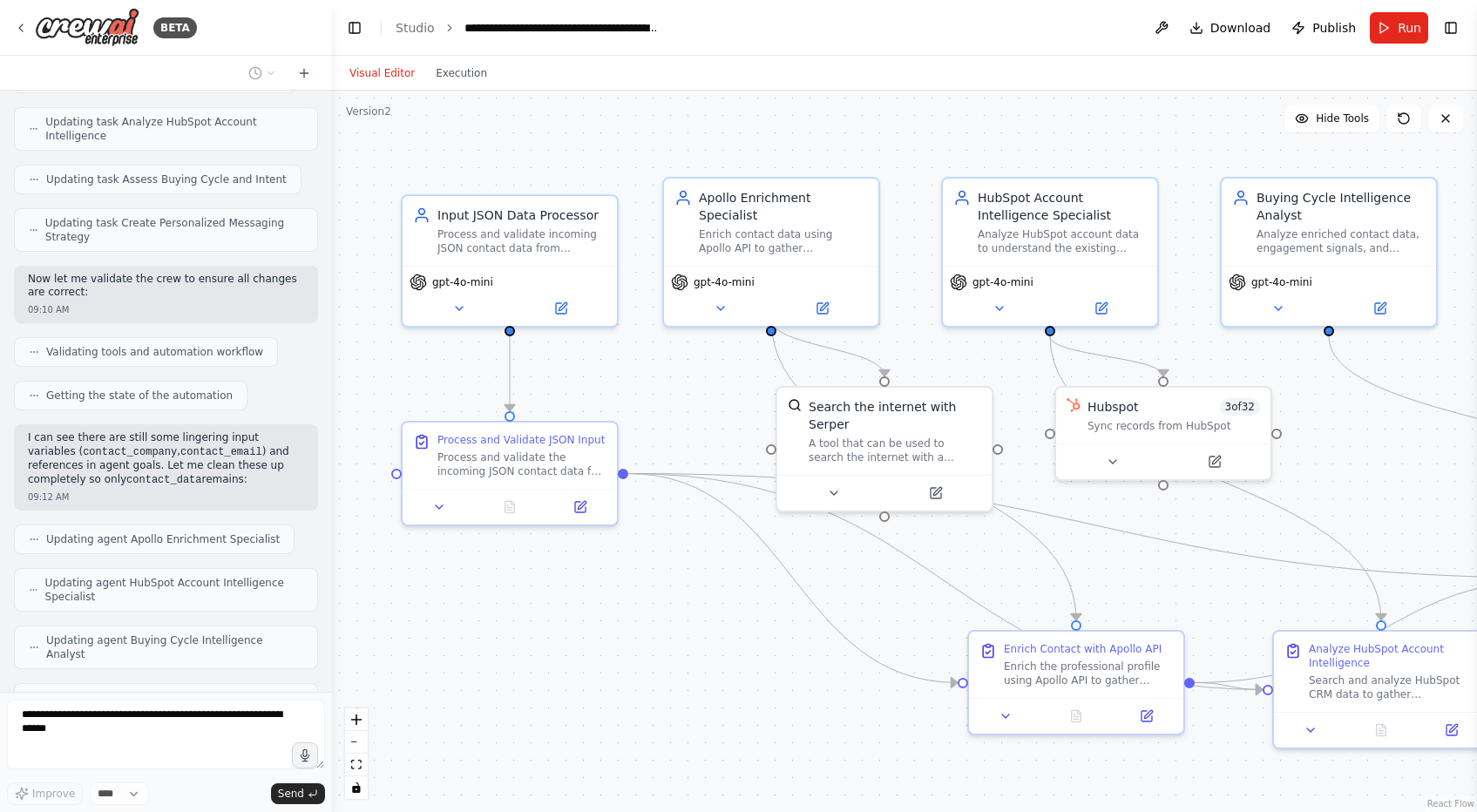
scroll to position [91888, 0]
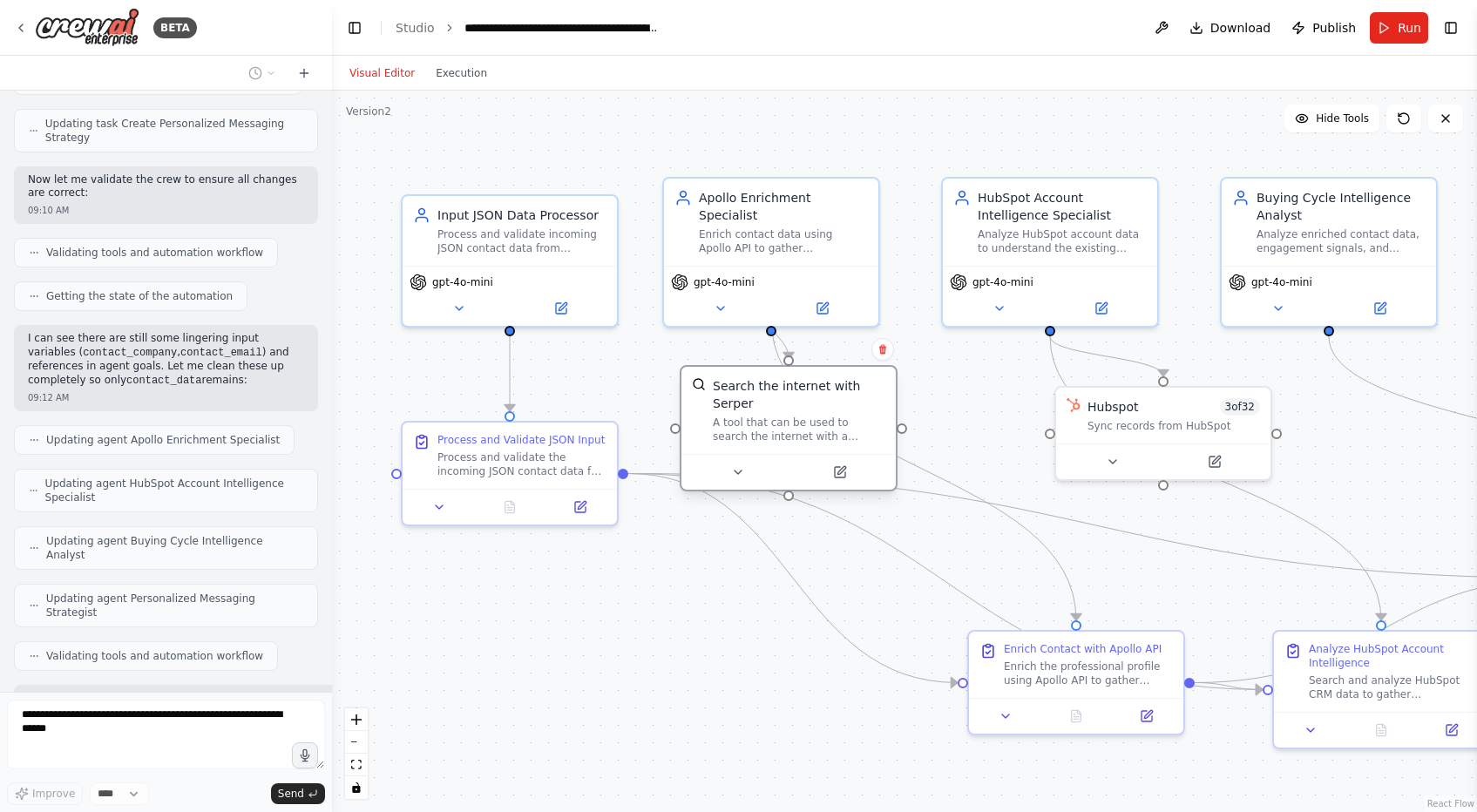
drag, startPoint x: 861, startPoint y: 431, endPoint x: 765, endPoint y: 412, distance: 97.9
click at [765, 412] on div "Search the internet with Serper A tool that can be used to search the internet …" at bounding box center [799, 410] width 172 height 66
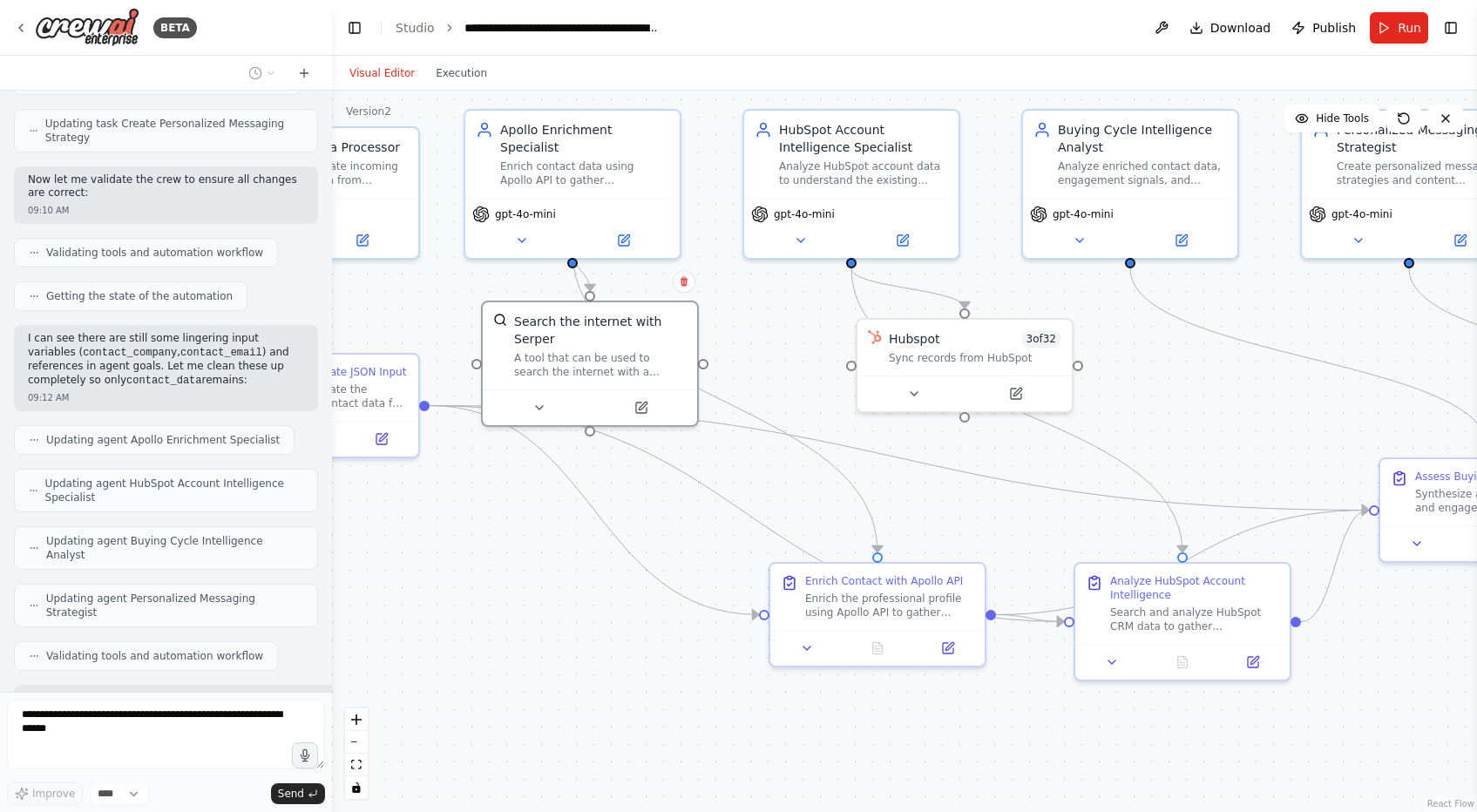
drag, startPoint x: 643, startPoint y: 614, endPoint x: 444, endPoint y: 545, distance: 210.6
click at [444, 545] on div ".deletable-edge-delete-btn { width: 20px; height: 20px; border: 0px solid #ffff…" at bounding box center [904, 452] width 1145 height 721
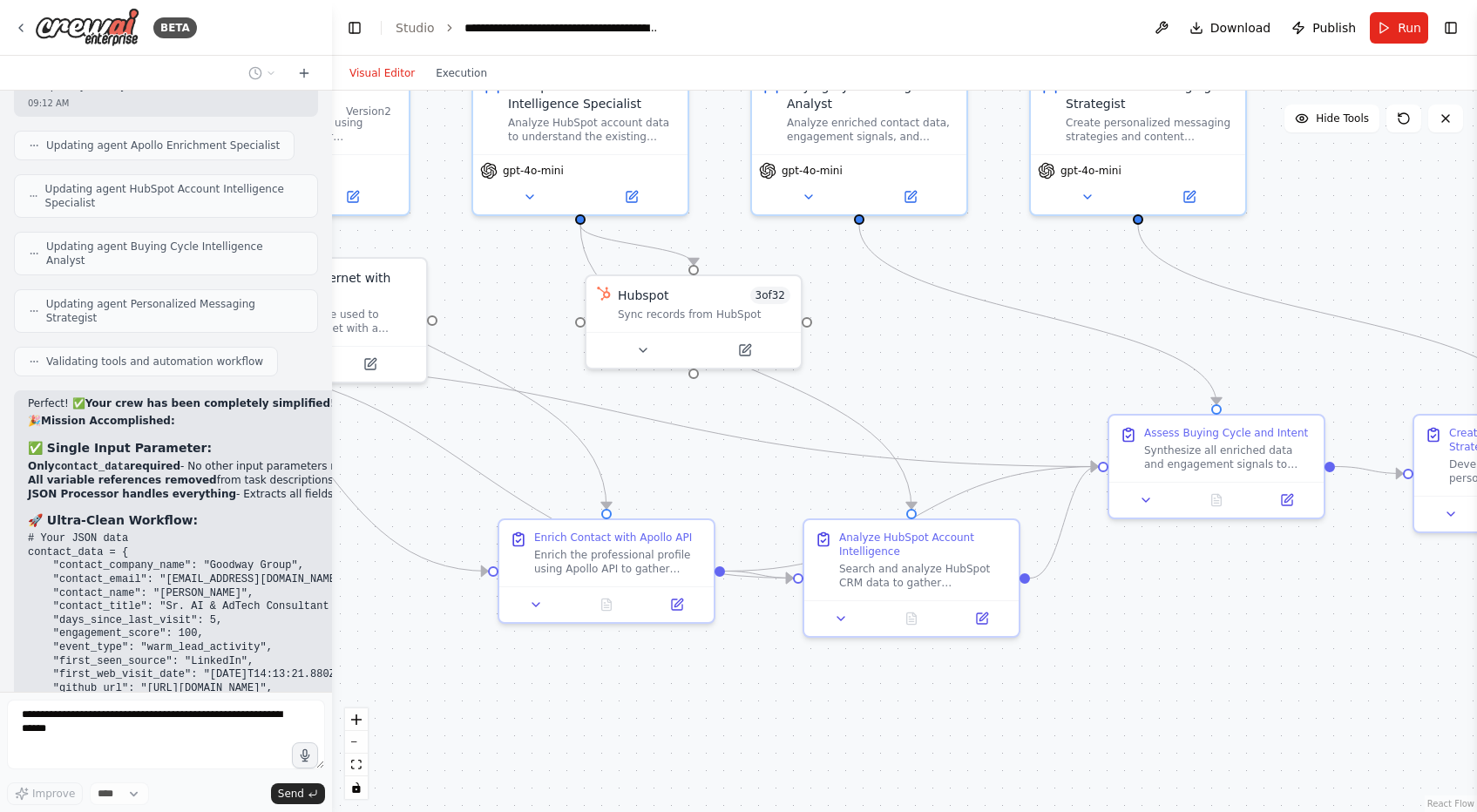
scroll to position [92196, 0]
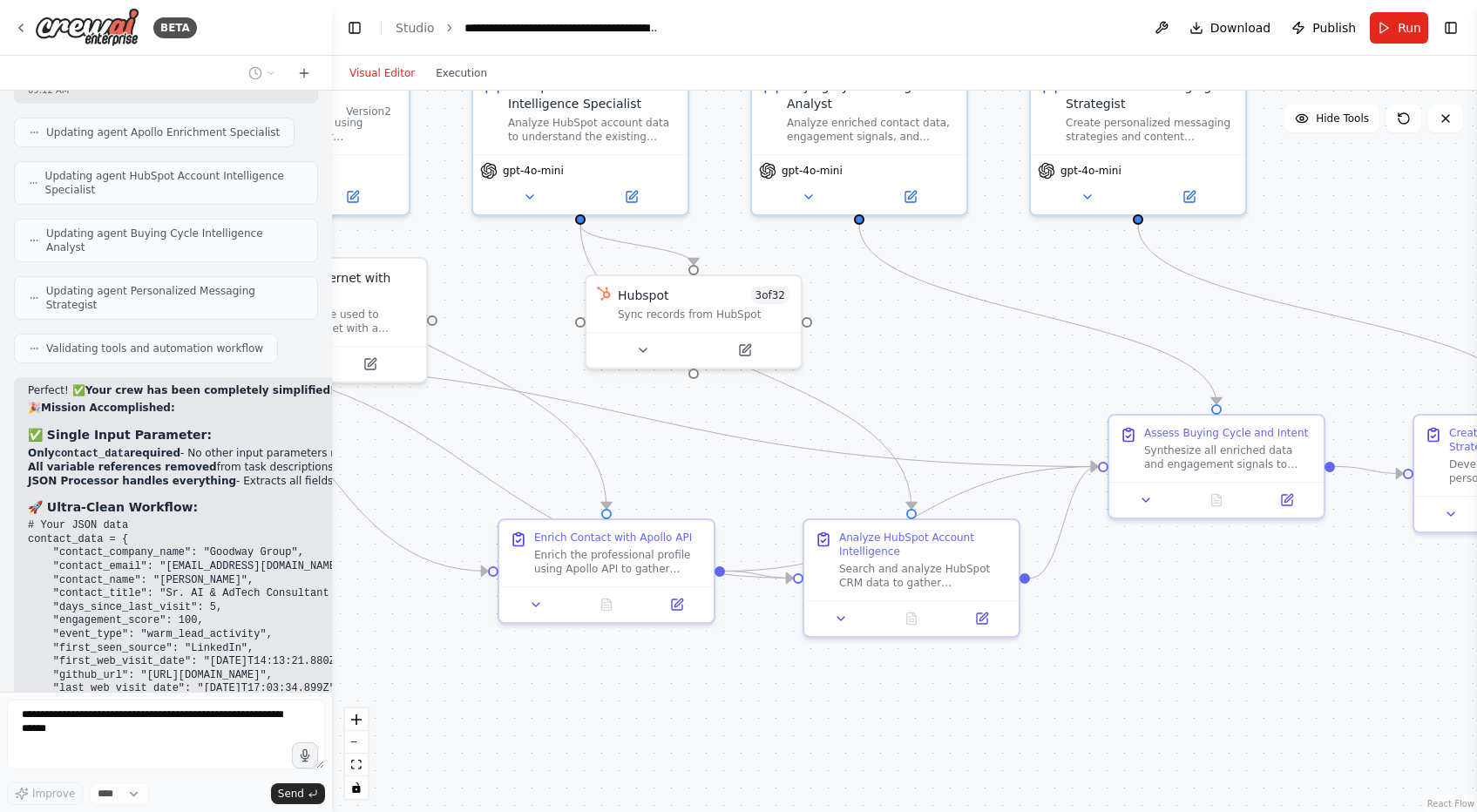
drag, startPoint x: 805, startPoint y: 746, endPoint x: 535, endPoint y: 702, distance: 273.6
click at [535, 702] on div ".deletable-edge-delete-btn { width: 20px; height: 20px; border: 0px solid #ffff…" at bounding box center [904, 452] width 1145 height 721
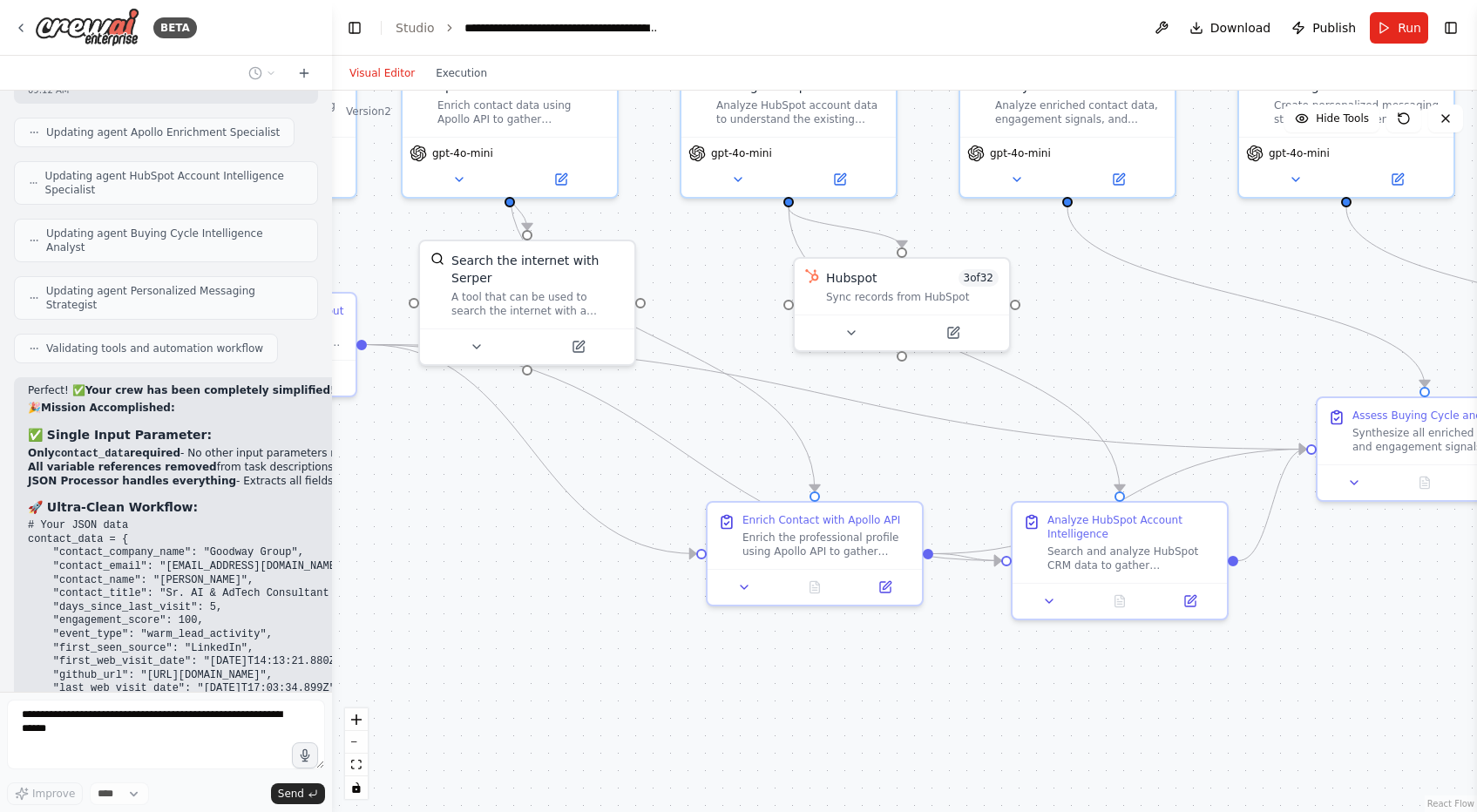
drag, startPoint x: 1205, startPoint y: 642, endPoint x: 1413, endPoint y: 624, distance: 208.8
click at [1413, 624] on div ".deletable-edge-delete-btn { width: 20px; height: 20px; border: 0px solid #ffff…" at bounding box center [904, 452] width 1145 height 721
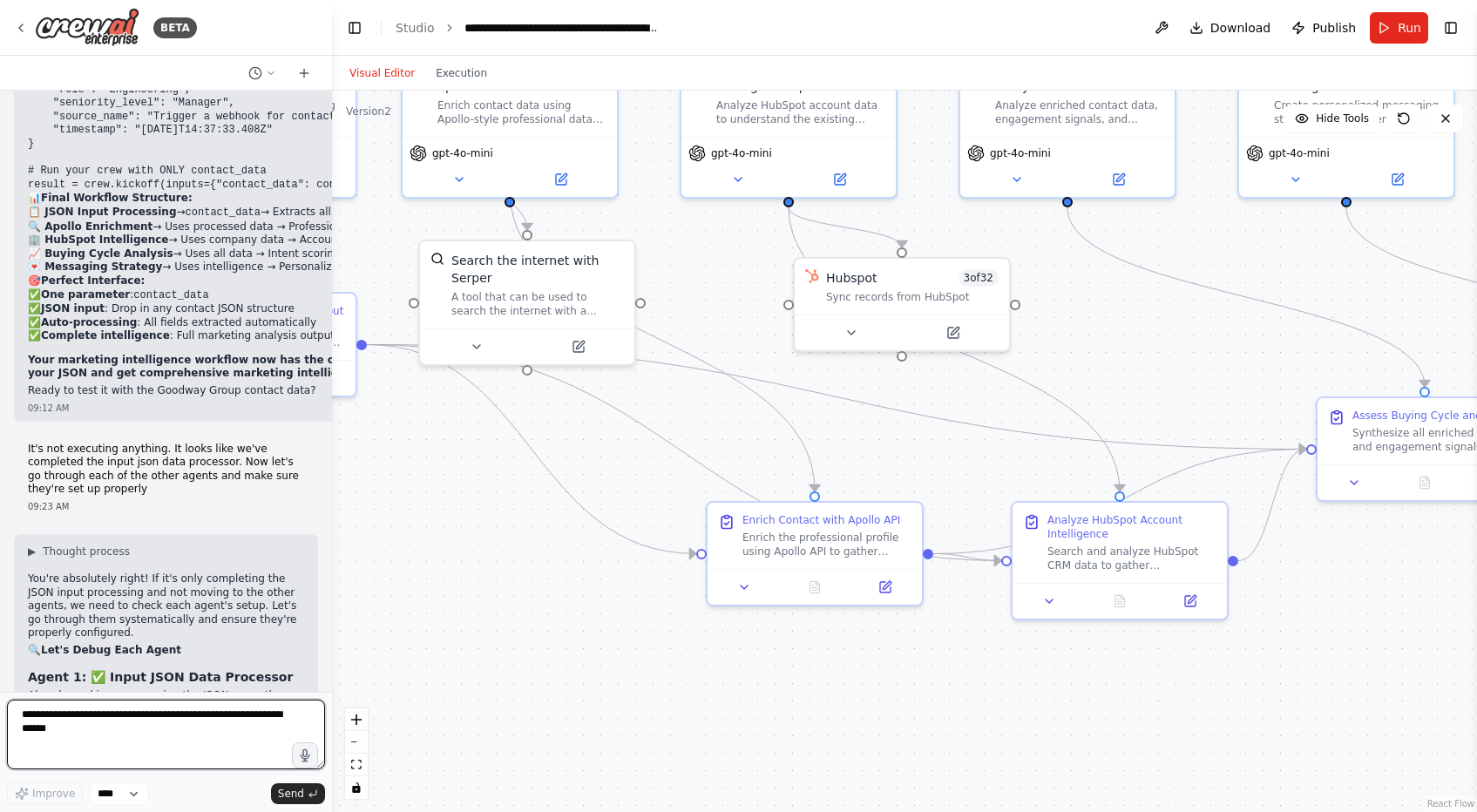
scroll to position [92826, 0]
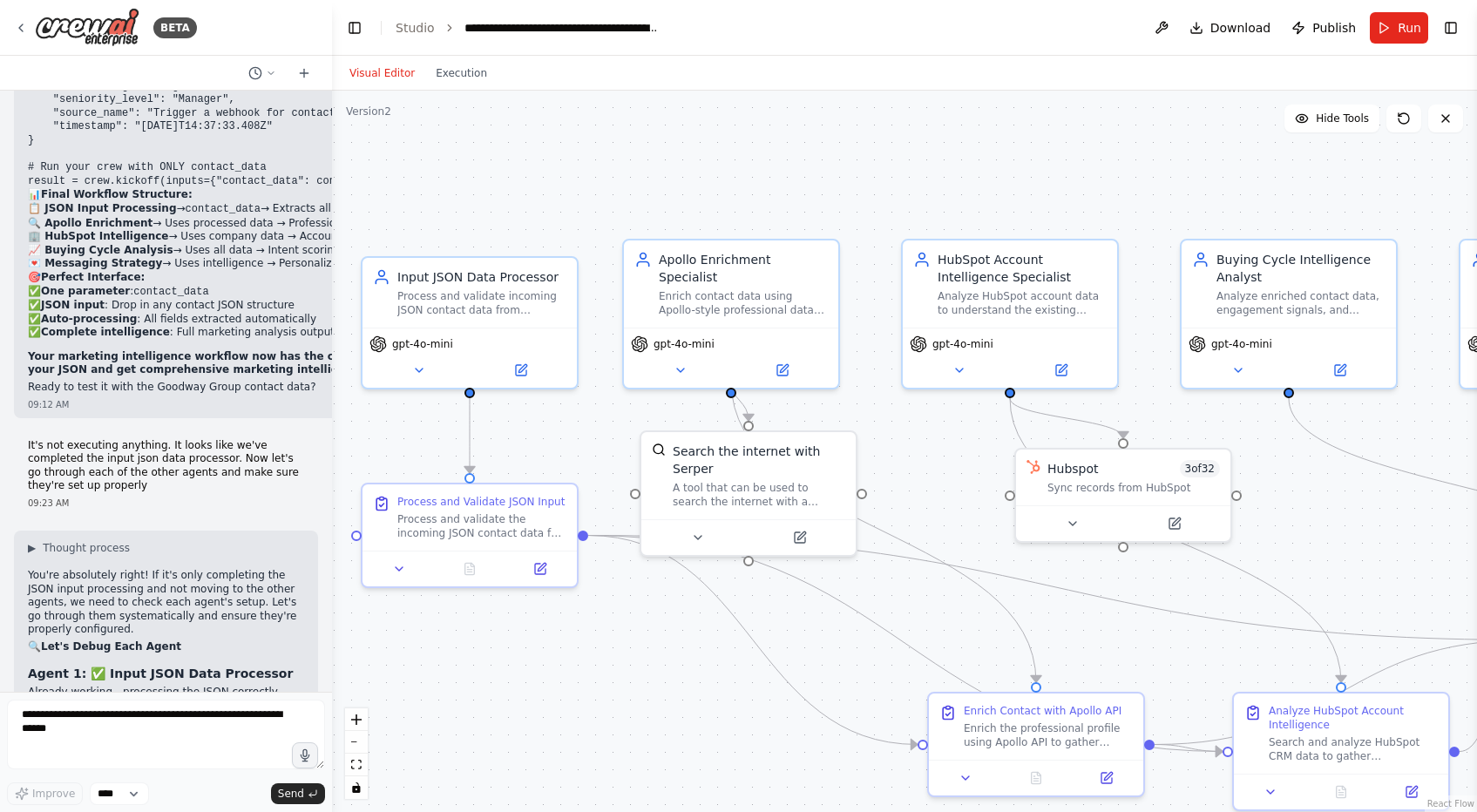
drag, startPoint x: 465, startPoint y: 456, endPoint x: 687, endPoint y: 647, distance: 292.9
click at [687, 647] on div ".deletable-edge-delete-btn { width: 20px; height: 20px; border: 0px solid #ffff…" at bounding box center [904, 452] width 1145 height 721
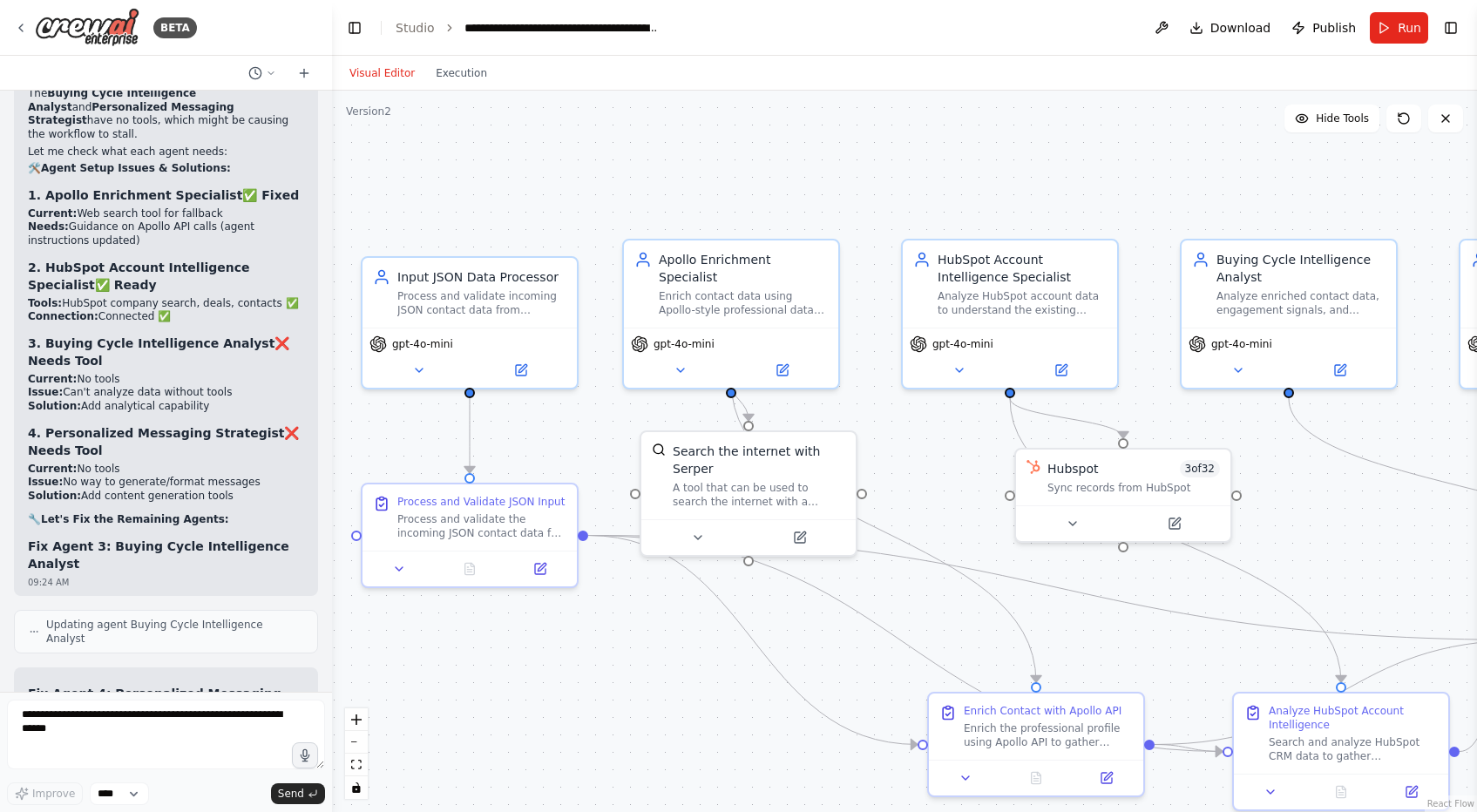
scroll to position [94129, 0]
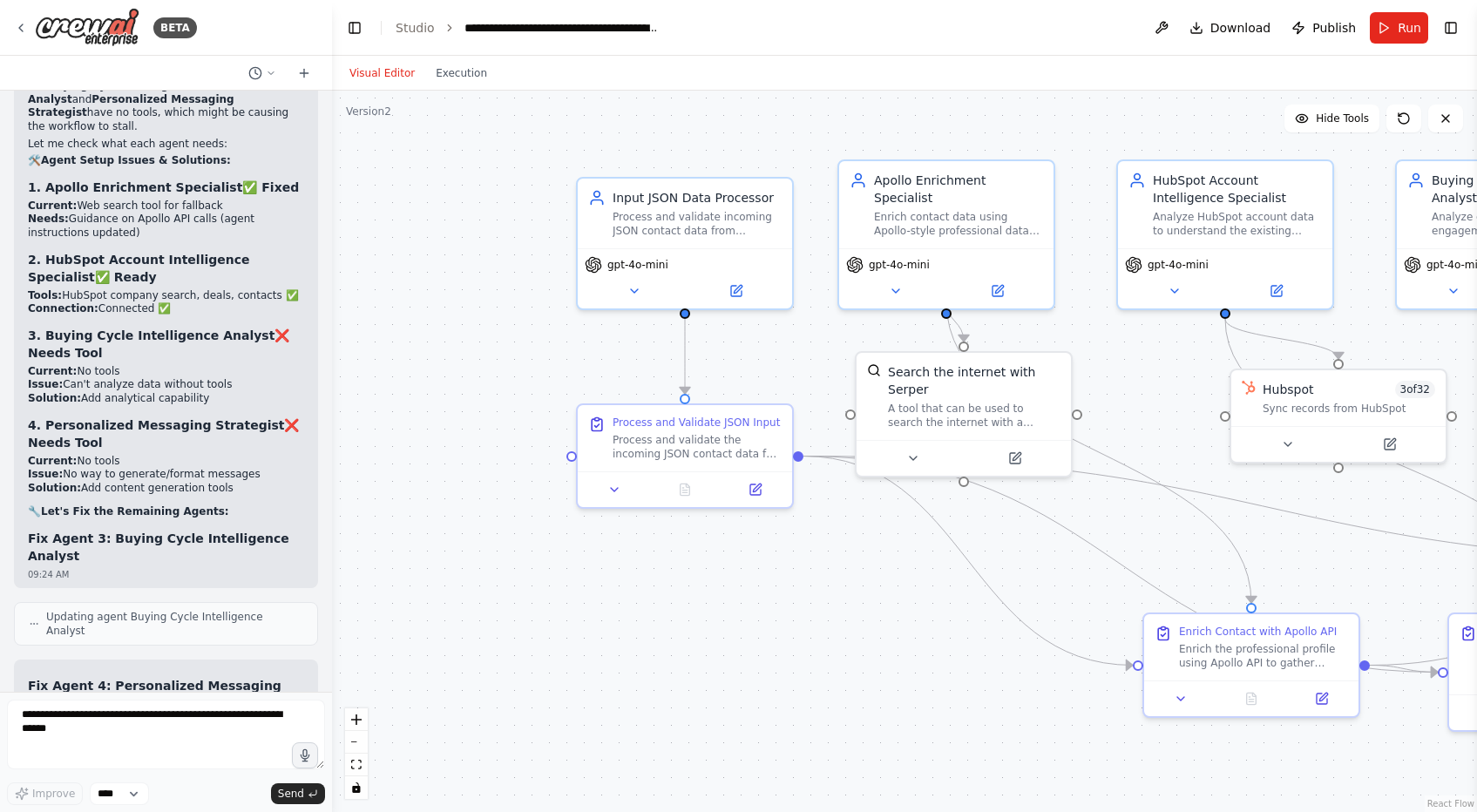
drag, startPoint x: 839, startPoint y: 696, endPoint x: 1053, endPoint y: 616, distance: 228.5
click at [1054, 616] on div ".deletable-edge-delete-btn { width: 20px; height: 20px; border: 0px solid #ffff…" at bounding box center [904, 452] width 1145 height 721
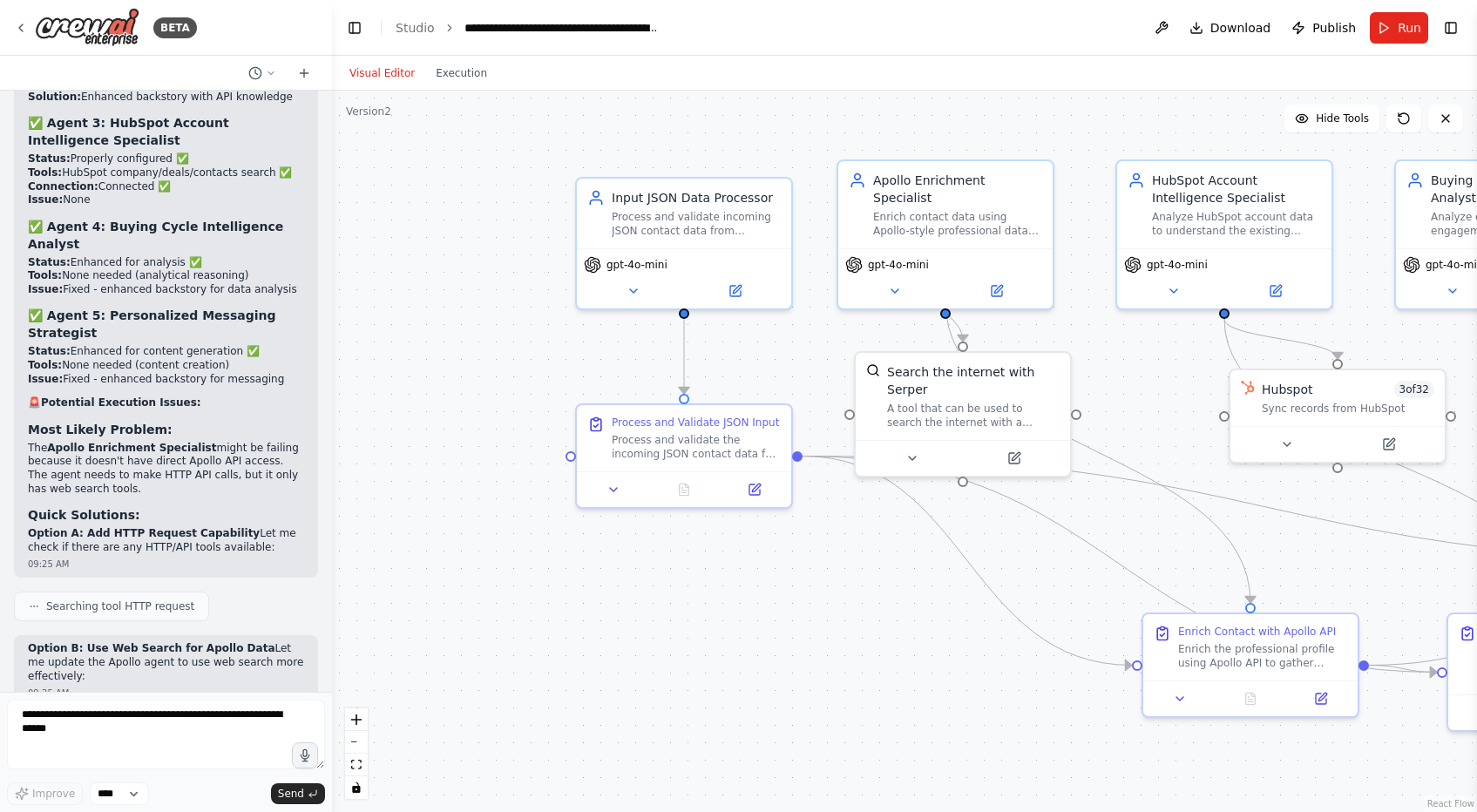
scroll to position [95136, 0]
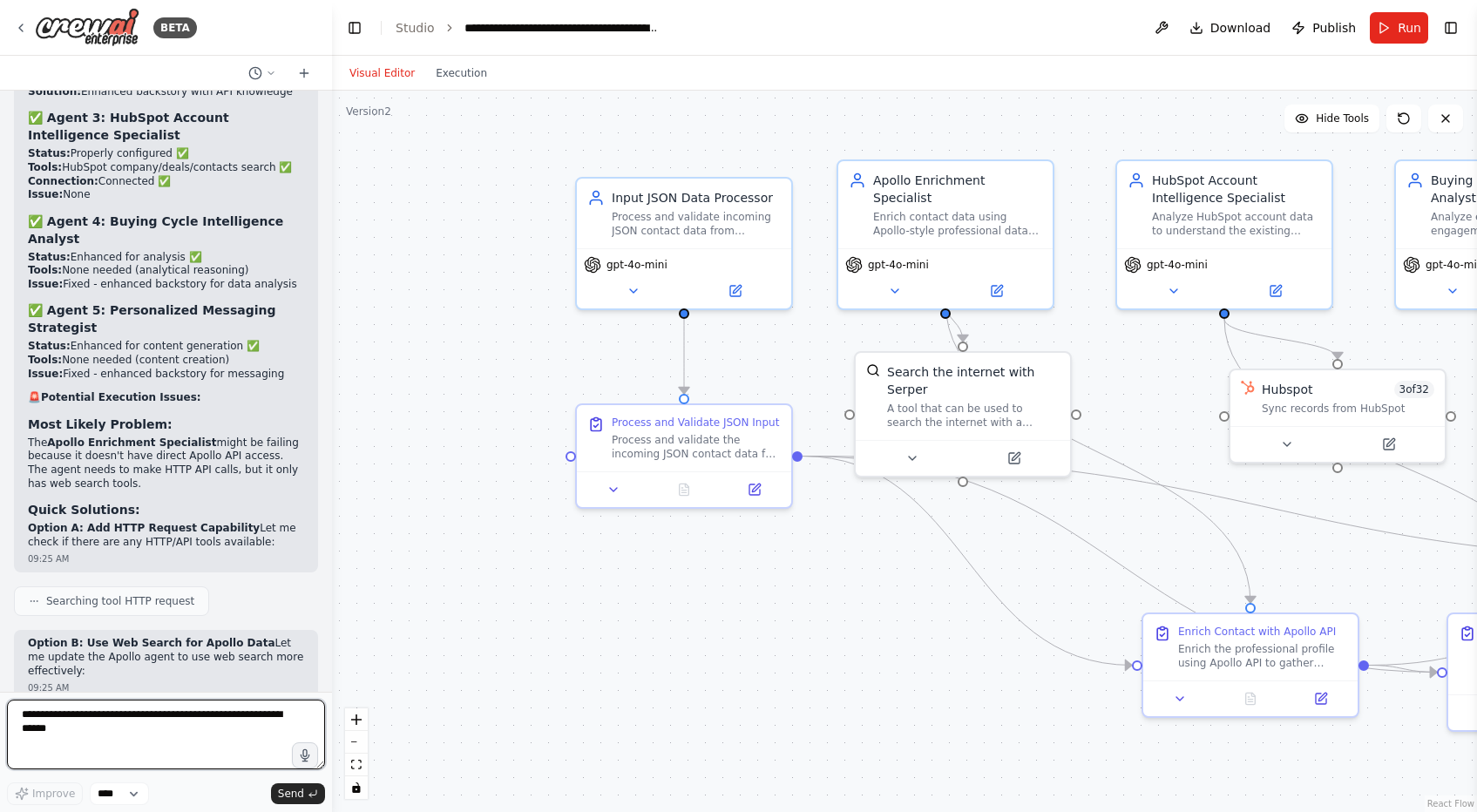
click at [198, 713] on textarea at bounding box center [166, 734] width 318 height 70
type textarea "**********"
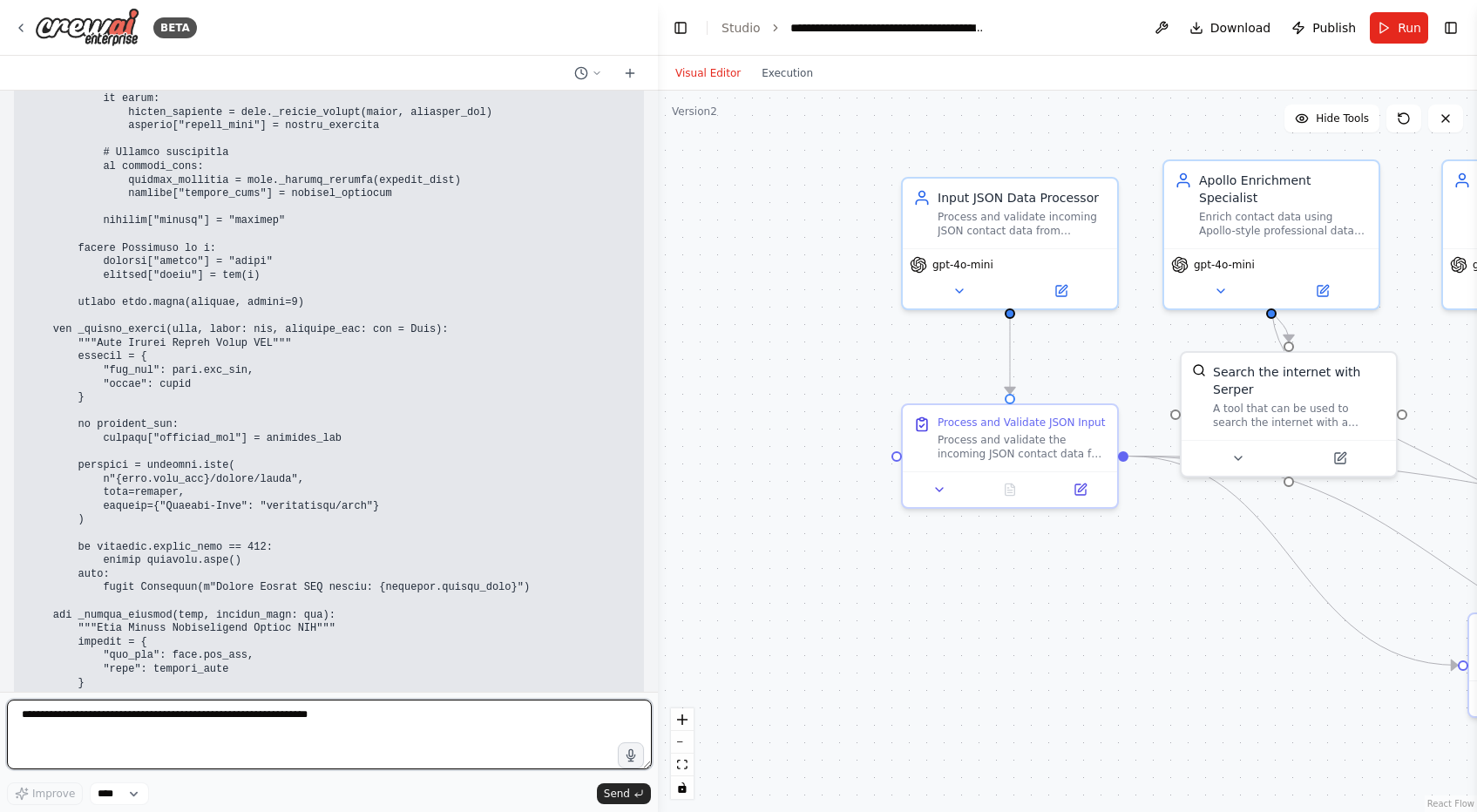
scroll to position [91874, 0]
drag, startPoint x: 330, startPoint y: 499, endPoint x: 655, endPoint y: 568, distance: 332.2
click at [655, 568] on div "BETA I want to build a marketing workflow automation flow with agents that will…" at bounding box center [738, 406] width 1477 height 812
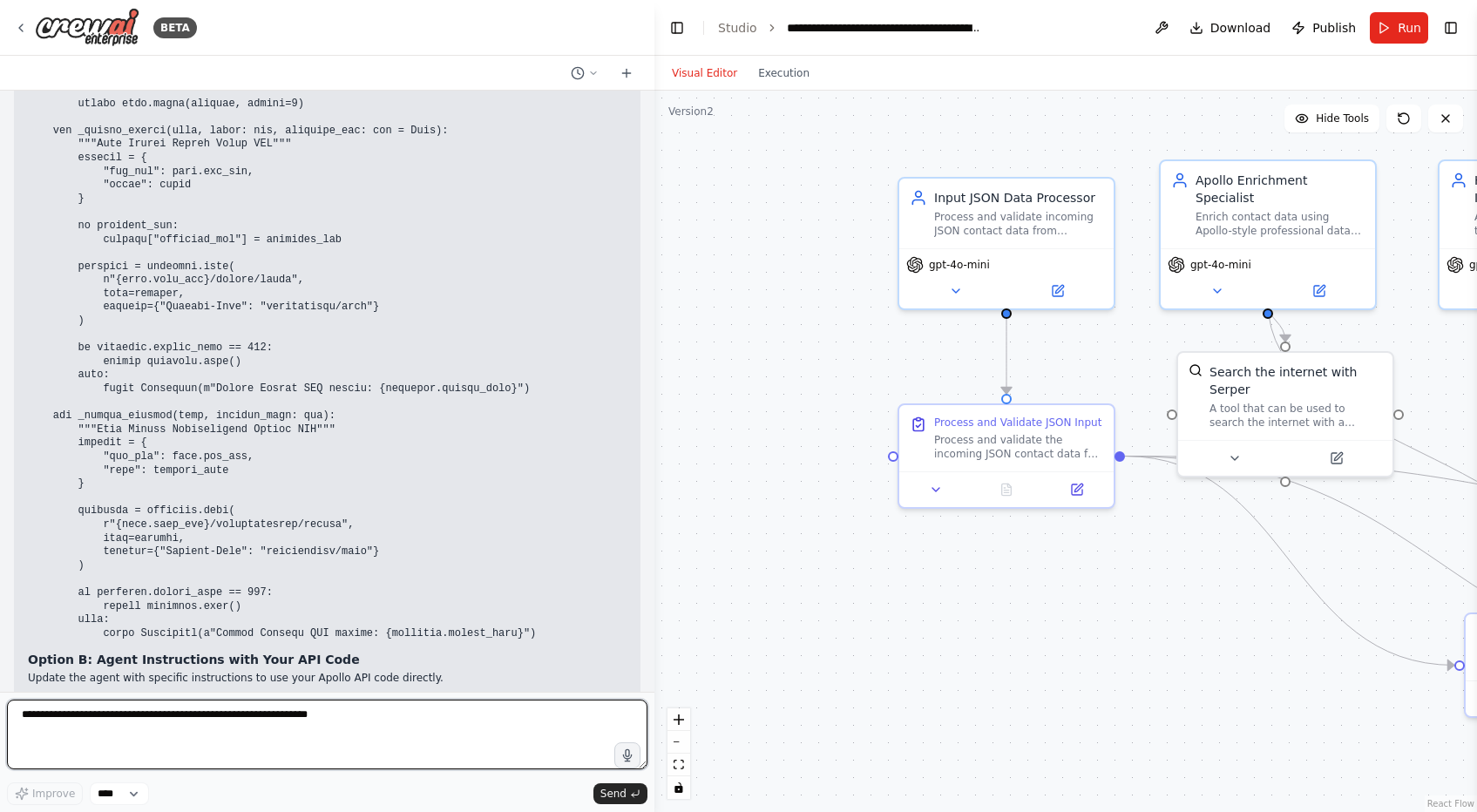
scroll to position [92157, 0]
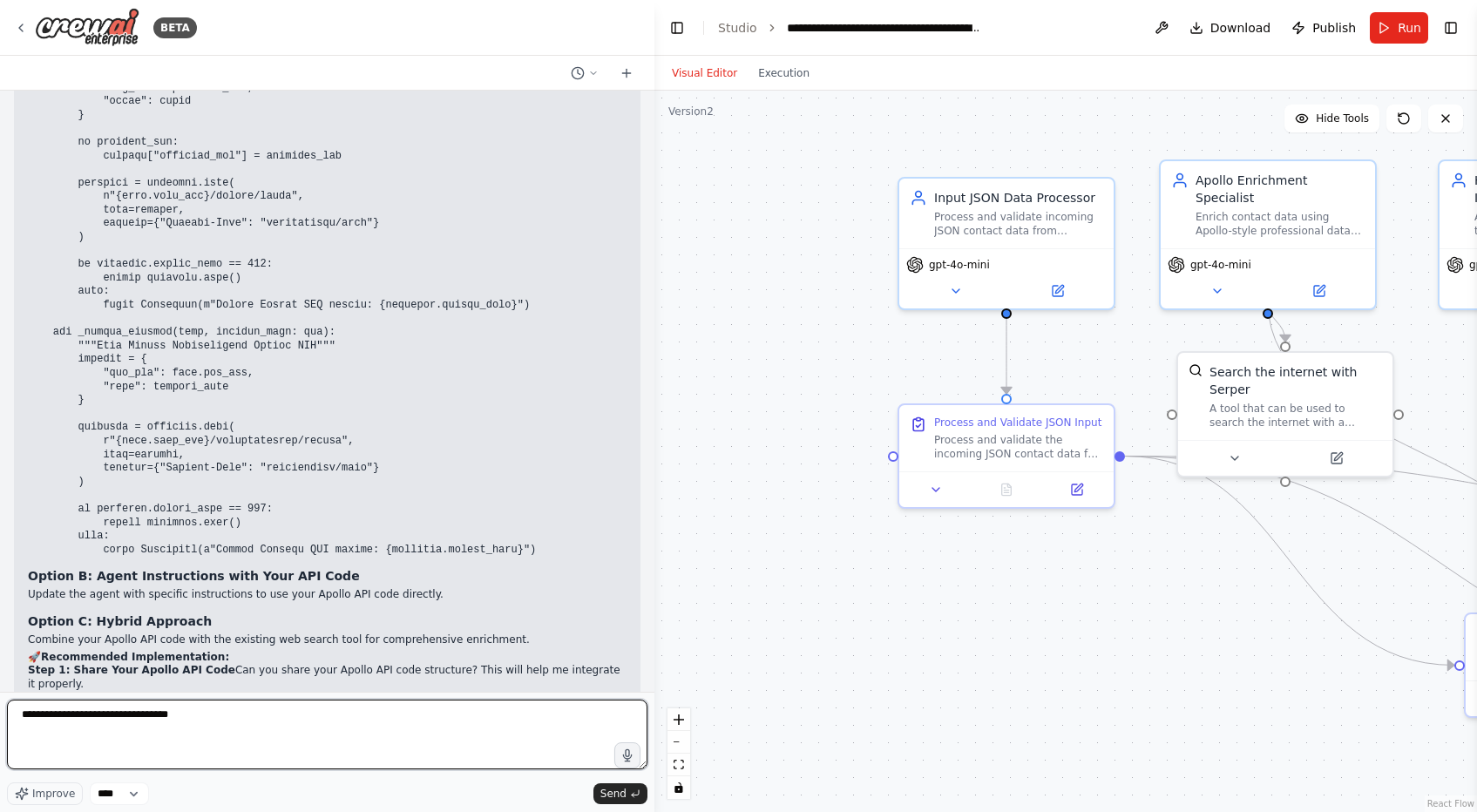
paste textarea "**********"
click at [167, 721] on textarea "**********" at bounding box center [327, 734] width 640 height 70
click at [336, 710] on textarea "**********" at bounding box center [327, 734] width 640 height 70
drag, startPoint x: 65, startPoint y: 748, endPoint x: 14, endPoint y: 747, distance: 51.0
click at [14, 747] on textarea "**********" at bounding box center [327, 734] width 640 height 70
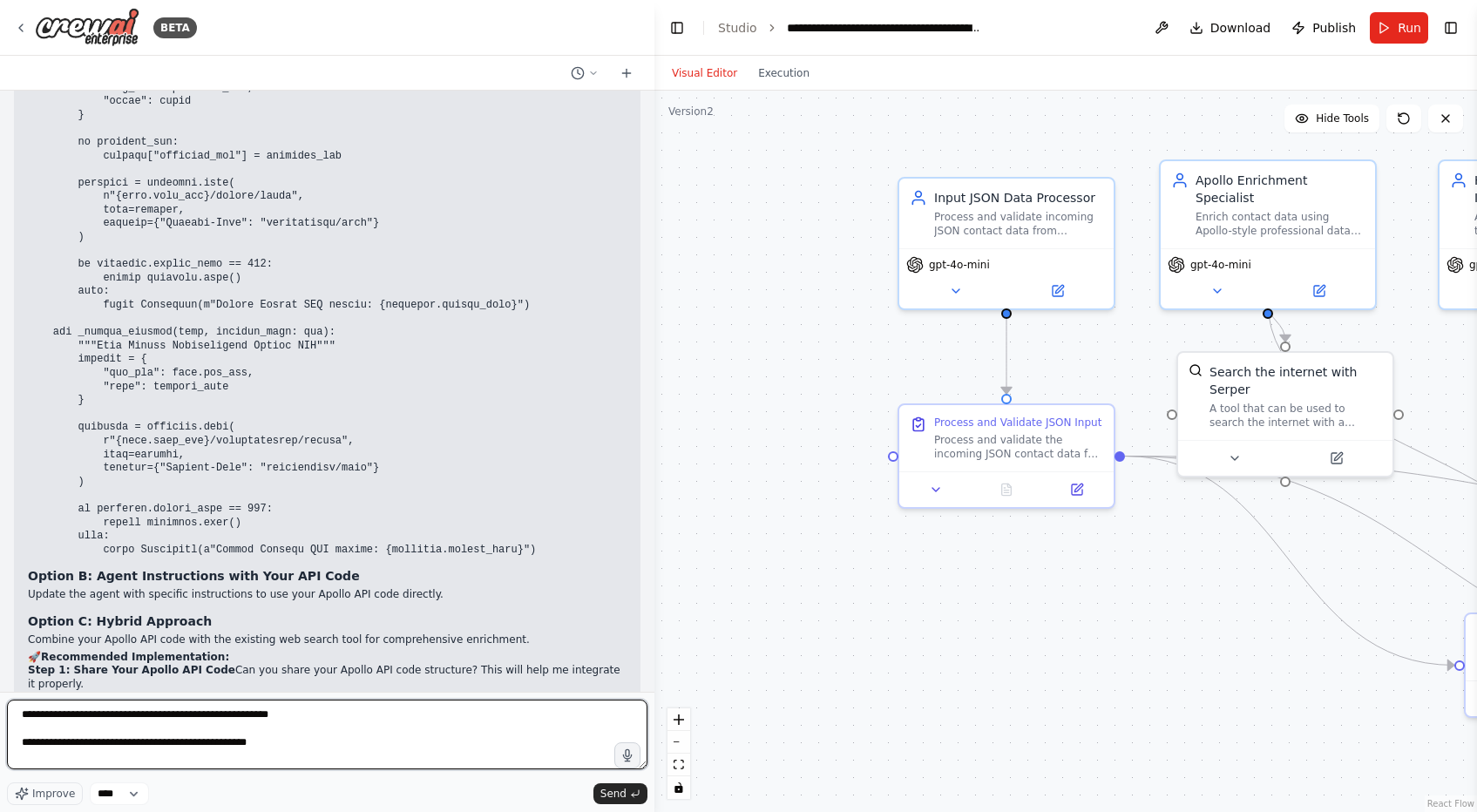
click at [127, 745] on textarea "**********" at bounding box center [327, 734] width 640 height 70
click at [334, 733] on textarea "**********" at bounding box center [327, 734] width 640 height 70
click at [315, 744] on textarea "**********" at bounding box center [327, 734] width 640 height 70
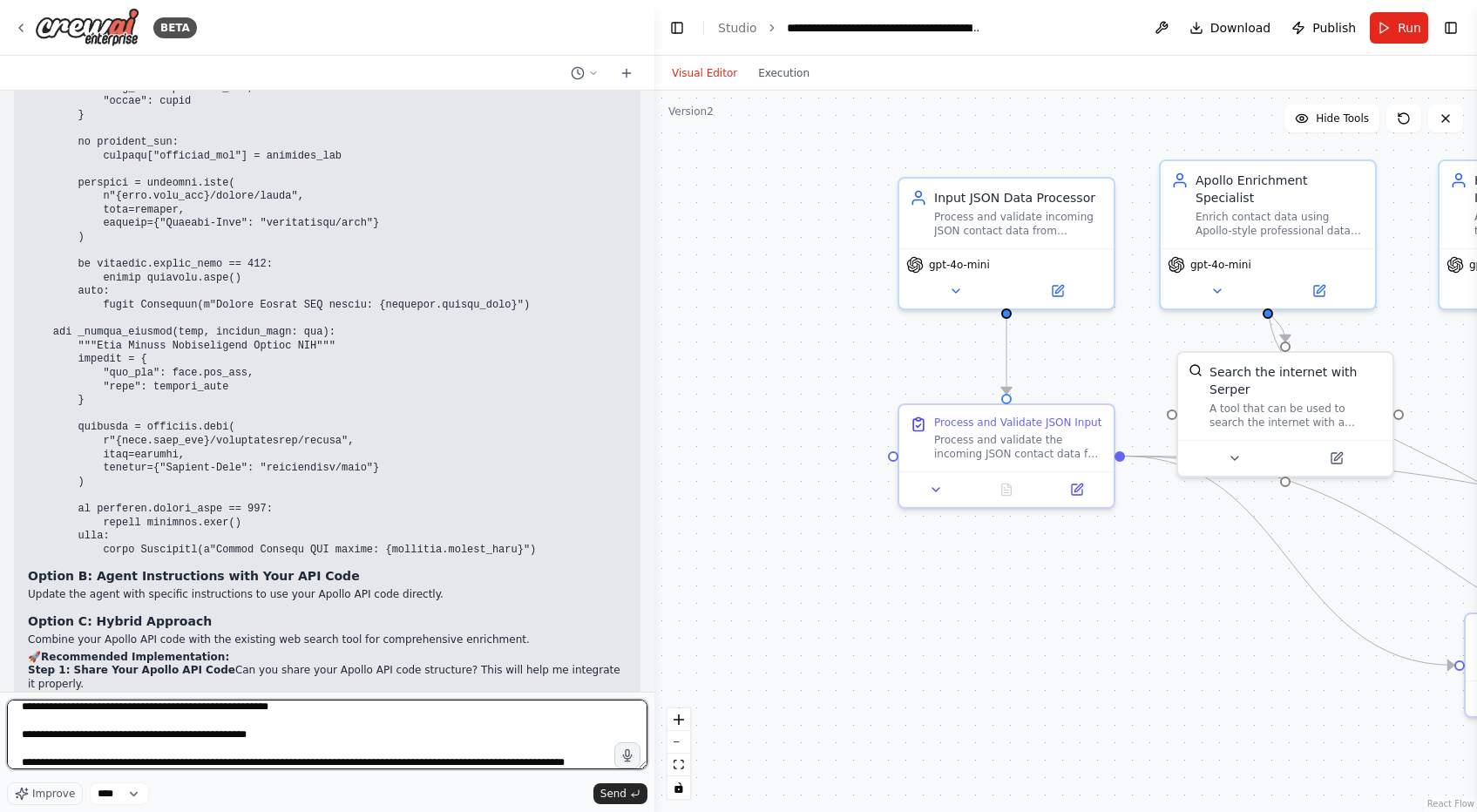
scroll to position [22, 0]
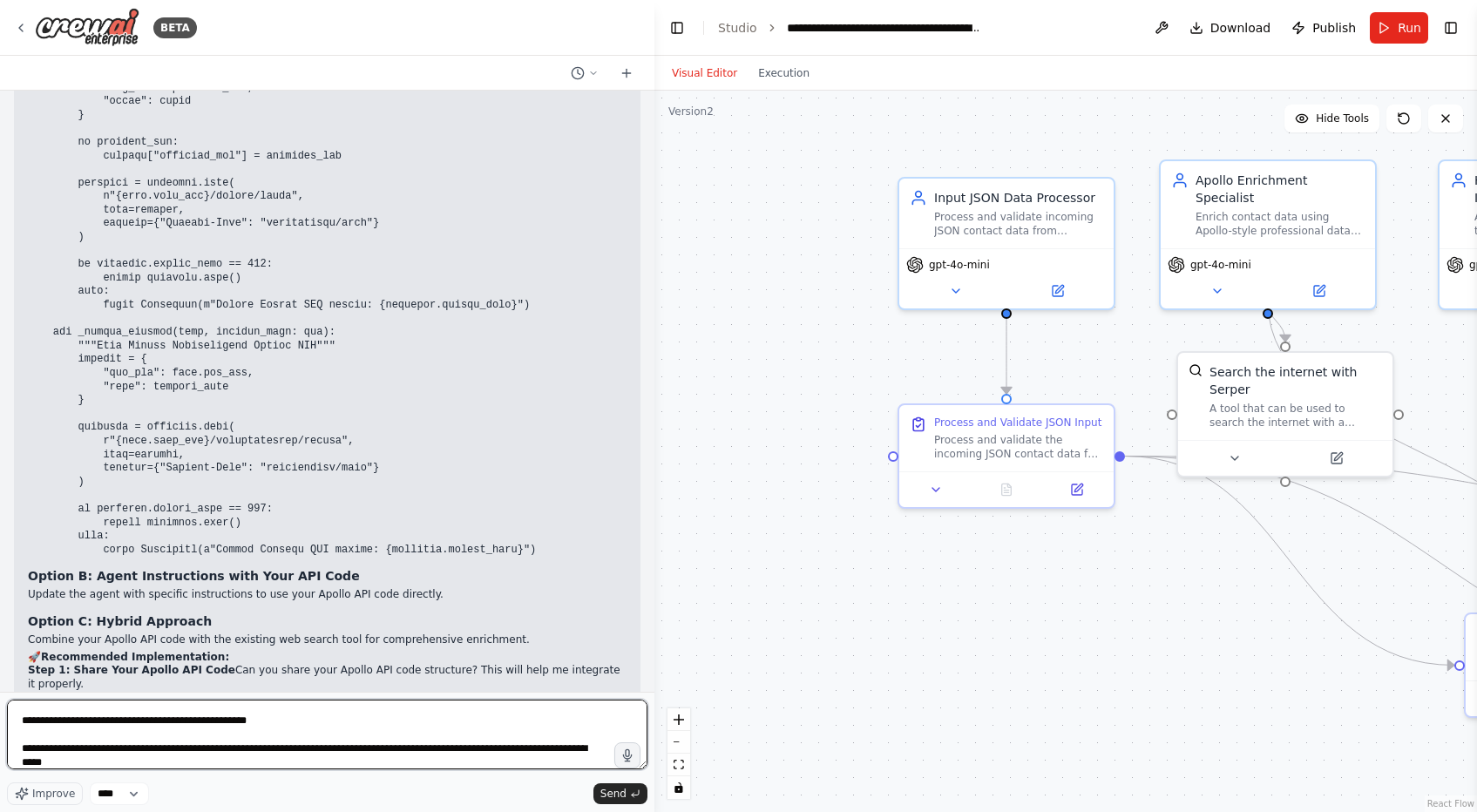
type textarea "**********"
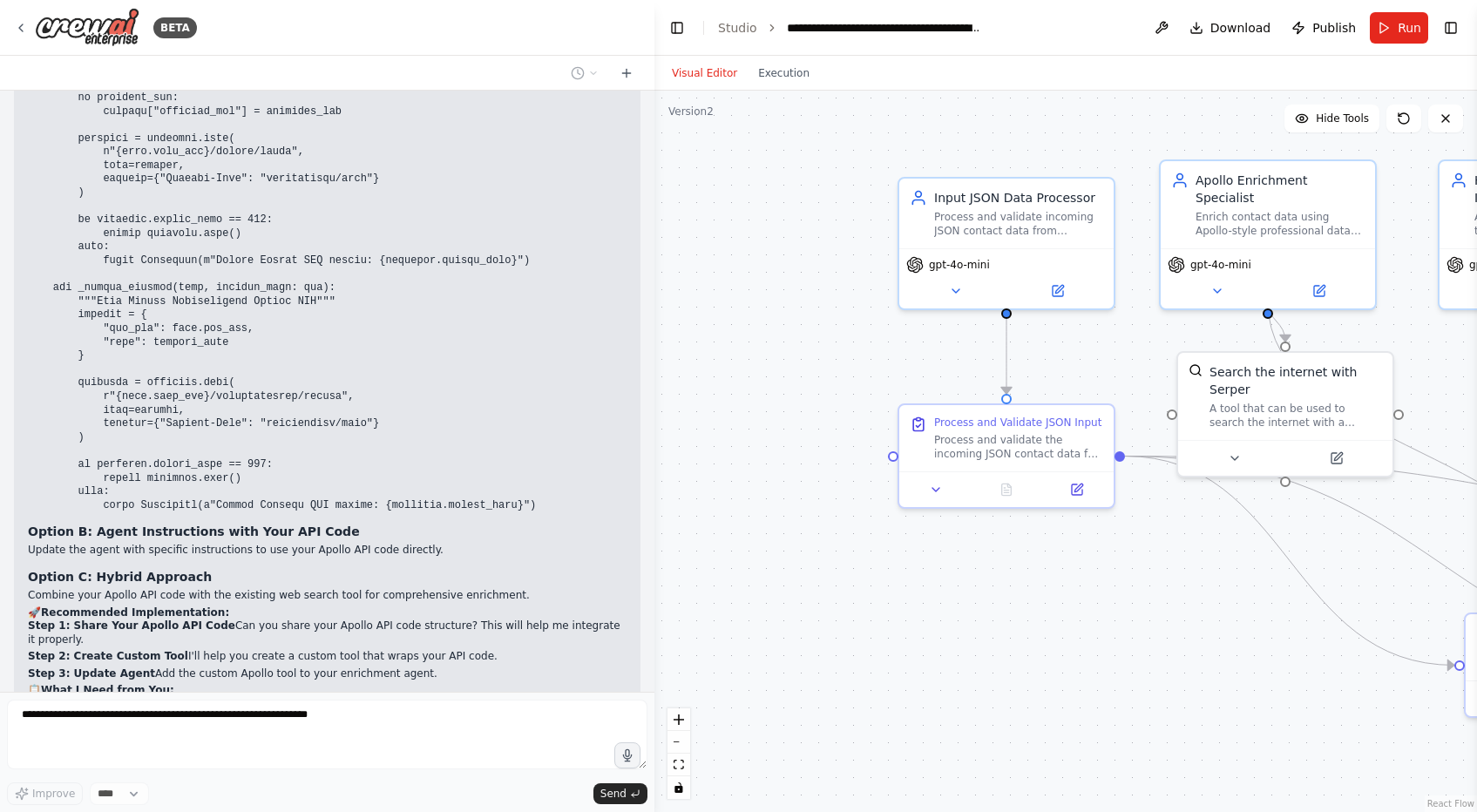
scroll to position [92309, 0]
